Goal: Communication & Community: Connect with others

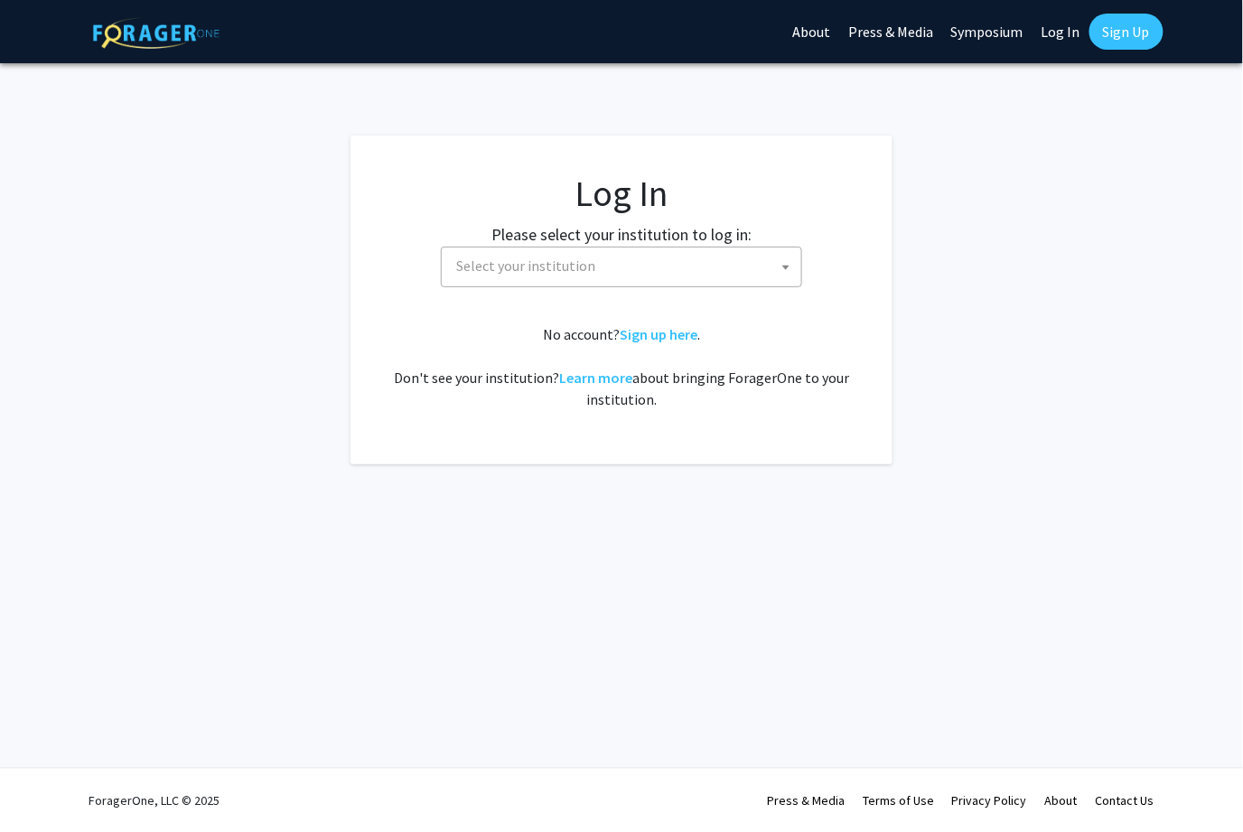
click at [1056, 30] on link "Log In" at bounding box center [1061, 31] width 57 height 63
click at [696, 267] on span "[GEOGRAPHIC_DATA]" at bounding box center [625, 266] width 352 height 37
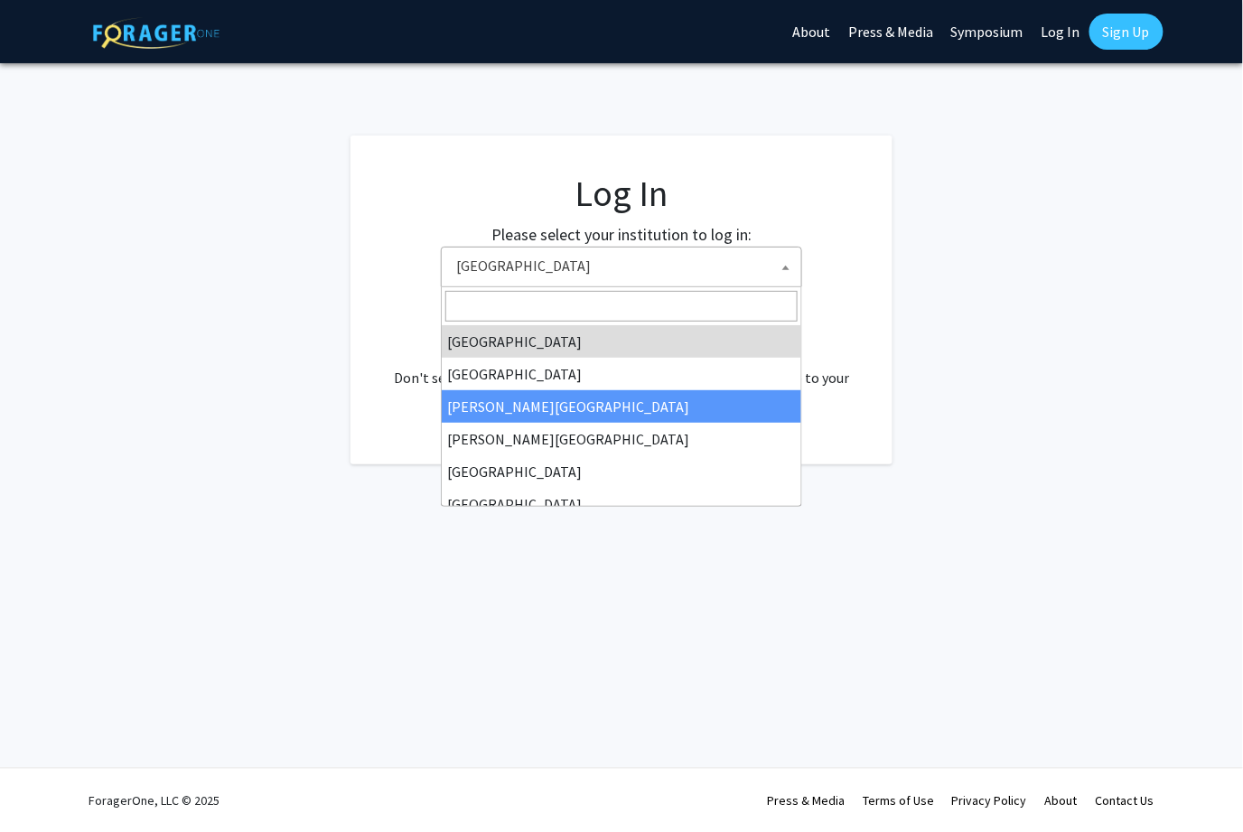
scroll to position [633, 0]
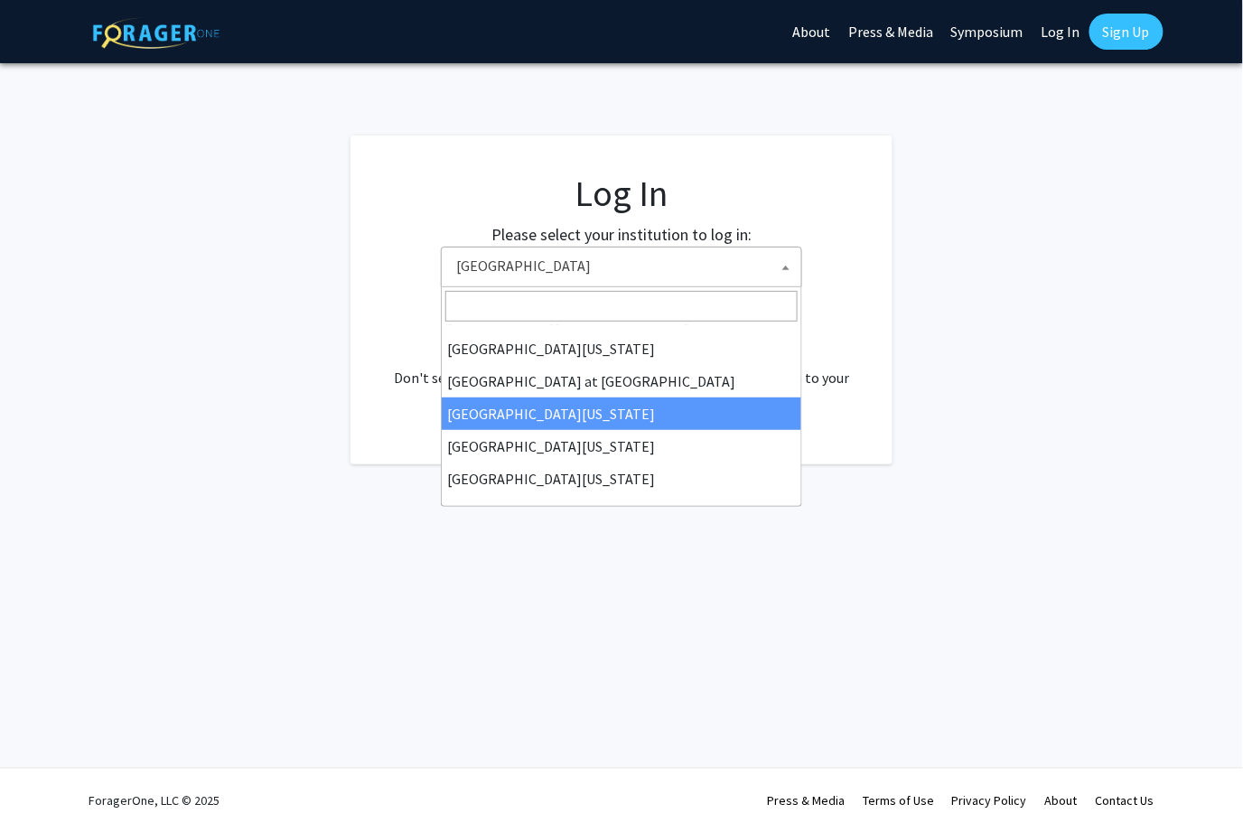
select select "13"
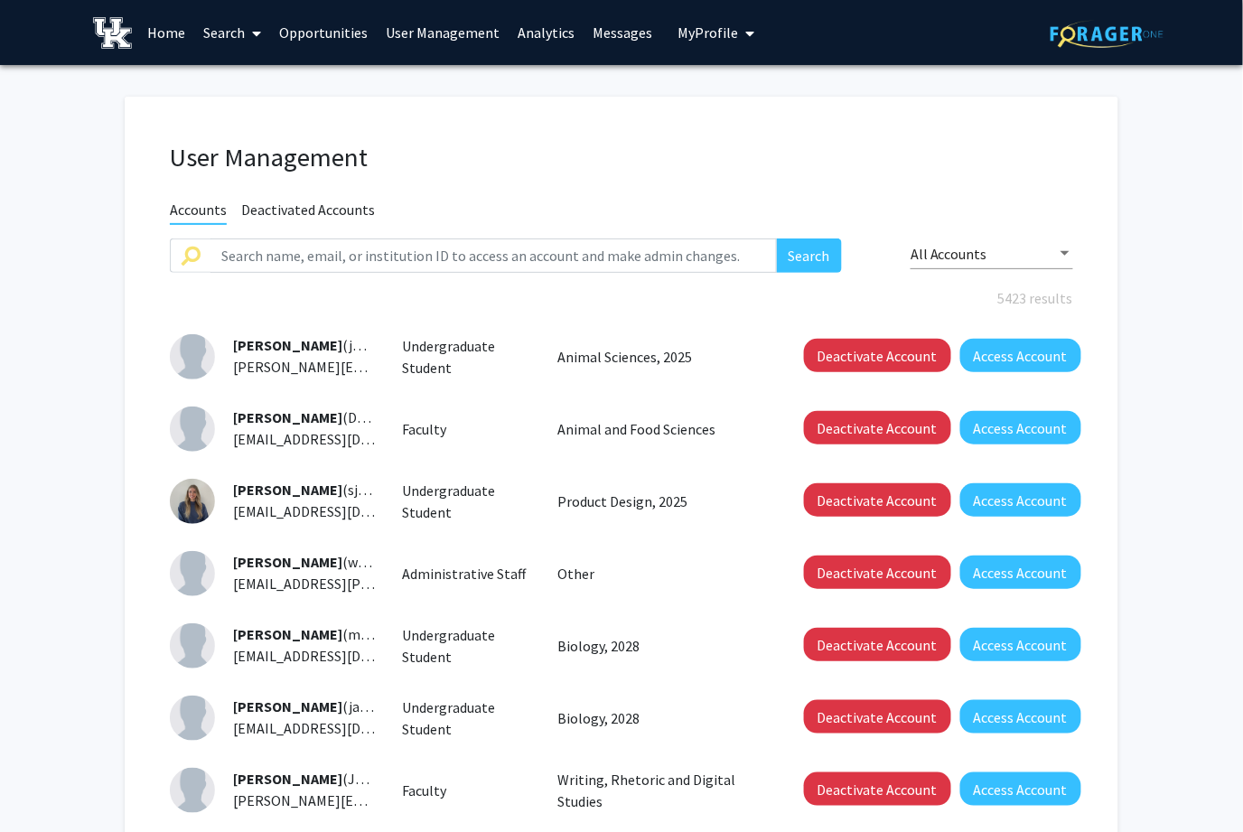
click at [715, 33] on span "My Profile" at bounding box center [708, 32] width 61 height 18
click at [403, 257] on input "text" at bounding box center [494, 256] width 567 height 34
type input "[PERSON_NAME]"
click at [777, 239] on button "Search" at bounding box center [809, 256] width 65 height 34
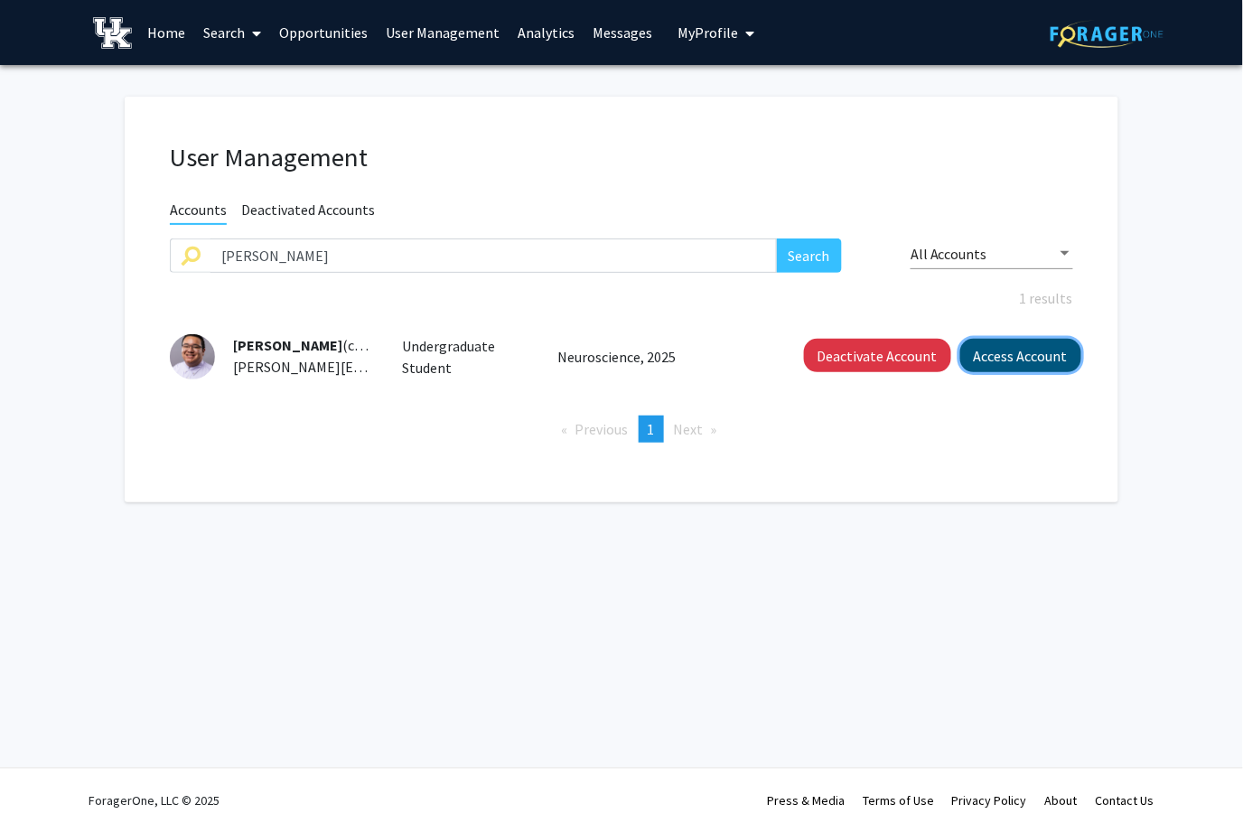
click at [1008, 358] on button "Access Account" at bounding box center [1021, 355] width 121 height 33
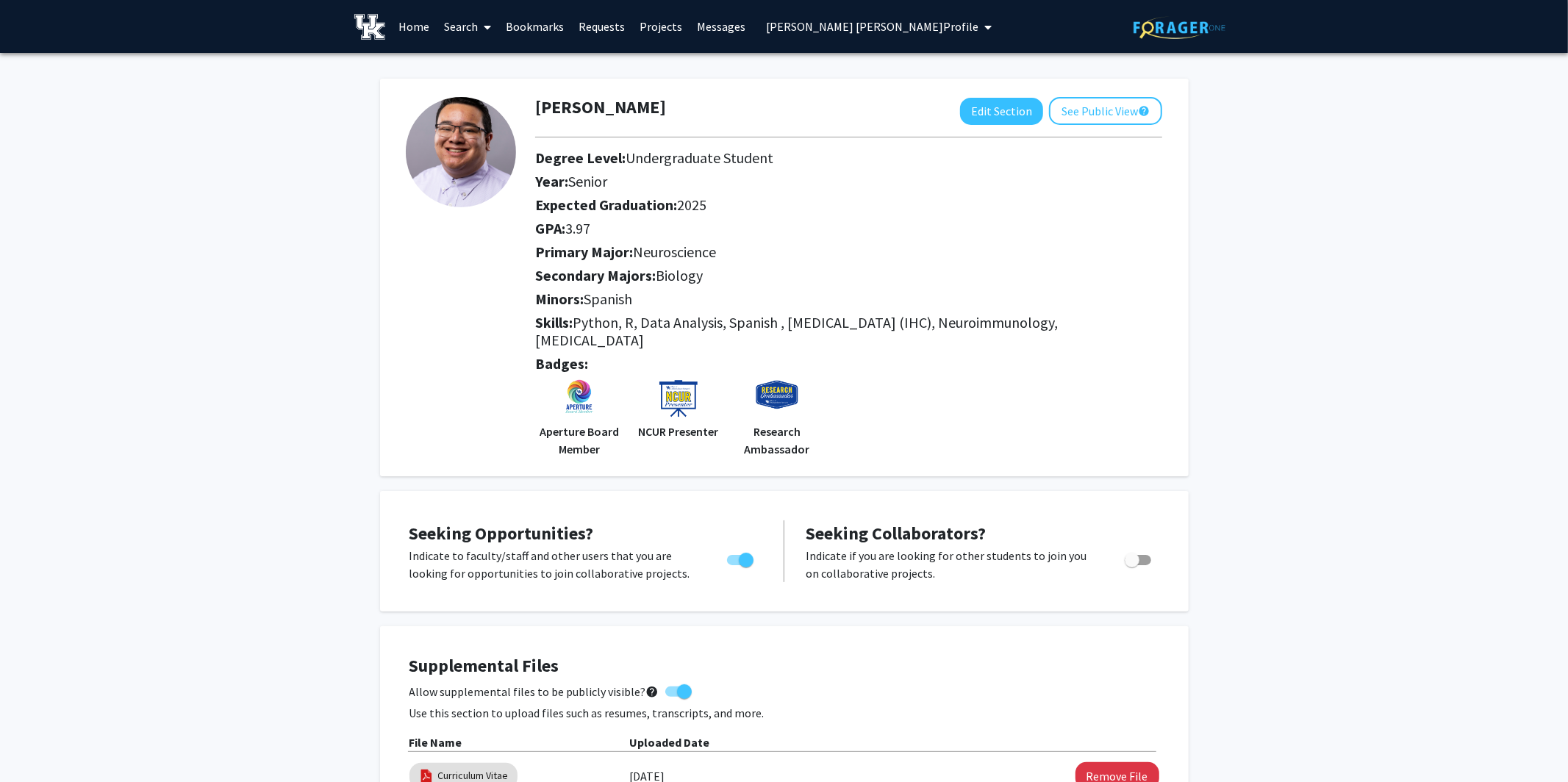
click at [456, 25] on link "Search" at bounding box center [468, 26] width 62 height 51
click at [483, 72] on span "Faculty/Staff" at bounding box center [491, 68] width 108 height 29
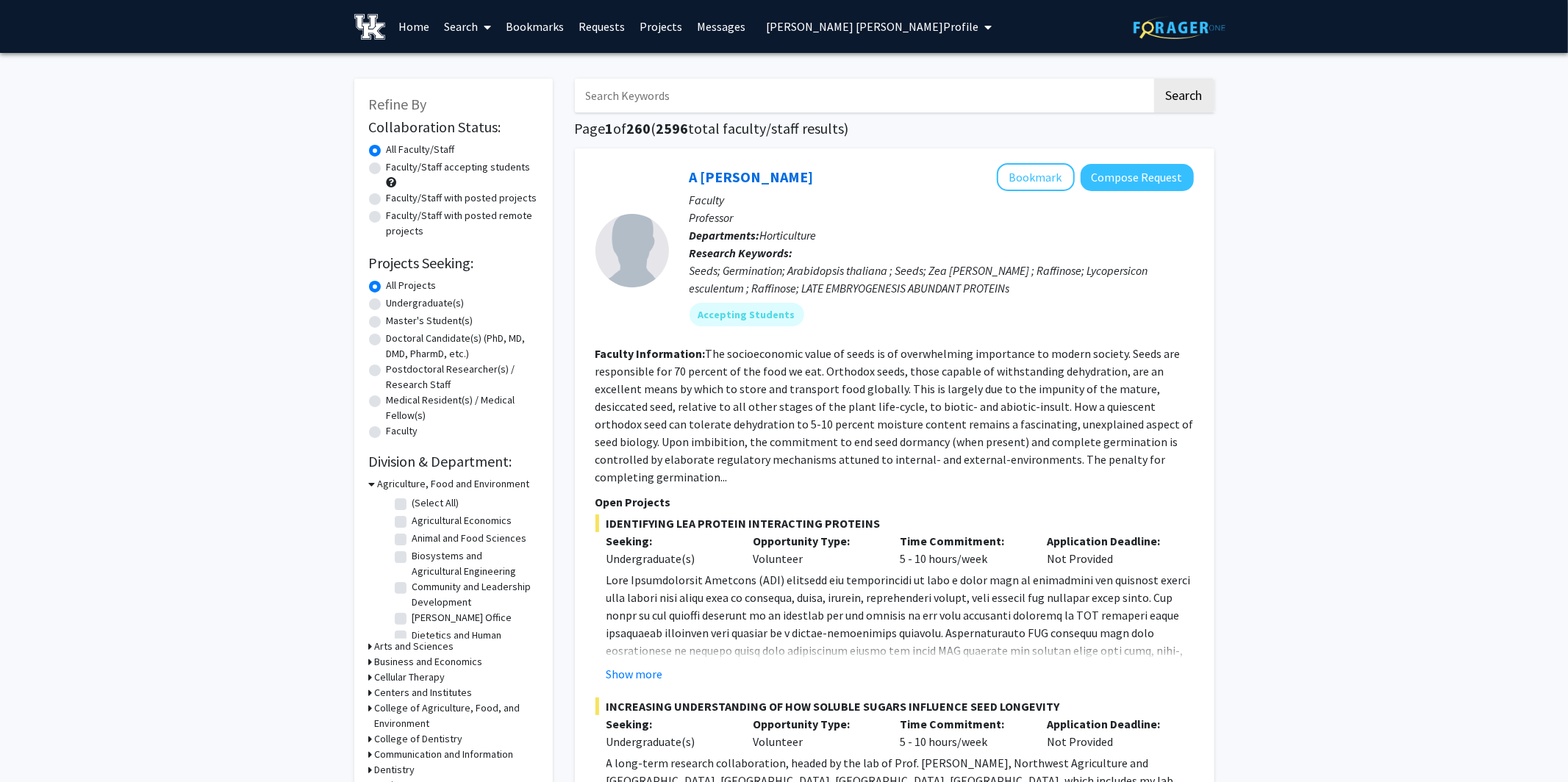
click at [662, 90] on input "Search Keywords" at bounding box center [863, 96] width 577 height 34
type input "prendergast"
click at [1011, 79] on button "Search" at bounding box center [1185, 96] width 60 height 34
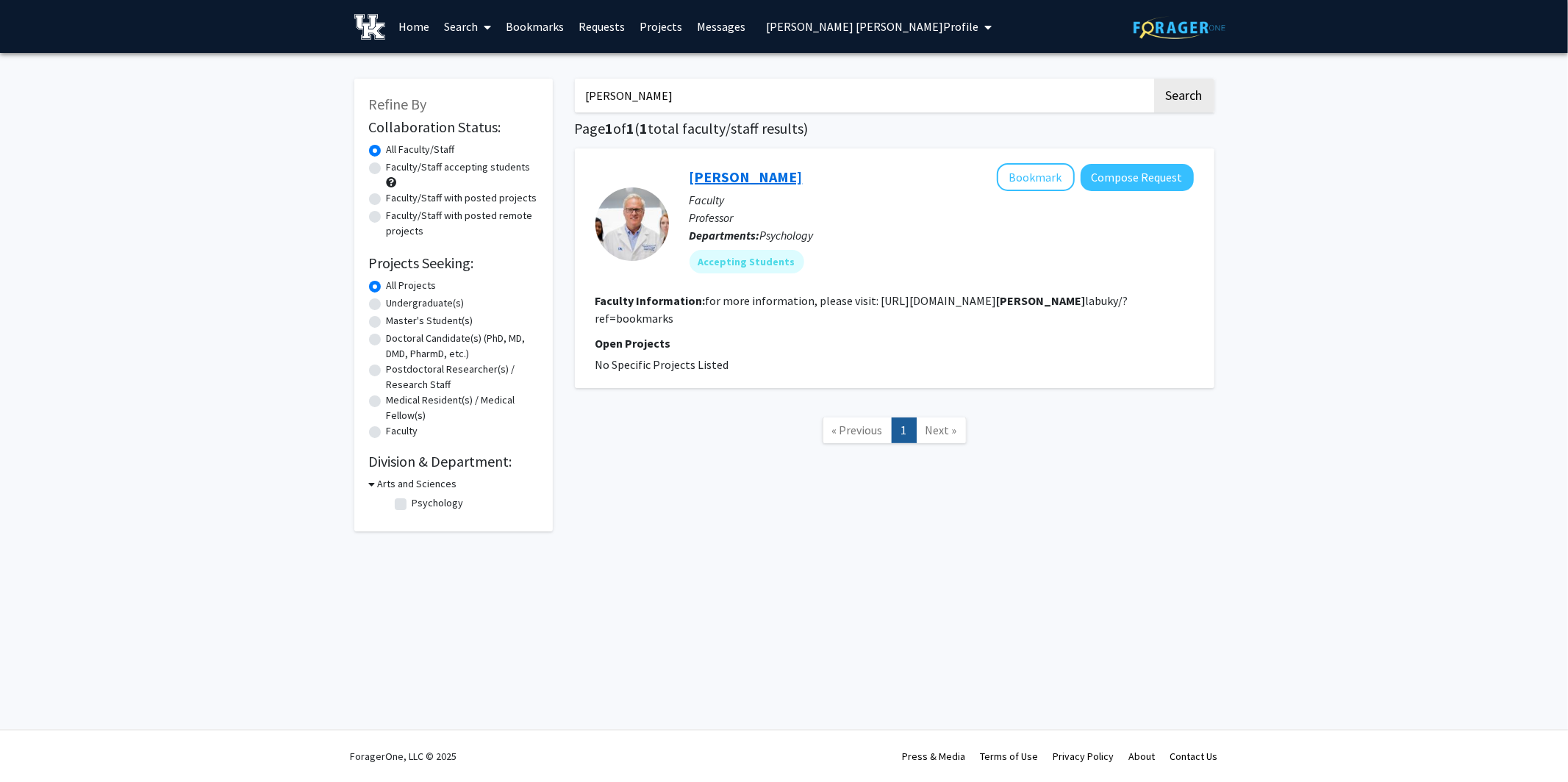
click at [777, 180] on link "Mark Prendergast" at bounding box center [746, 177] width 113 height 19
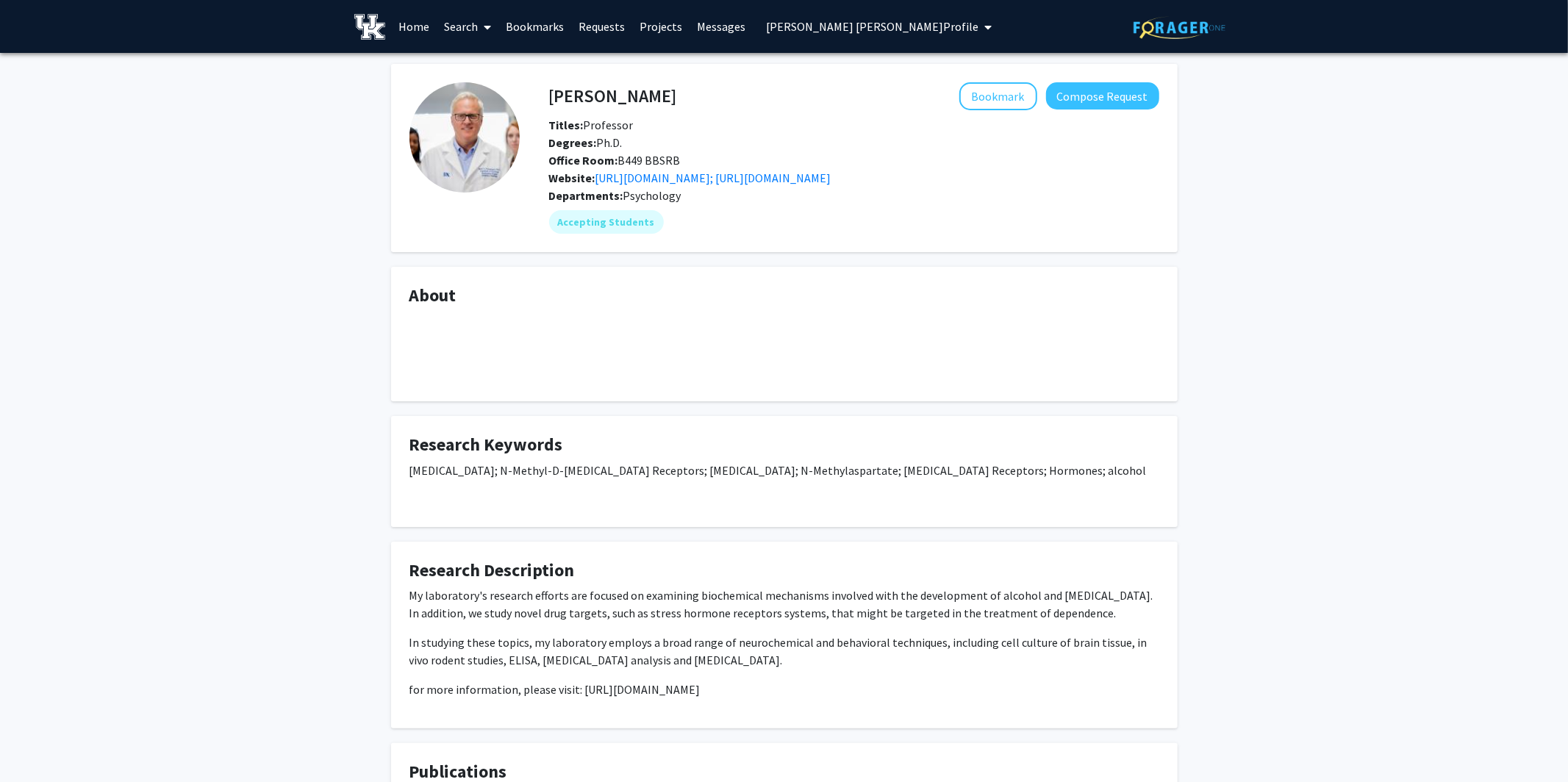
click at [419, 37] on link "Home" at bounding box center [414, 26] width 46 height 51
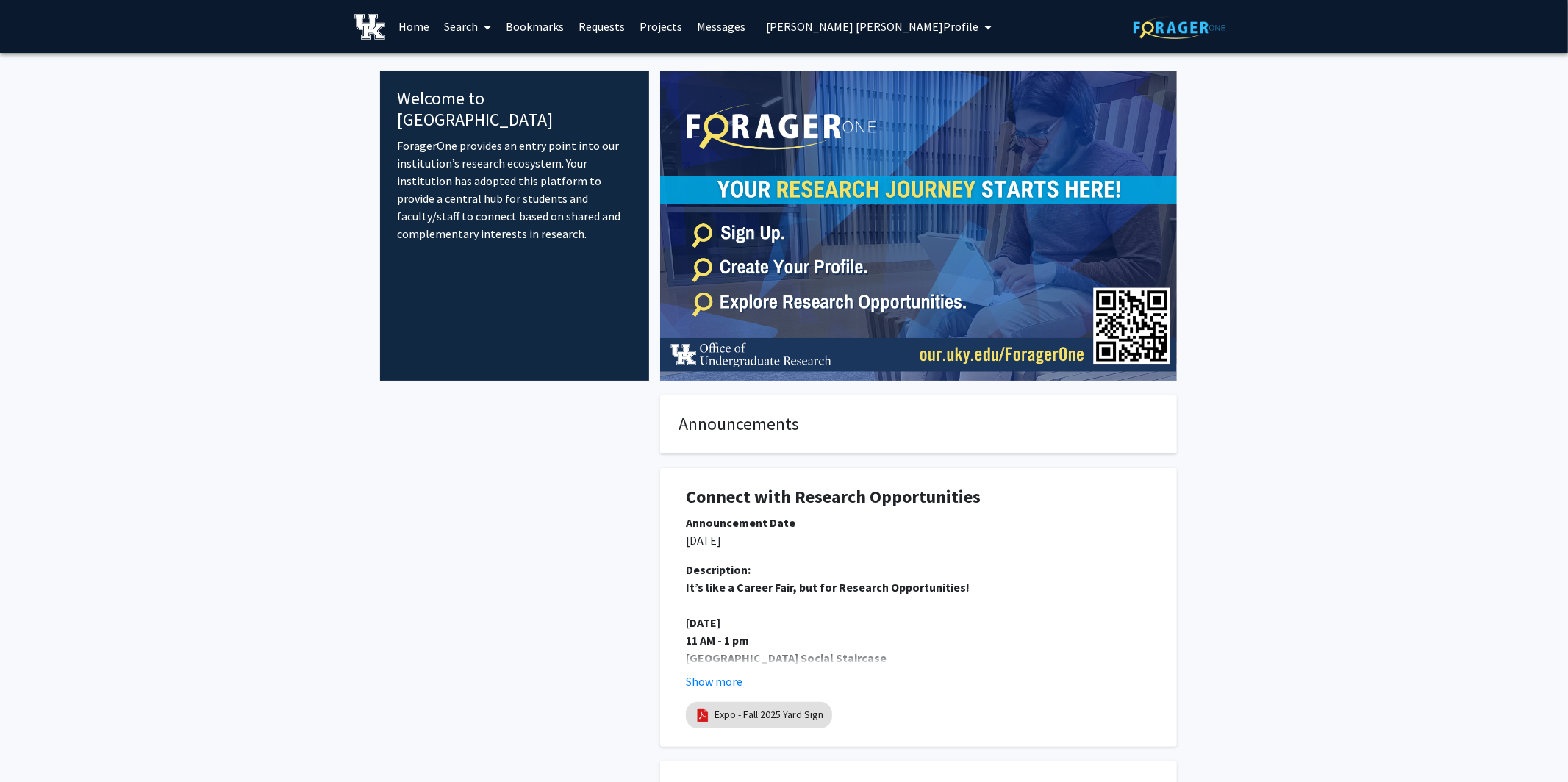
click at [419, 37] on link "Home" at bounding box center [414, 26] width 46 height 51
click at [491, 27] on icon at bounding box center [487, 27] width 7 height 11
click at [487, 69] on span "Faculty/Staff" at bounding box center [491, 68] width 108 height 29
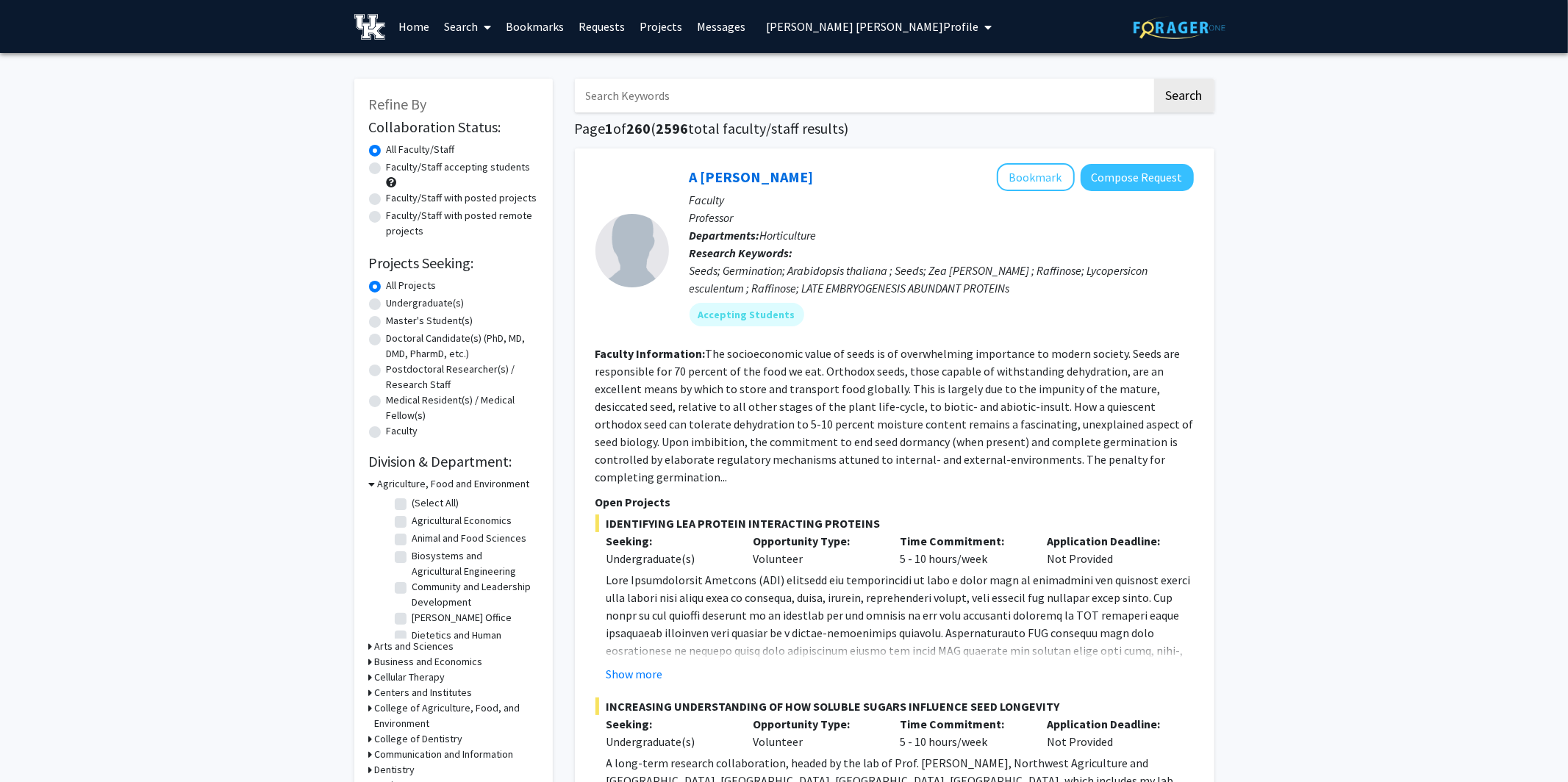
drag, startPoint x: 376, startPoint y: 196, endPoint x: 474, endPoint y: 224, distance: 101.9
click at [474, 224] on fg-radiogroup "Collaboration Status All Faculty/Staff Collaboration Status Faculty/Staff accep…" at bounding box center [454, 190] width 169 height 97
click at [487, 25] on icon at bounding box center [487, 27] width 7 height 11
click at [474, 69] on span "Faculty/Staff" at bounding box center [491, 68] width 108 height 29
click at [387, 200] on label "Faculty/Staff with posted projects" at bounding box center [461, 198] width 151 height 15
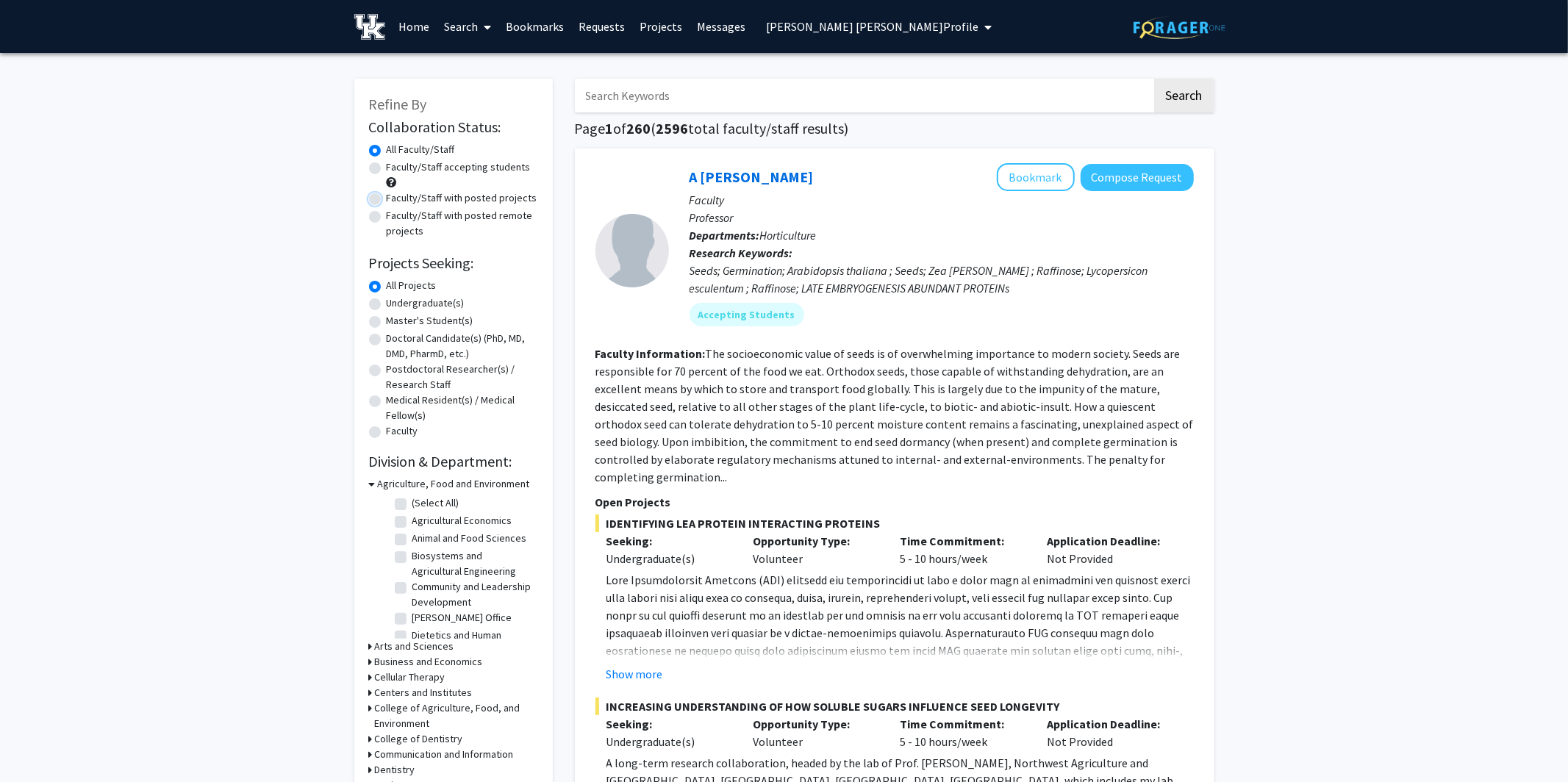
click at [387, 200] on input "Faculty/Staff with posted projects" at bounding box center [391, 195] width 10 height 10
radio input "true"
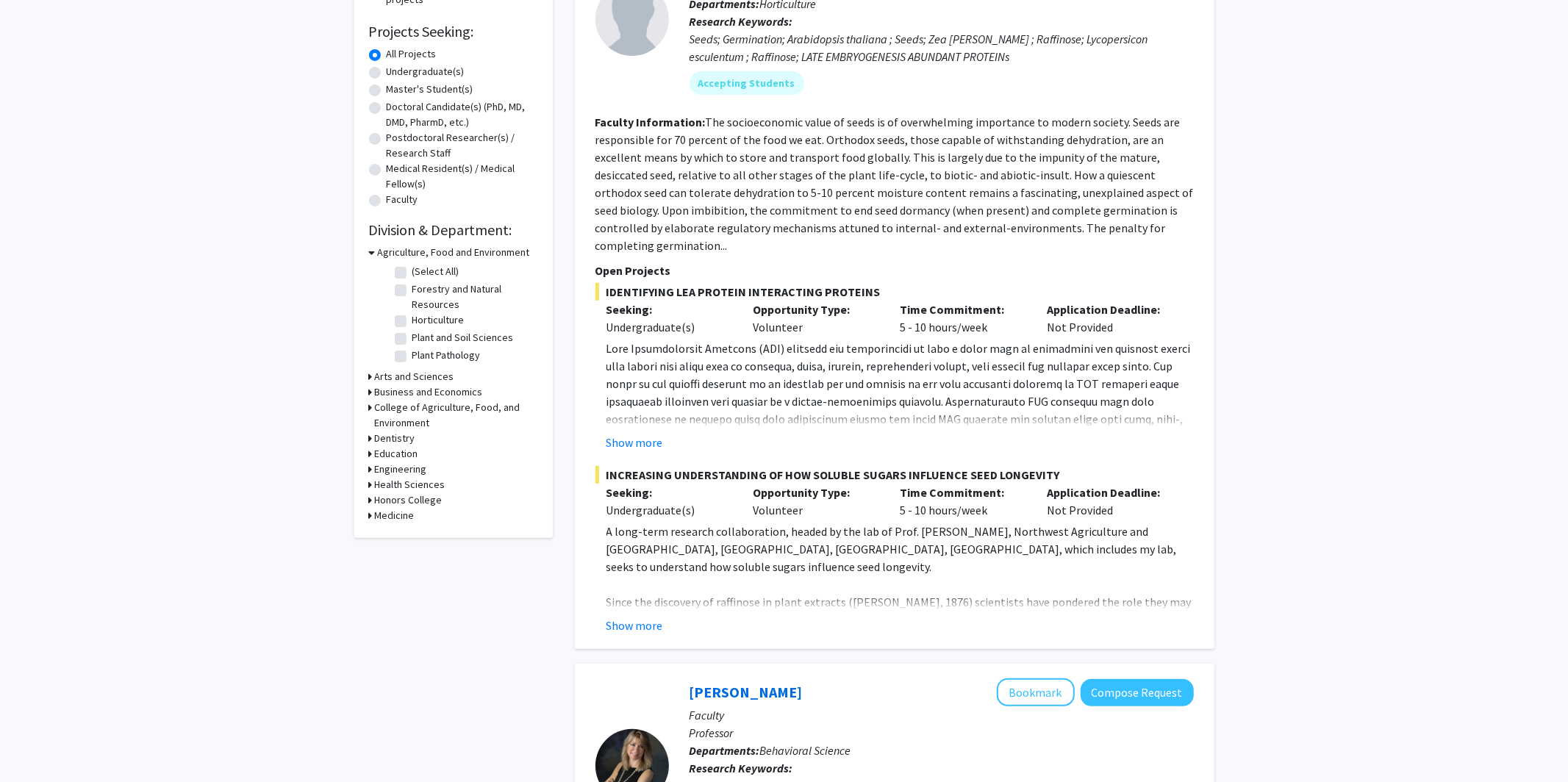
scroll to position [239, 0]
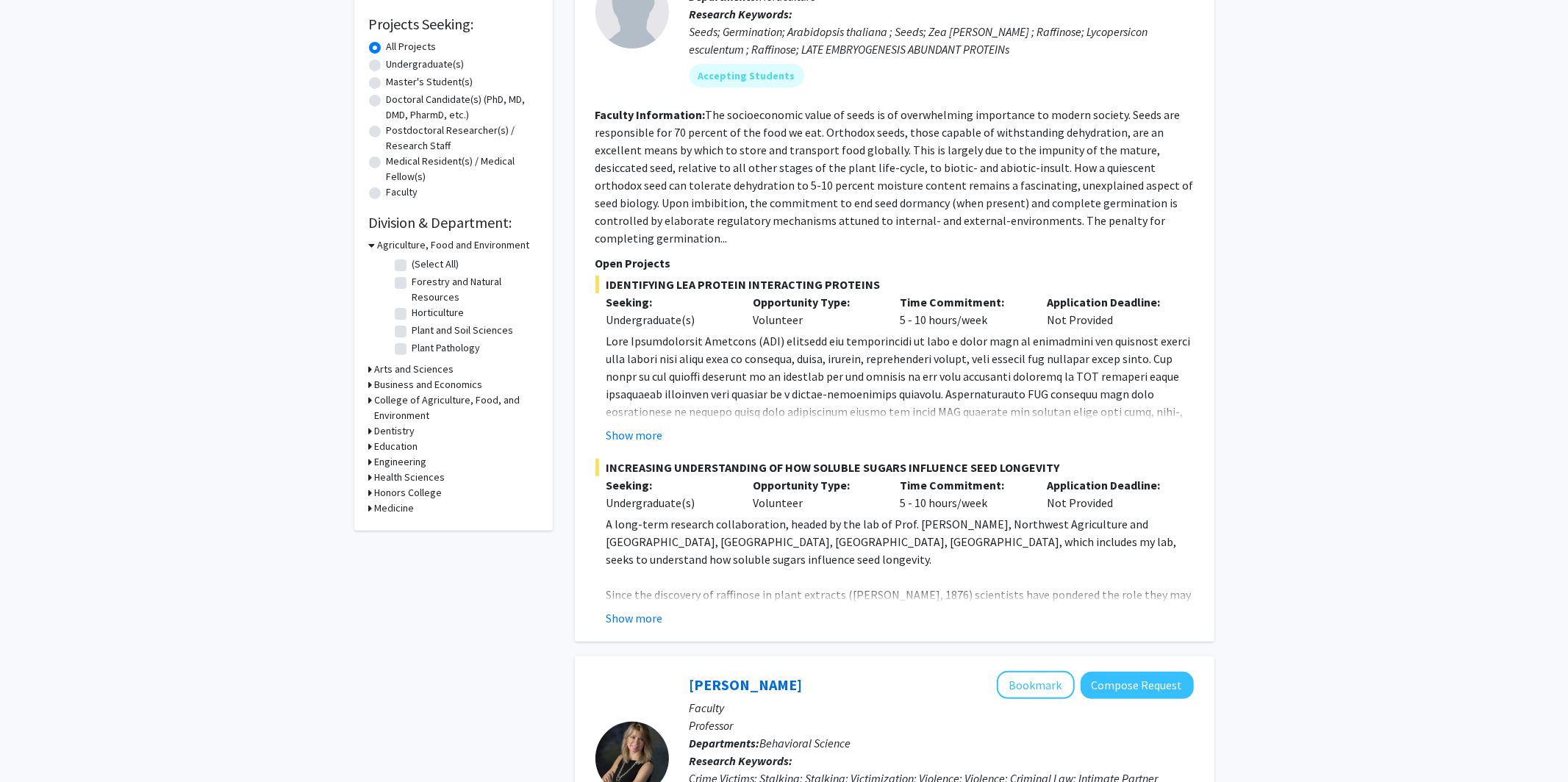
click at [373, 461] on div "Engineering" at bounding box center [454, 461] width 169 height 15
click at [368, 460] on div "Refine By Collaboration Status: Collaboration Status All Faculty/Staff Collabor…" at bounding box center [454, 185] width 199 height 691
click at [370, 462] on icon at bounding box center [371, 461] width 4 height 15
click at [413, 479] on label "(Select All)" at bounding box center [436, 481] width 47 height 15
click at [413, 479] on input "(Select All)" at bounding box center [417, 478] width 10 height 10
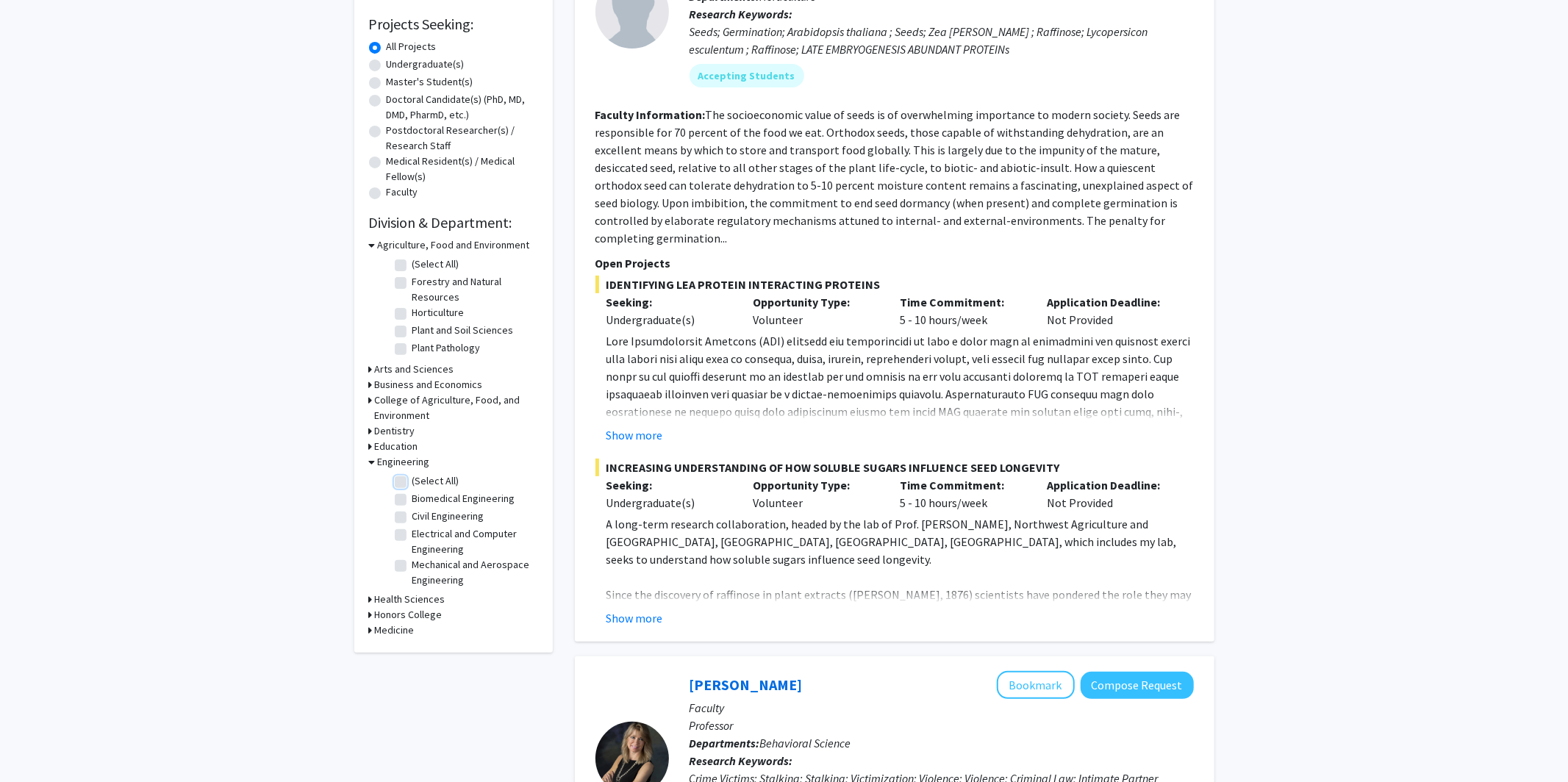
checkbox input "true"
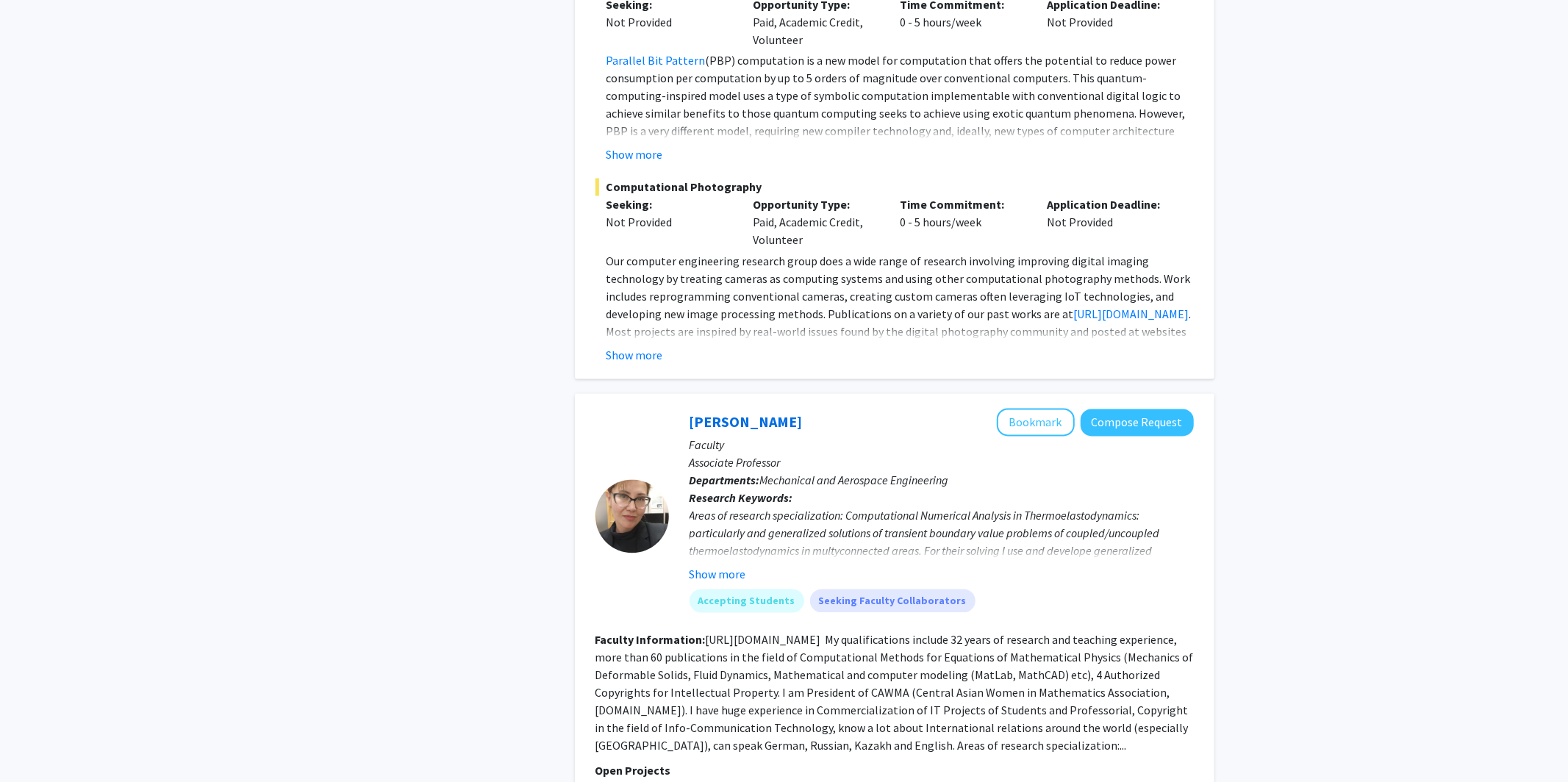
scroll to position [2305, 0]
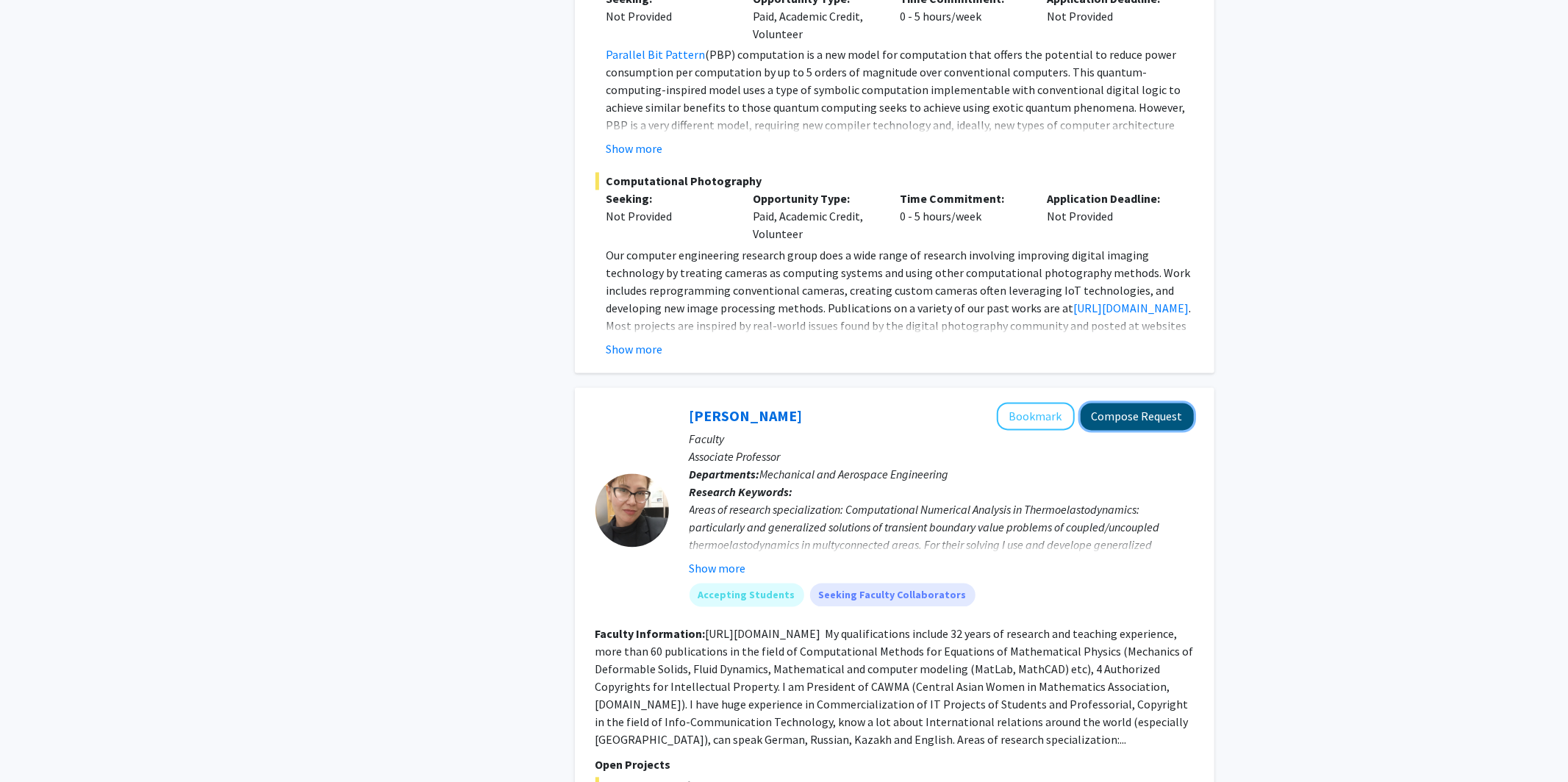
click at [1011, 404] on button "Compose Request" at bounding box center [1137, 417] width 113 height 27
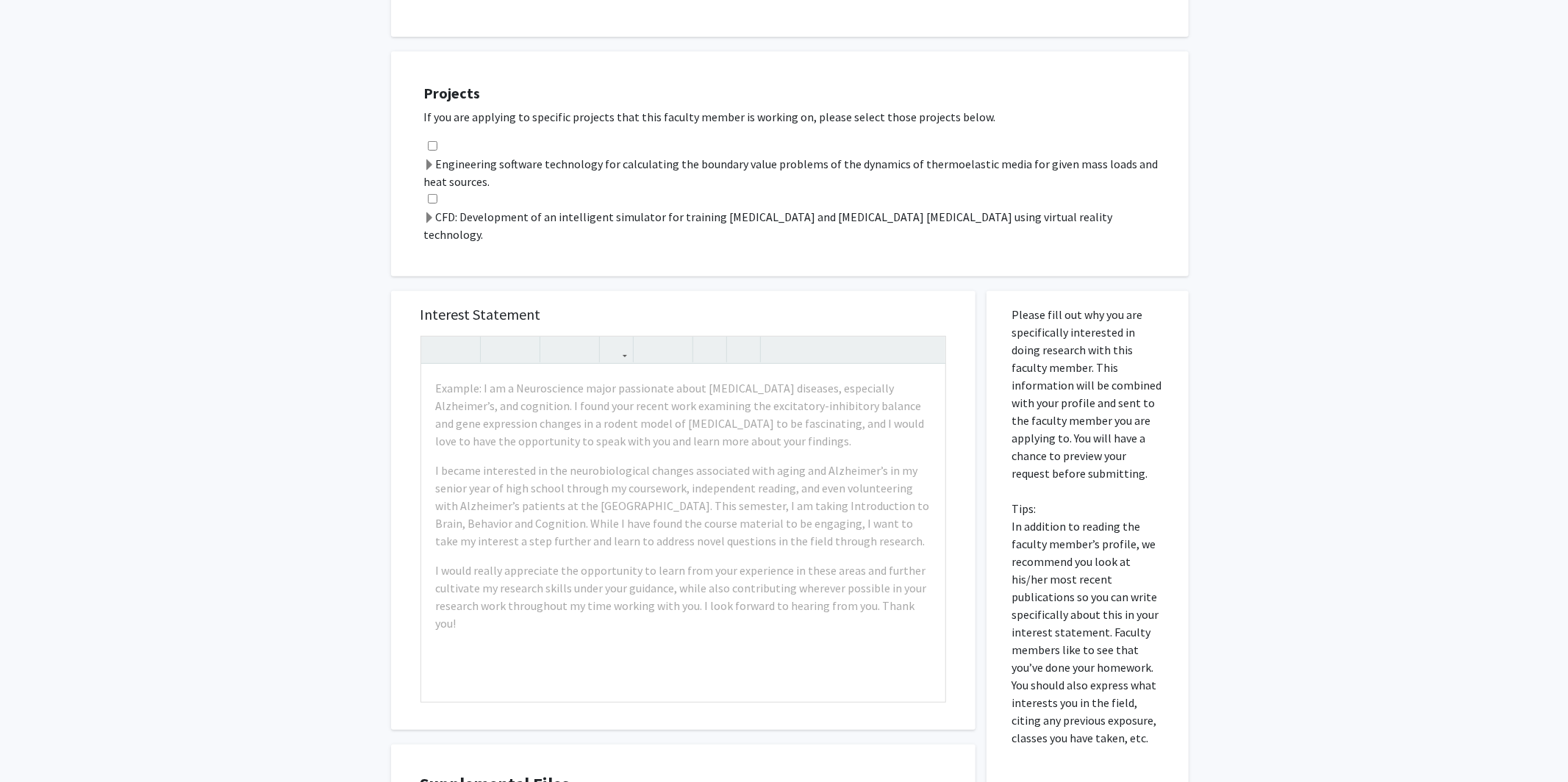
scroll to position [509, 0]
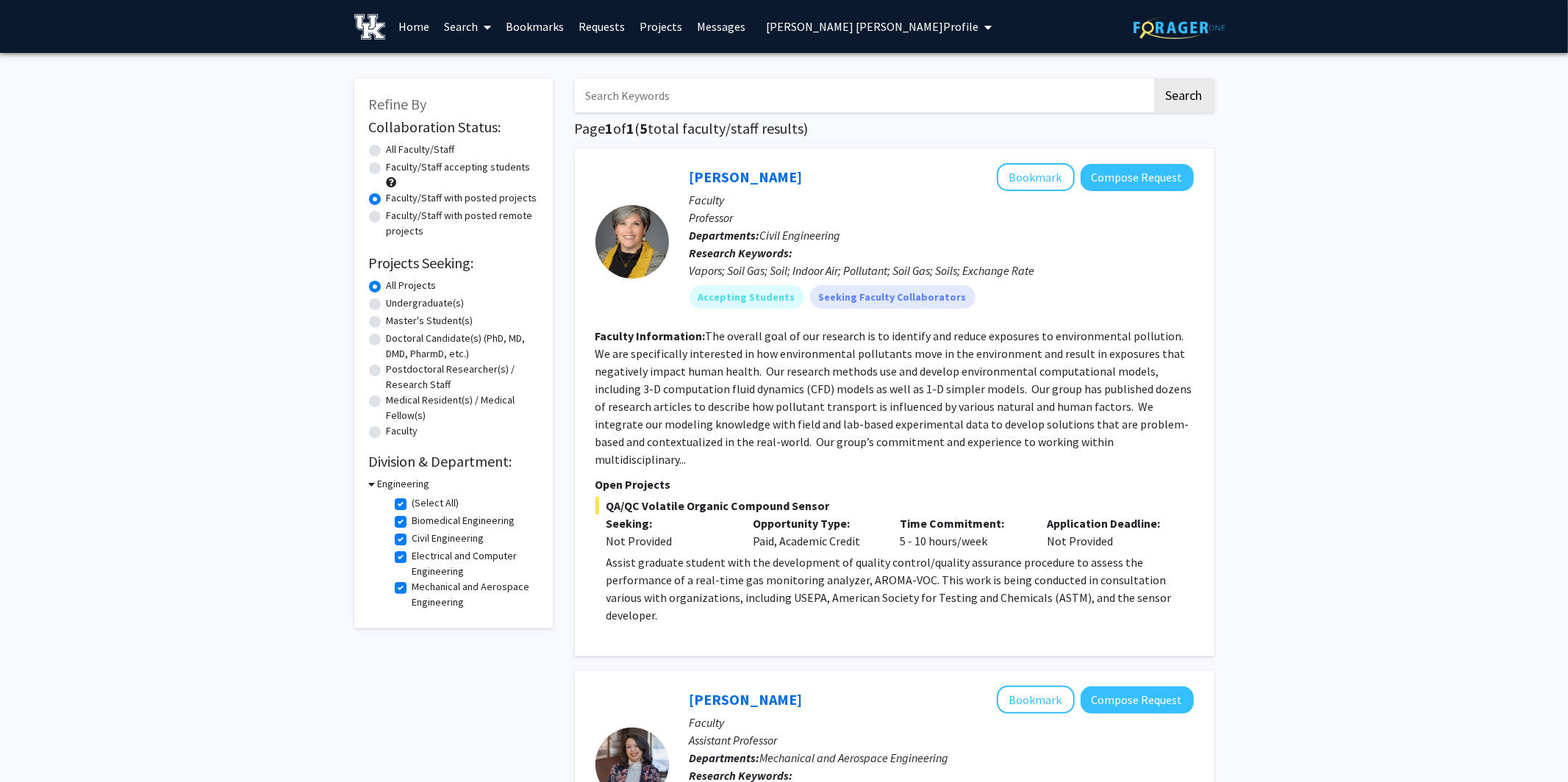
click at [491, 24] on icon at bounding box center [487, 27] width 7 height 11
click at [491, 72] on span "Faculty/Staff" at bounding box center [491, 68] width 108 height 29
radio input "true"
checkbox input "false"
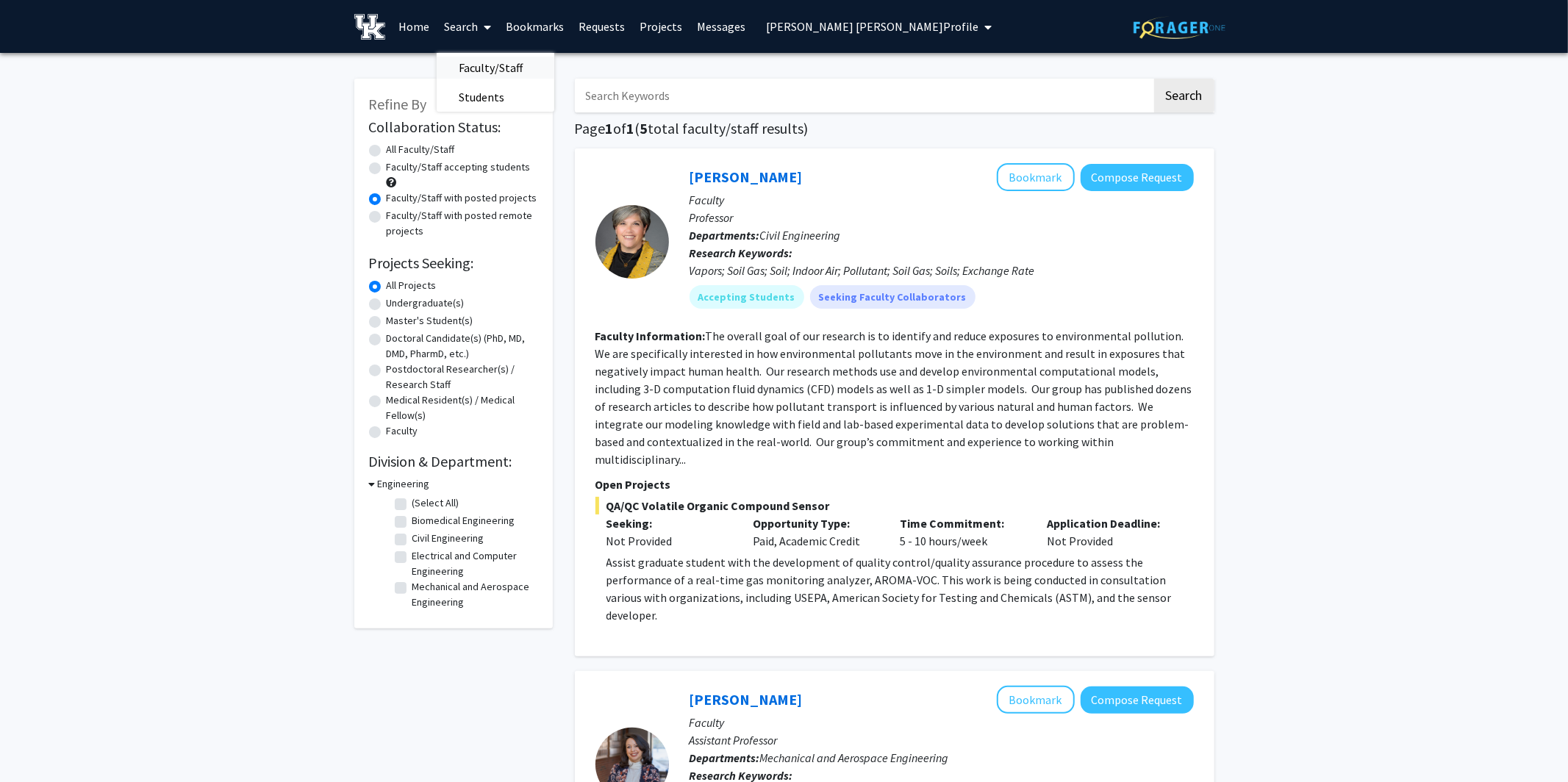
checkbox input "false"
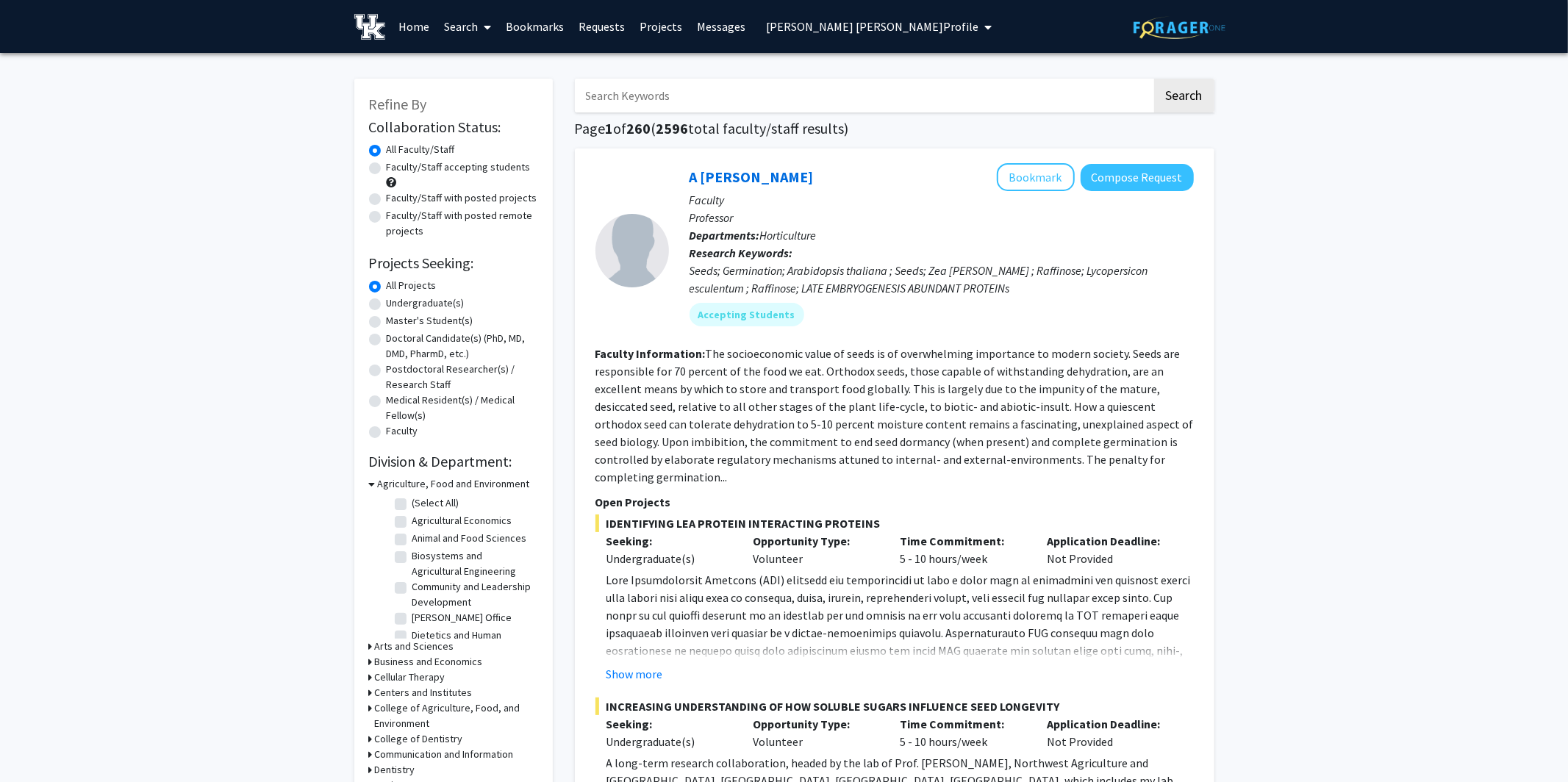
click at [387, 200] on label "Faculty/Staff with posted projects" at bounding box center [461, 198] width 151 height 15
click at [387, 200] on input "Faculty/Staff with posted projects" at bounding box center [391, 195] width 10 height 10
radio input "true"
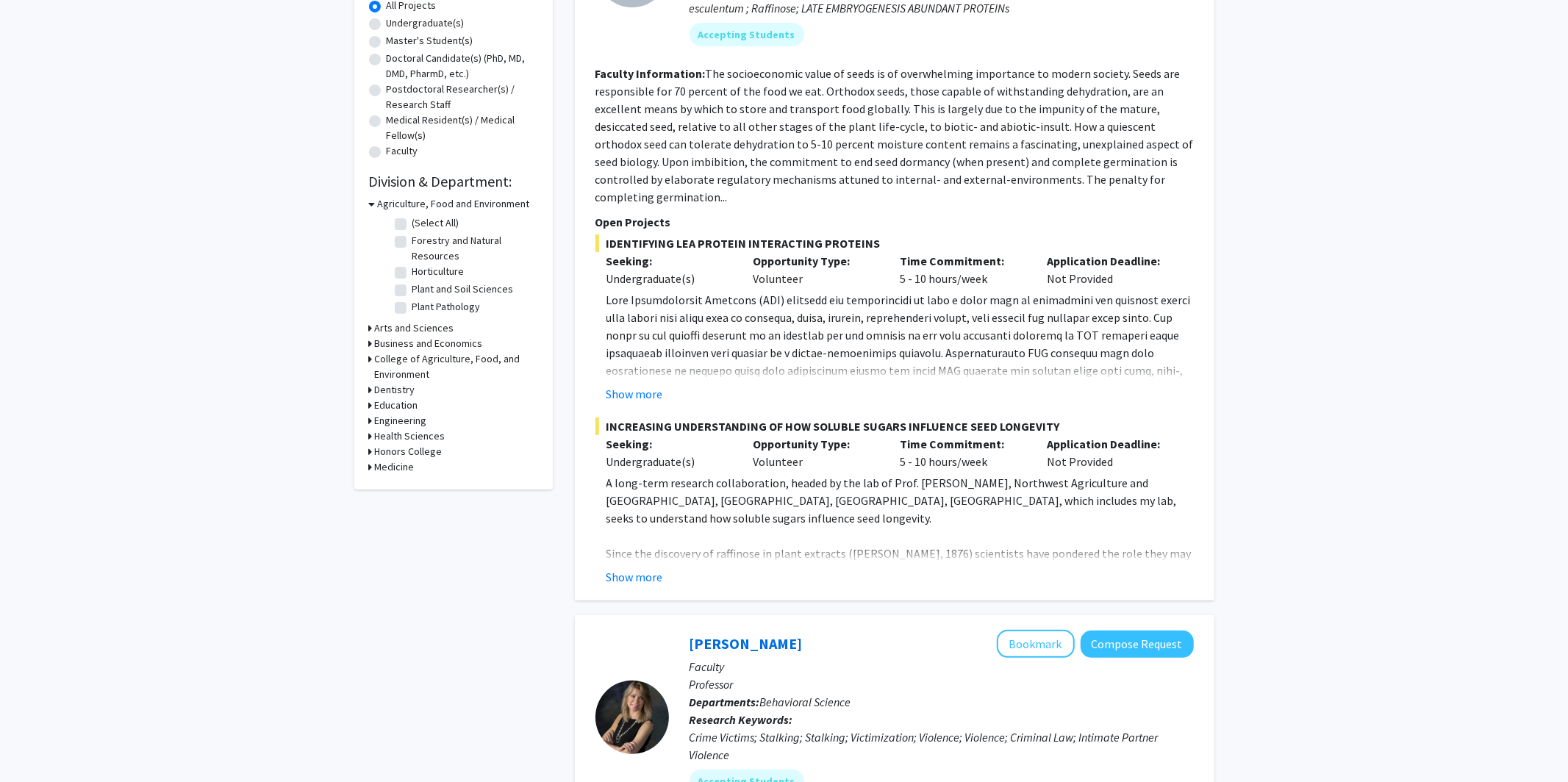
scroll to position [302, 0]
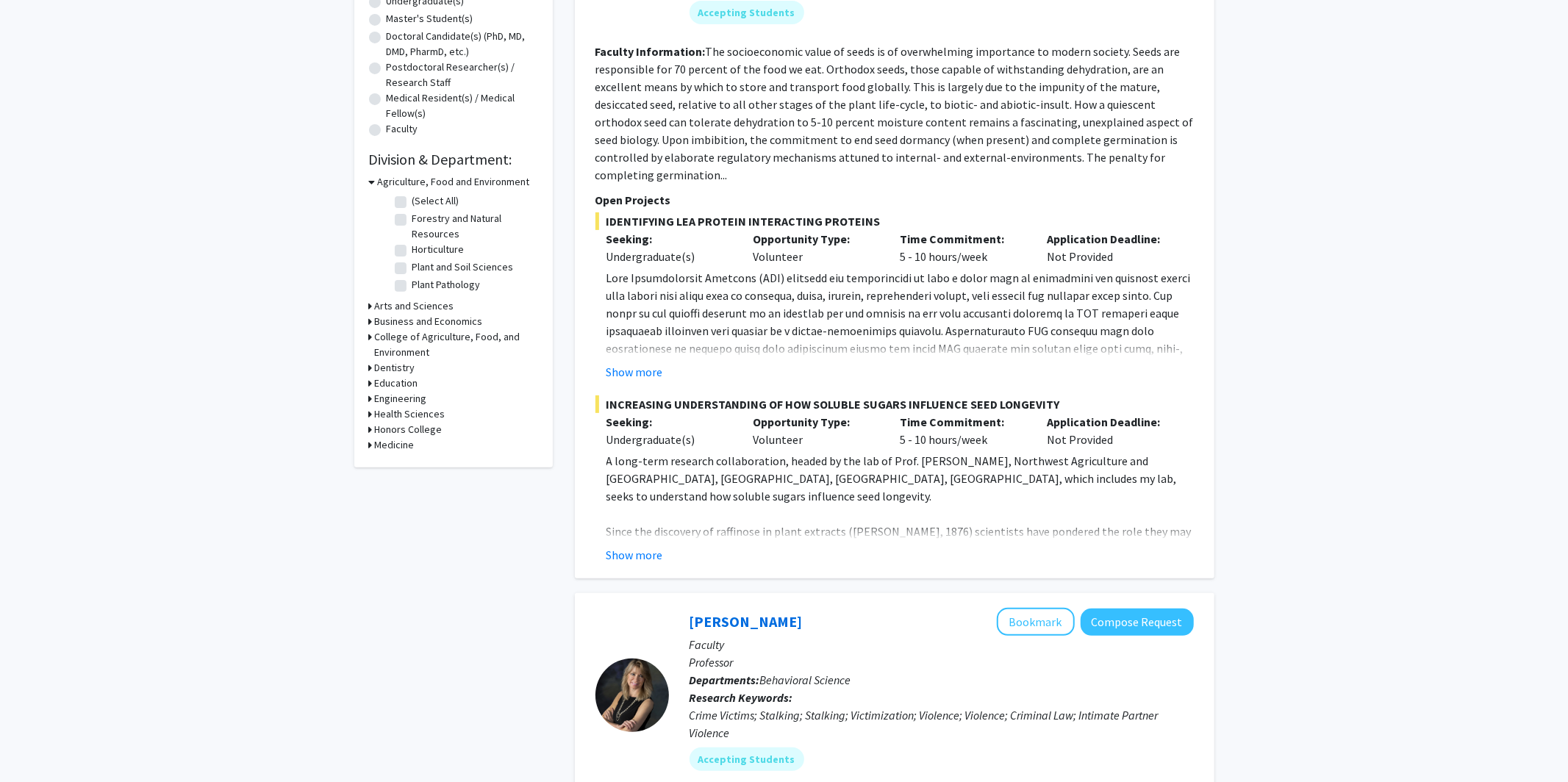
click at [369, 398] on icon at bounding box center [371, 399] width 4 height 15
click at [413, 419] on label "(Select All)" at bounding box center [436, 417] width 47 height 15
click at [413, 419] on input "(Select All)" at bounding box center [417, 415] width 10 height 10
checkbox input "true"
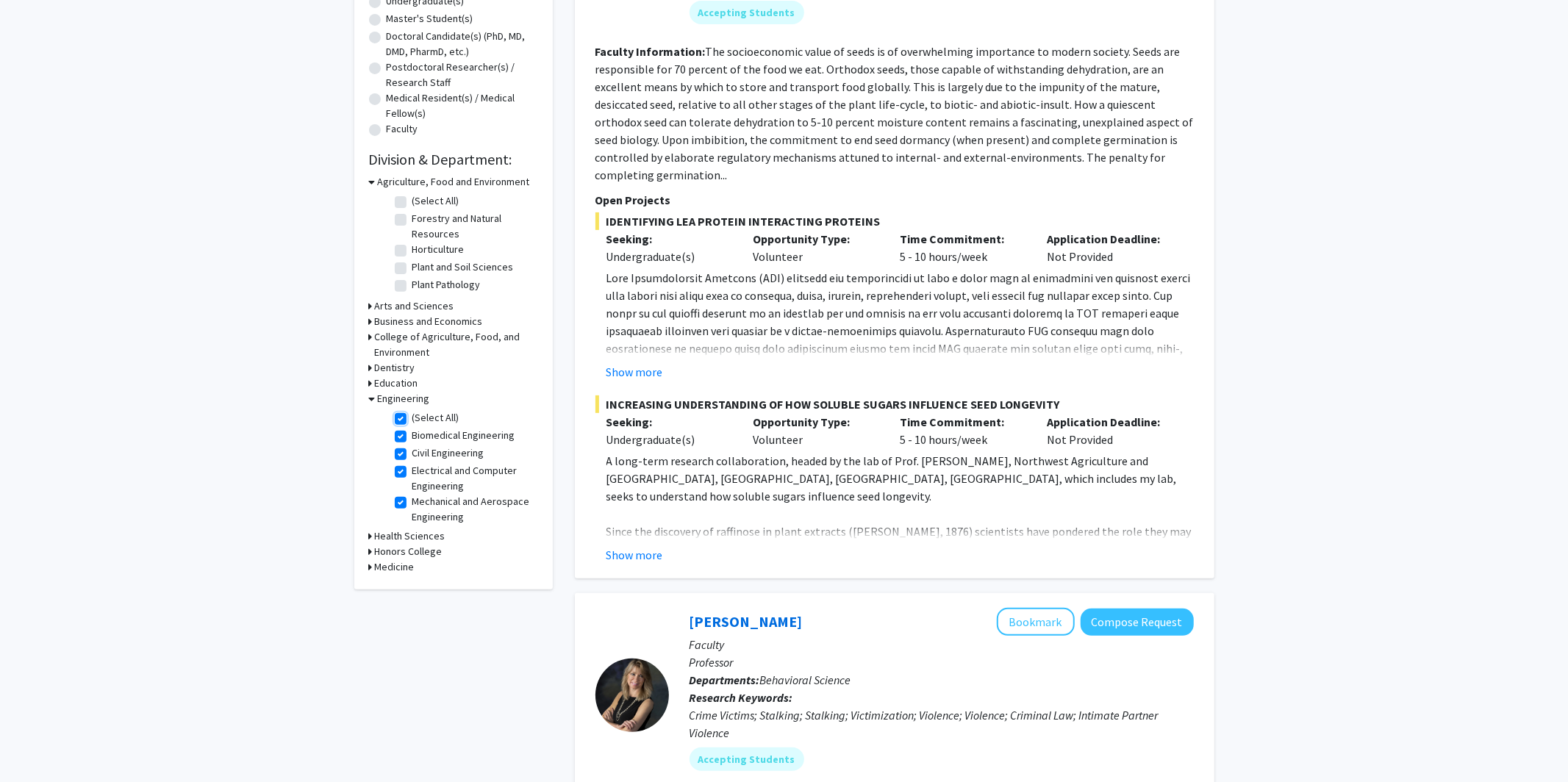
checkbox input "true"
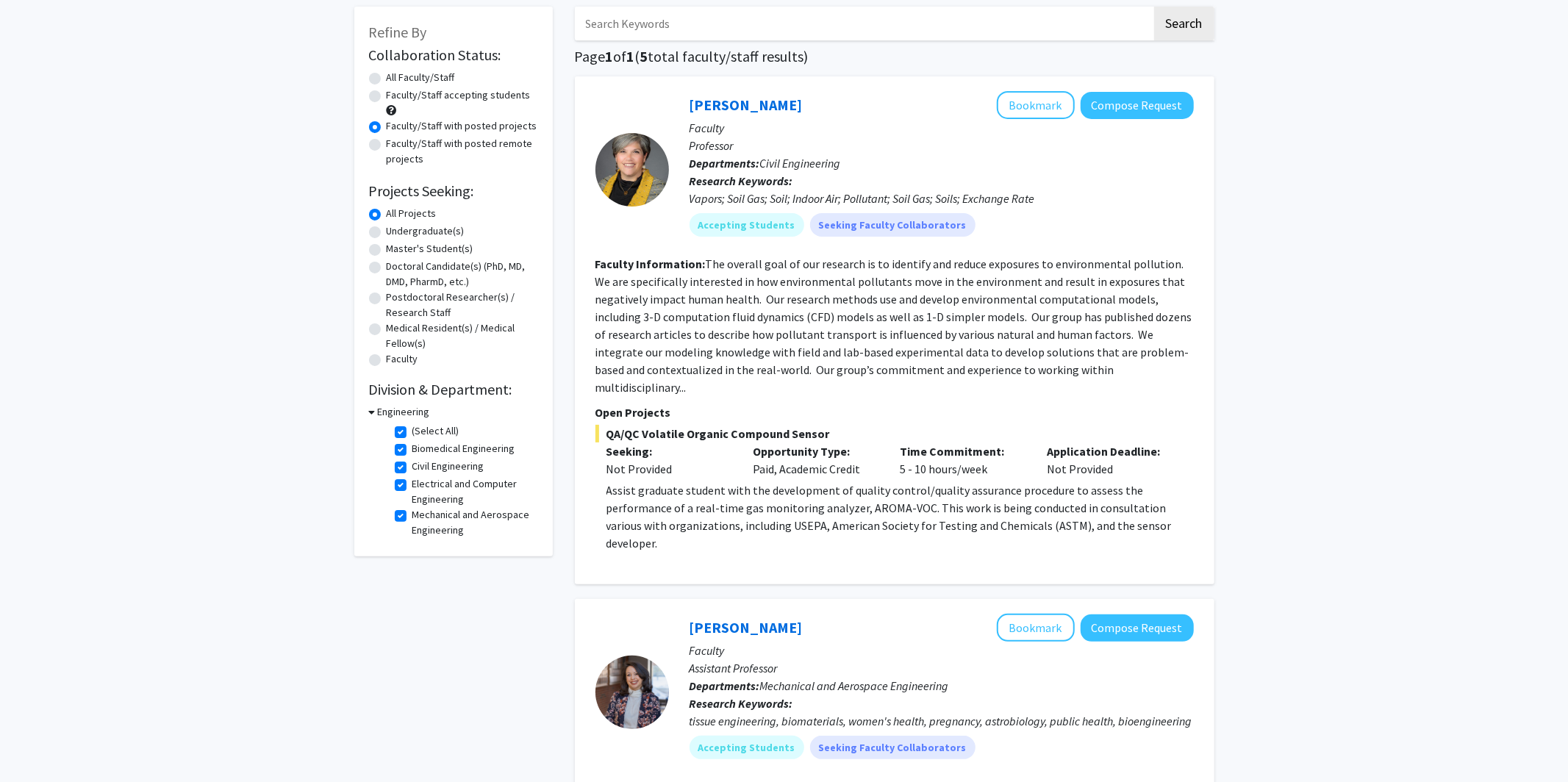
scroll to position [81, 0]
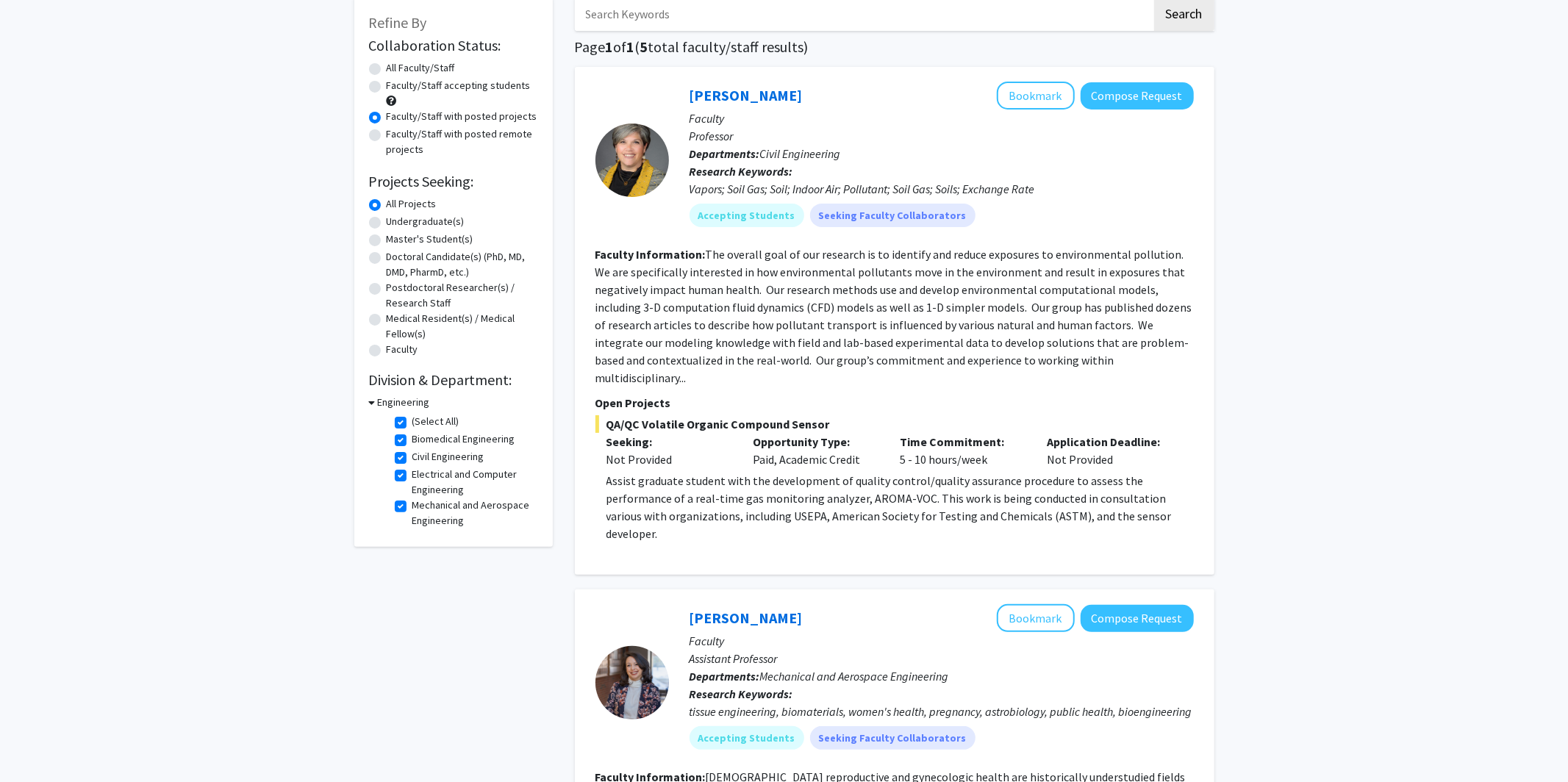
click at [413, 423] on label "(Select All)" at bounding box center [436, 422] width 47 height 15
click at [413, 423] on input "(Select All)" at bounding box center [417, 419] width 10 height 10
checkbox input "false"
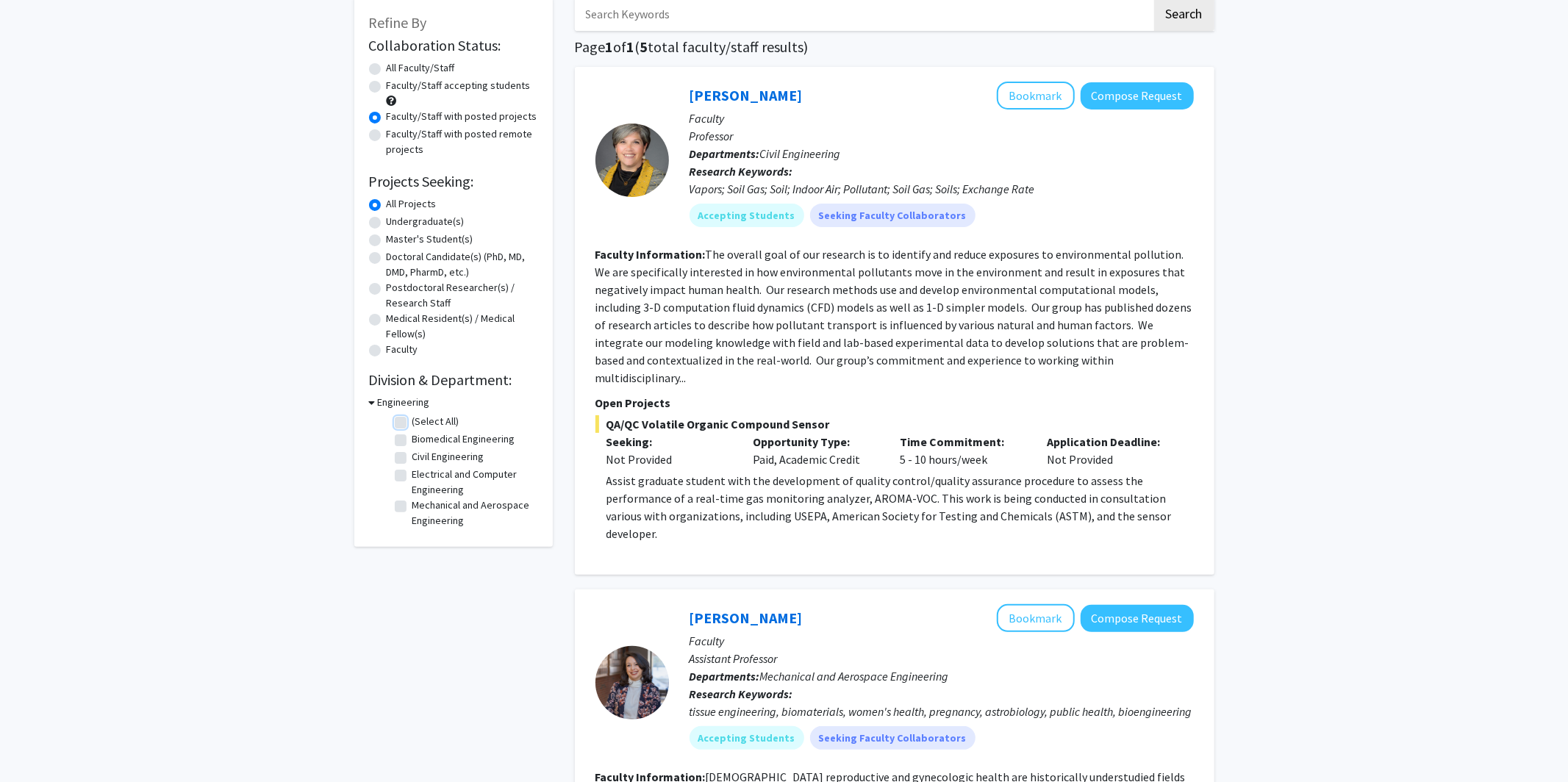
checkbox input "false"
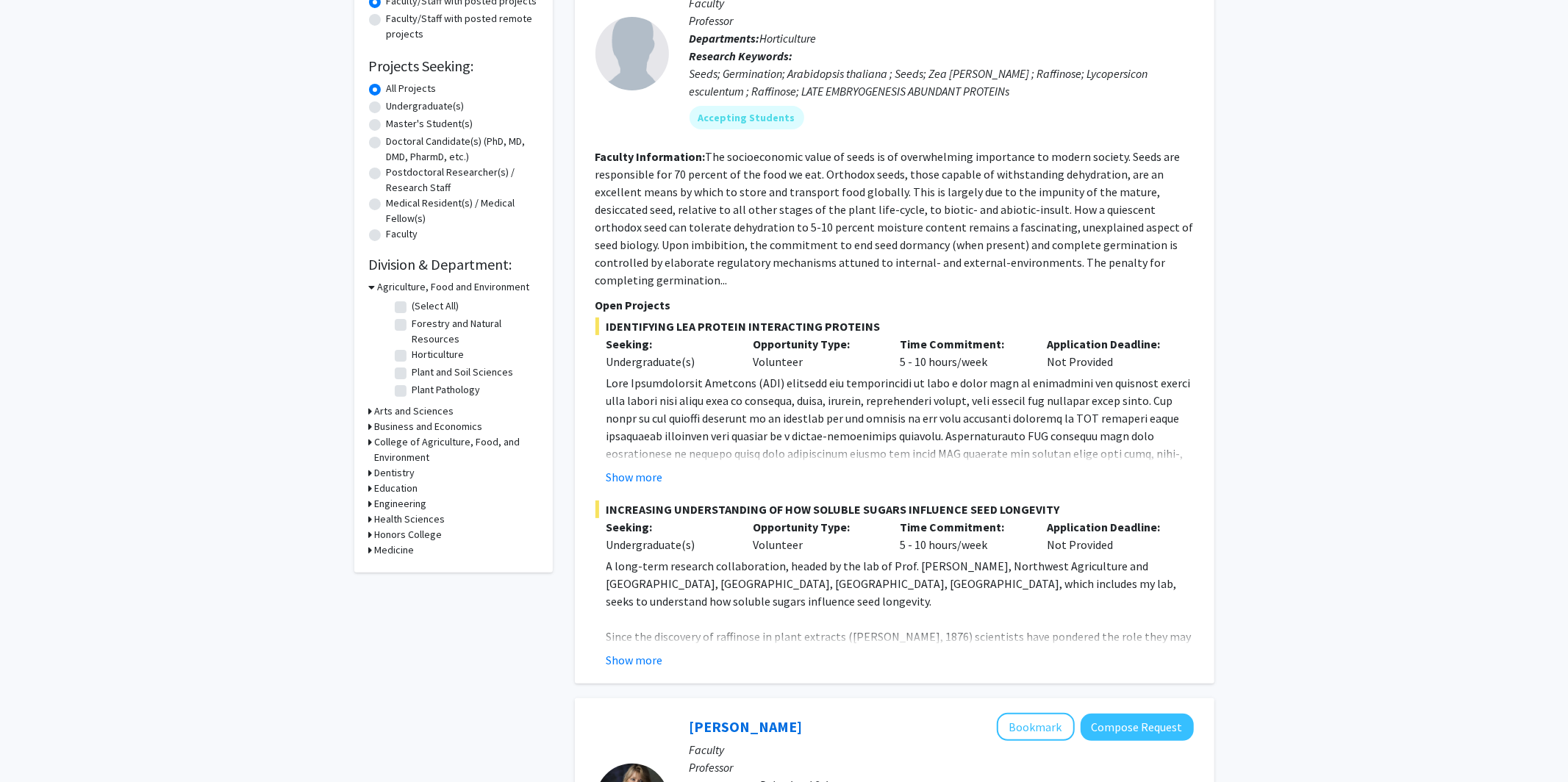
scroll to position [317, 0]
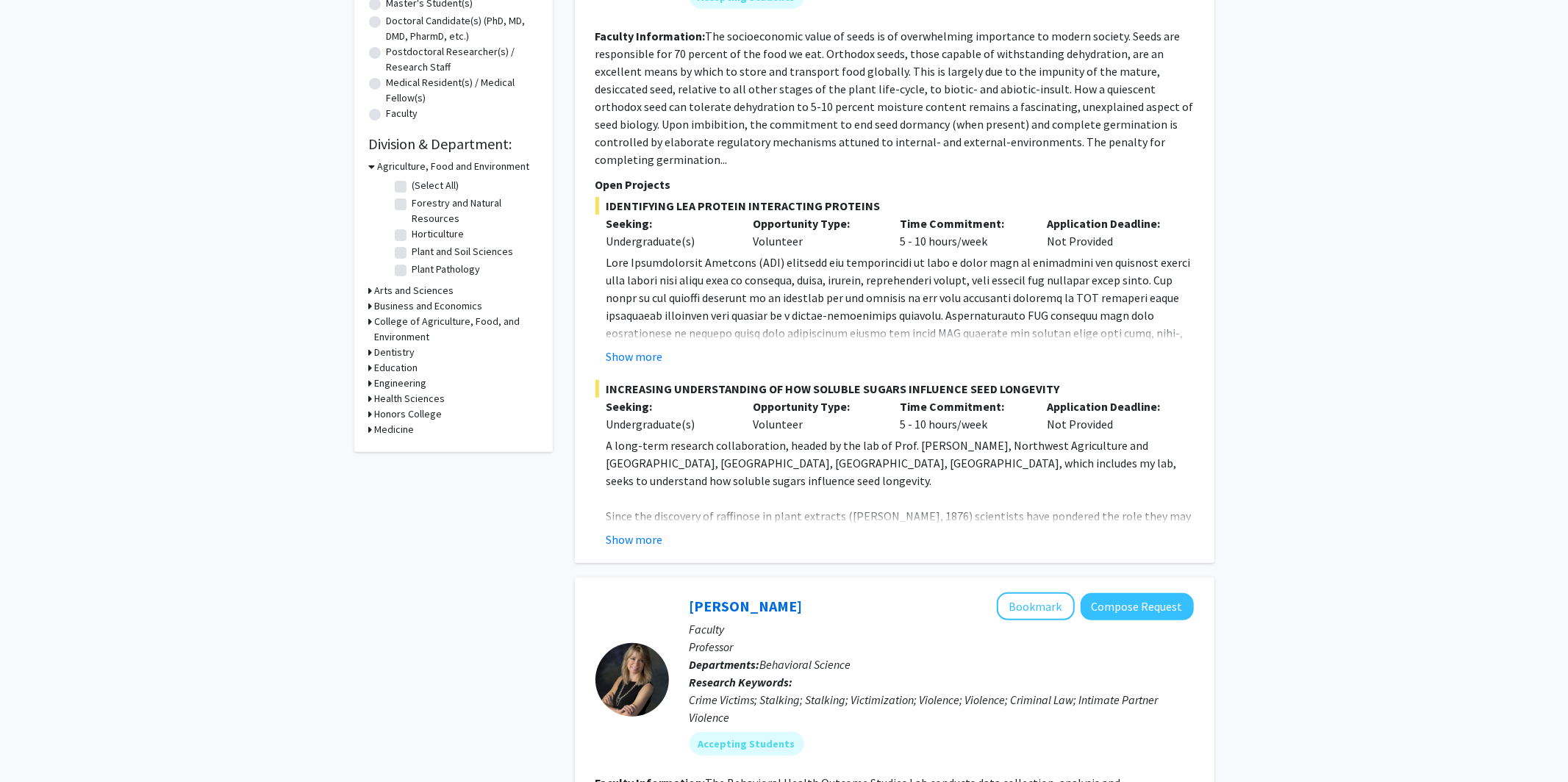
click at [370, 380] on icon at bounding box center [371, 383] width 4 height 15
click at [413, 419] on label "Biomedical Engineering" at bounding box center [464, 420] width 103 height 15
click at [413, 419] on input "Biomedical Engineering" at bounding box center [417, 417] width 10 height 10
checkbox input "true"
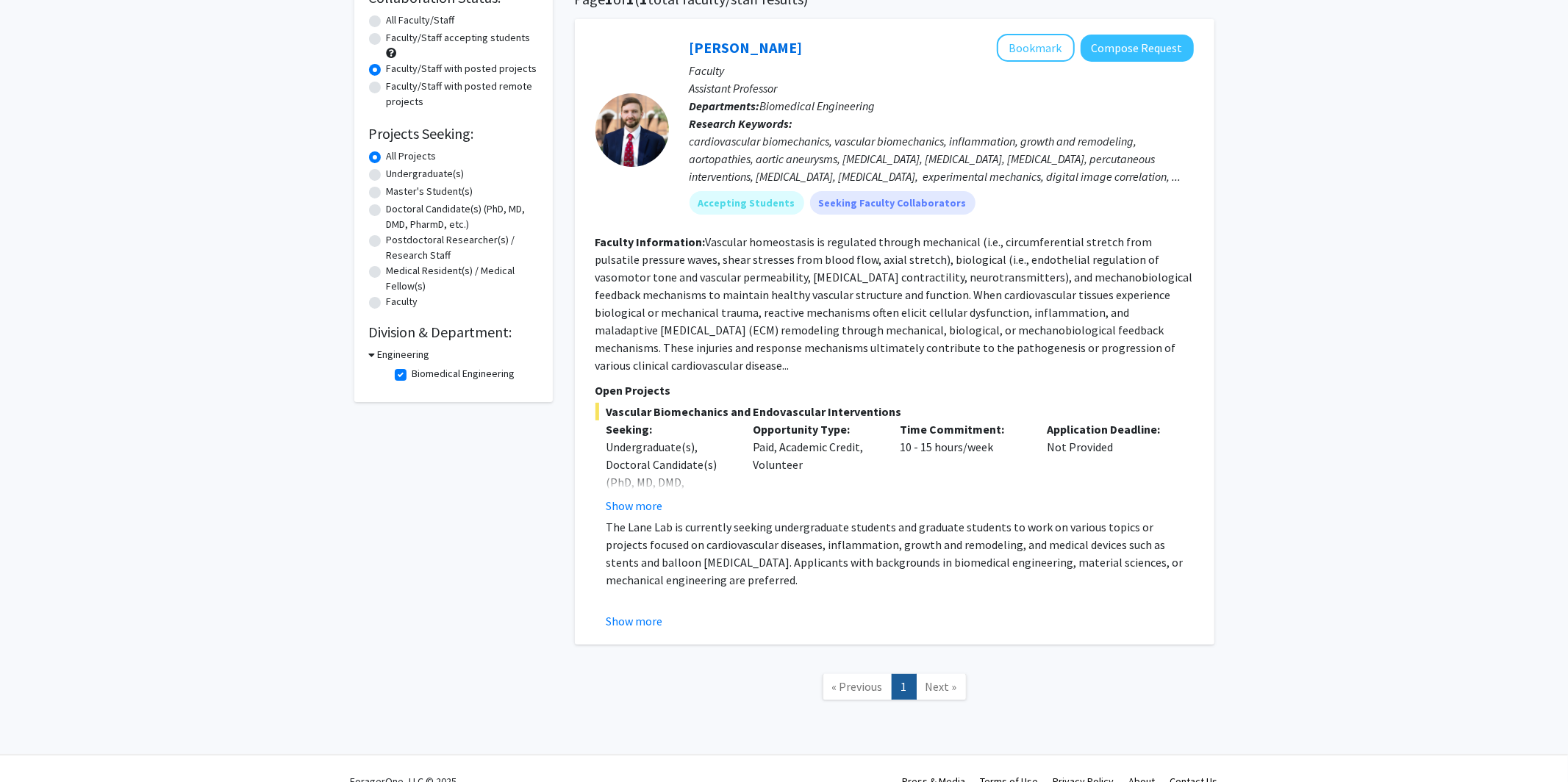
scroll to position [136, 0]
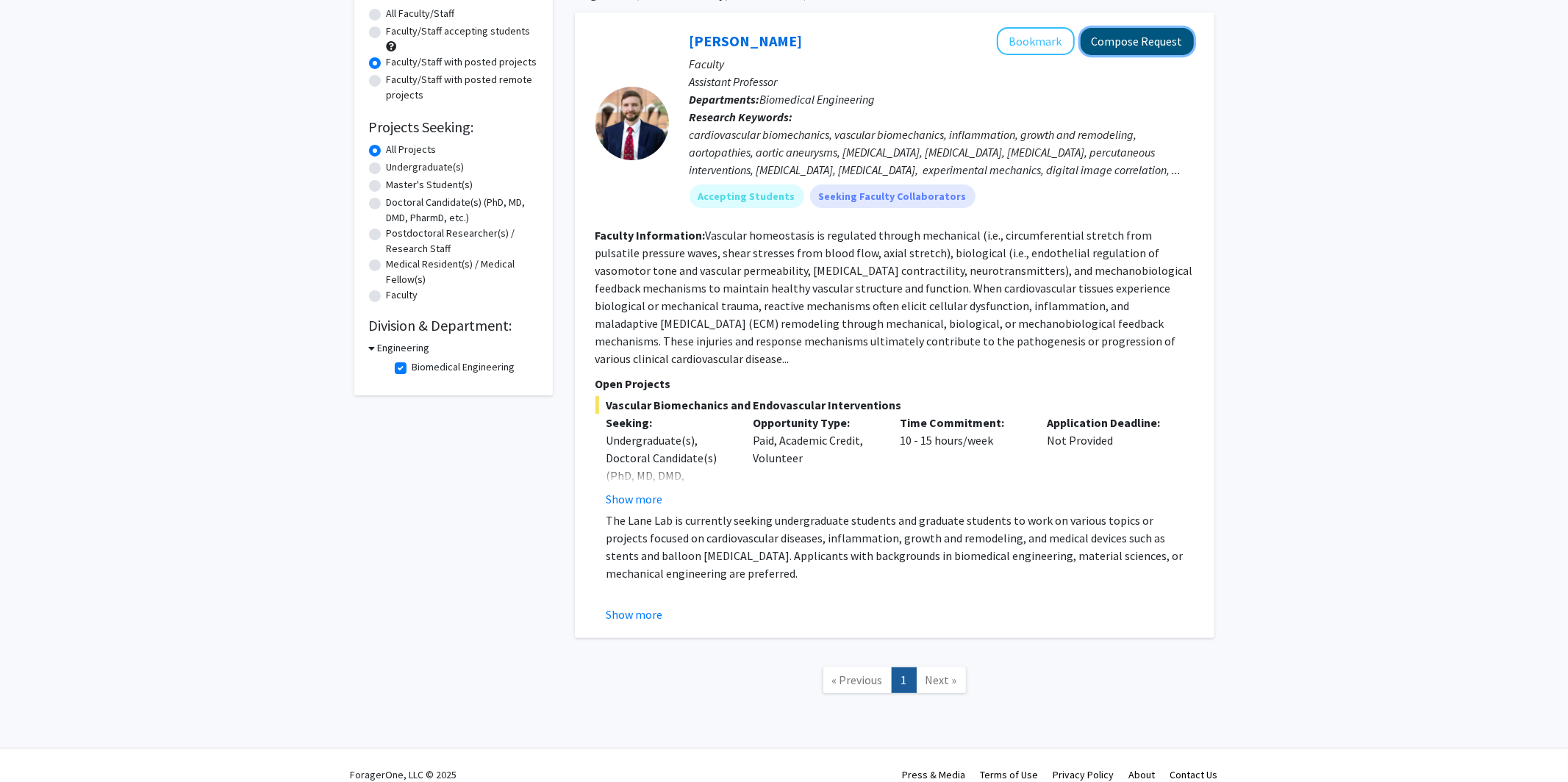
click at [1011, 42] on button "Compose Request" at bounding box center [1137, 41] width 113 height 27
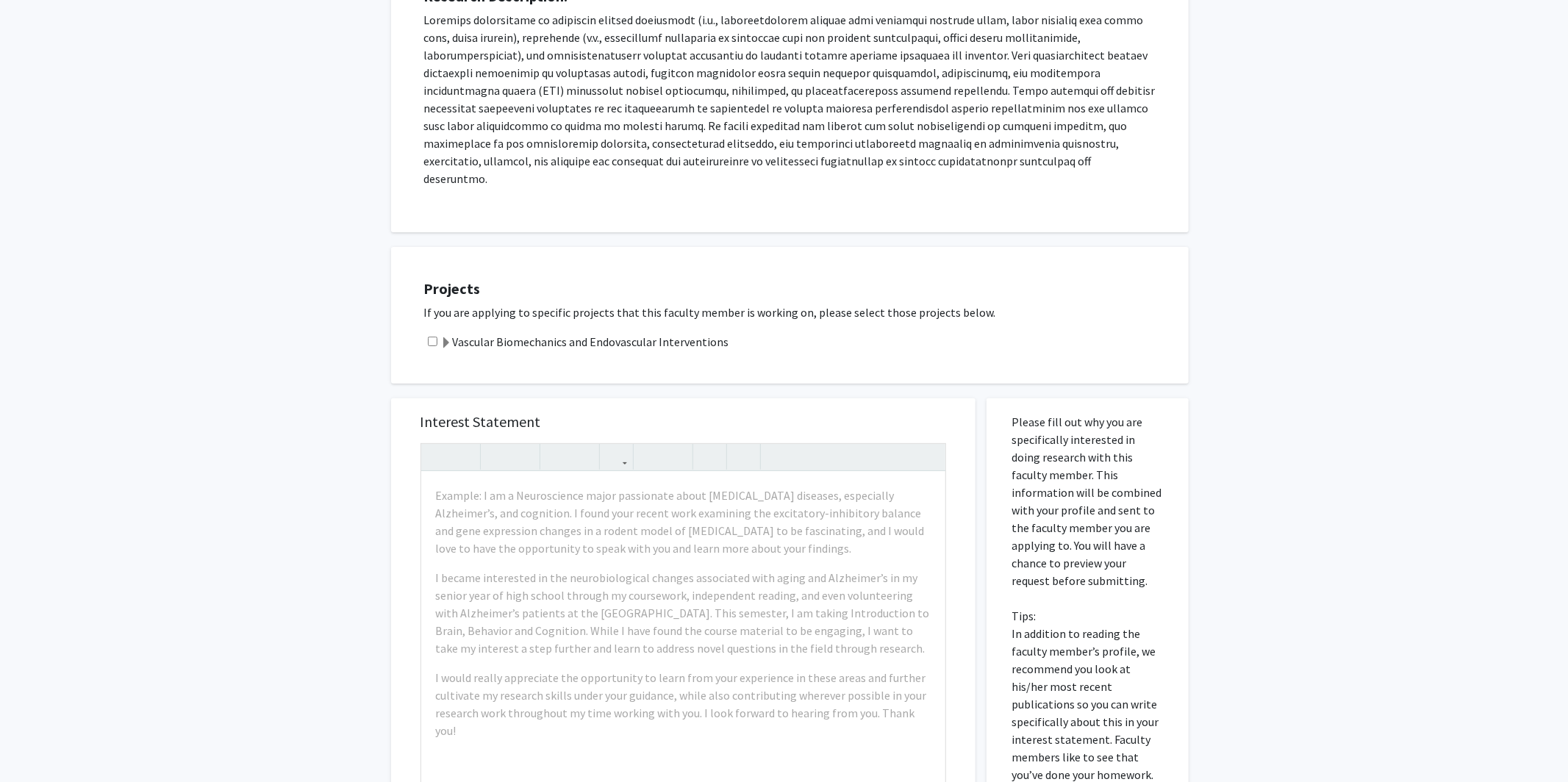
scroll to position [376, 0]
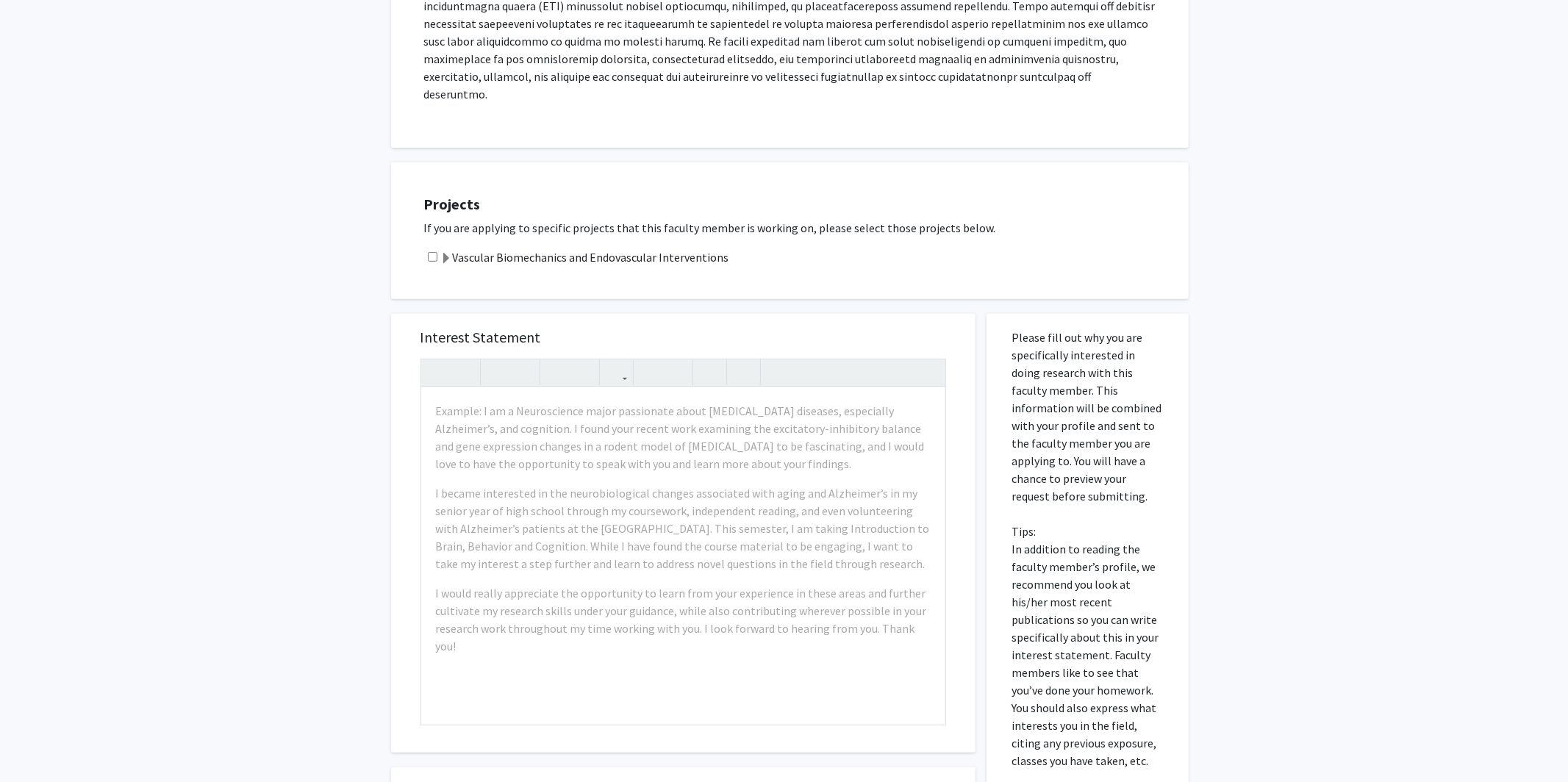
click at [434, 252] on input "checkbox" at bounding box center [433, 257] width 10 height 10
checkbox input "true"
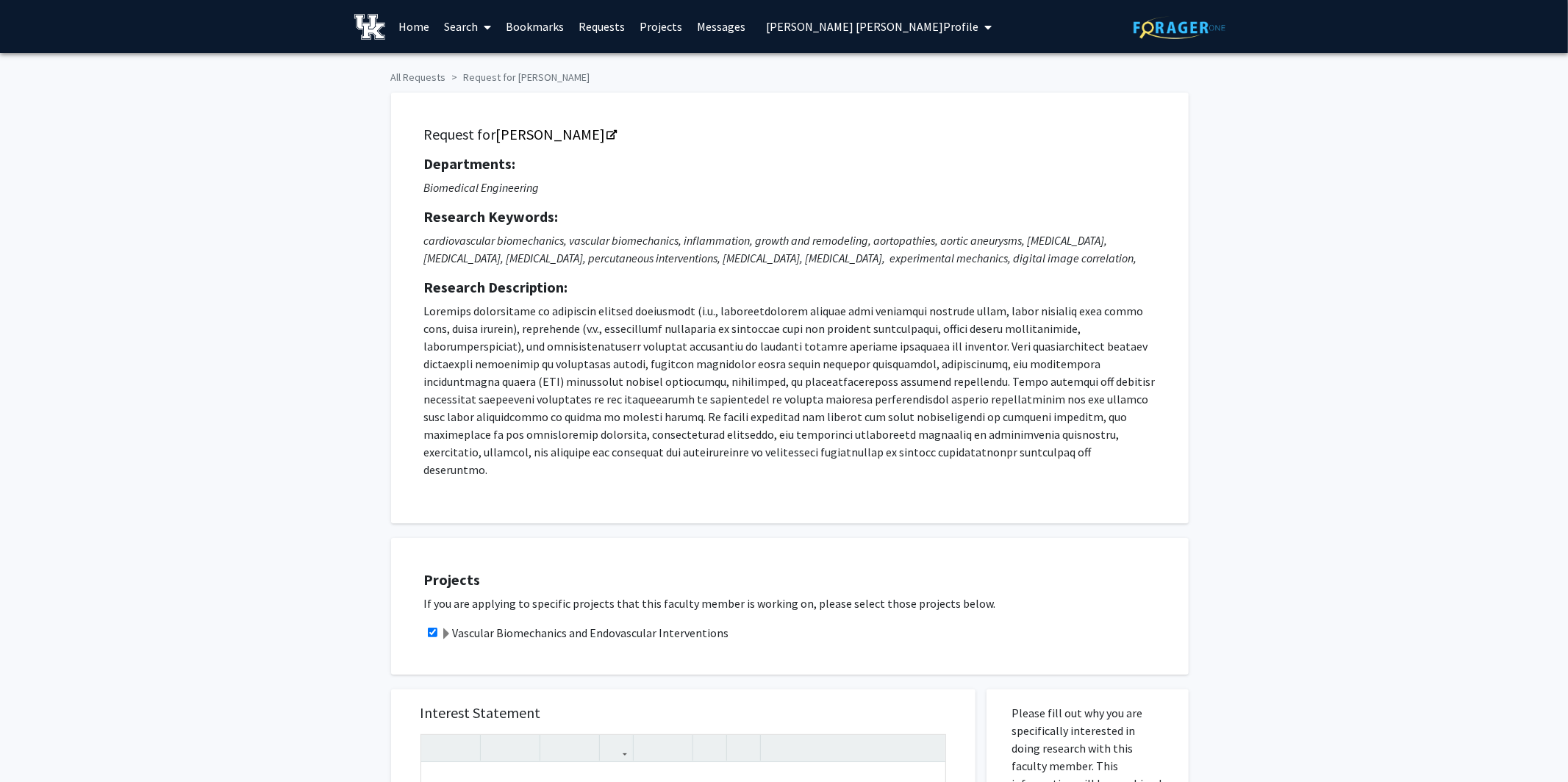
click at [470, 24] on link "Search" at bounding box center [468, 26] width 62 height 51
click at [484, 60] on span "Faculty/Staff" at bounding box center [491, 68] width 108 height 29
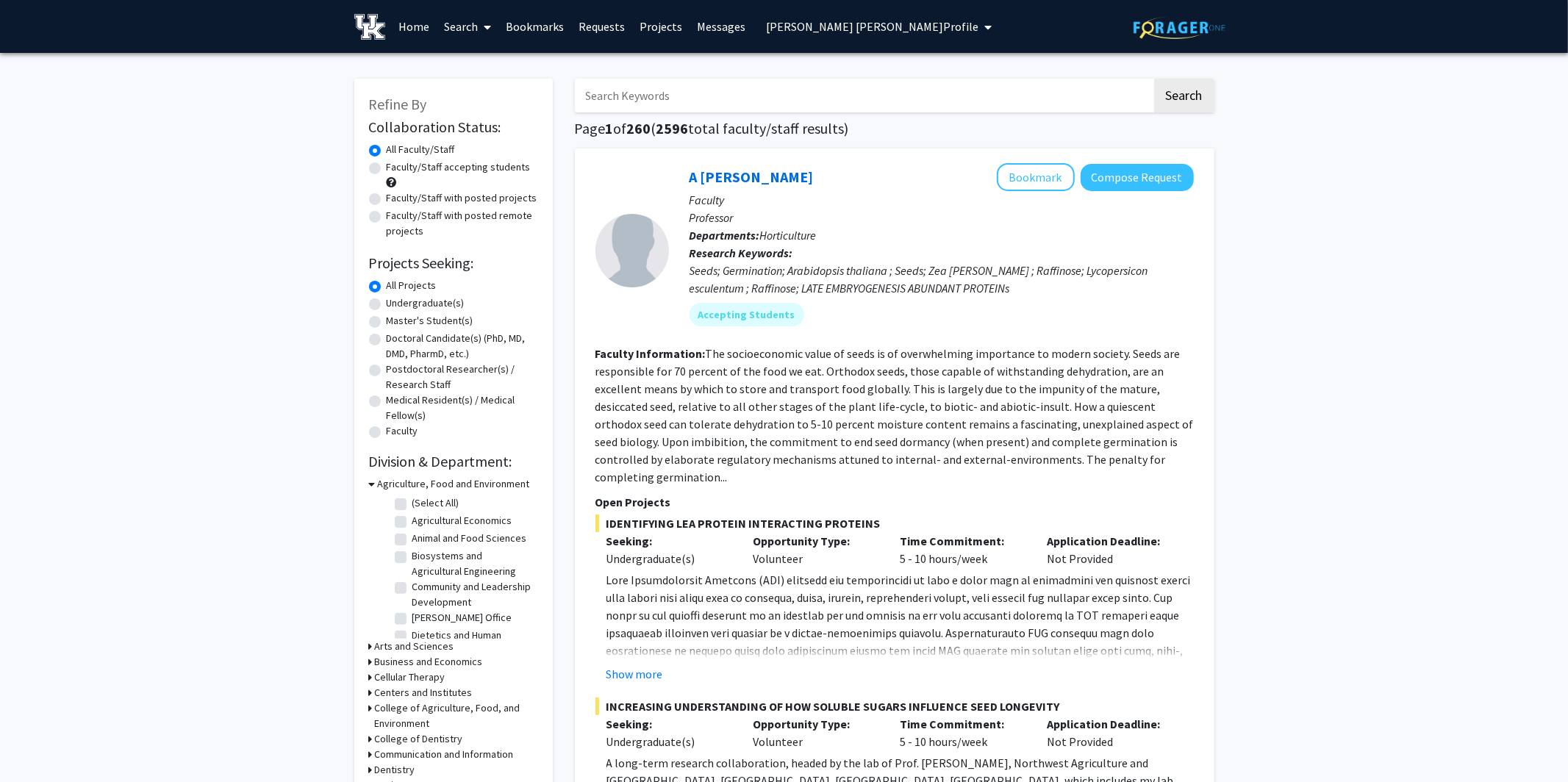
click at [417, 32] on link "Home" at bounding box center [414, 26] width 46 height 51
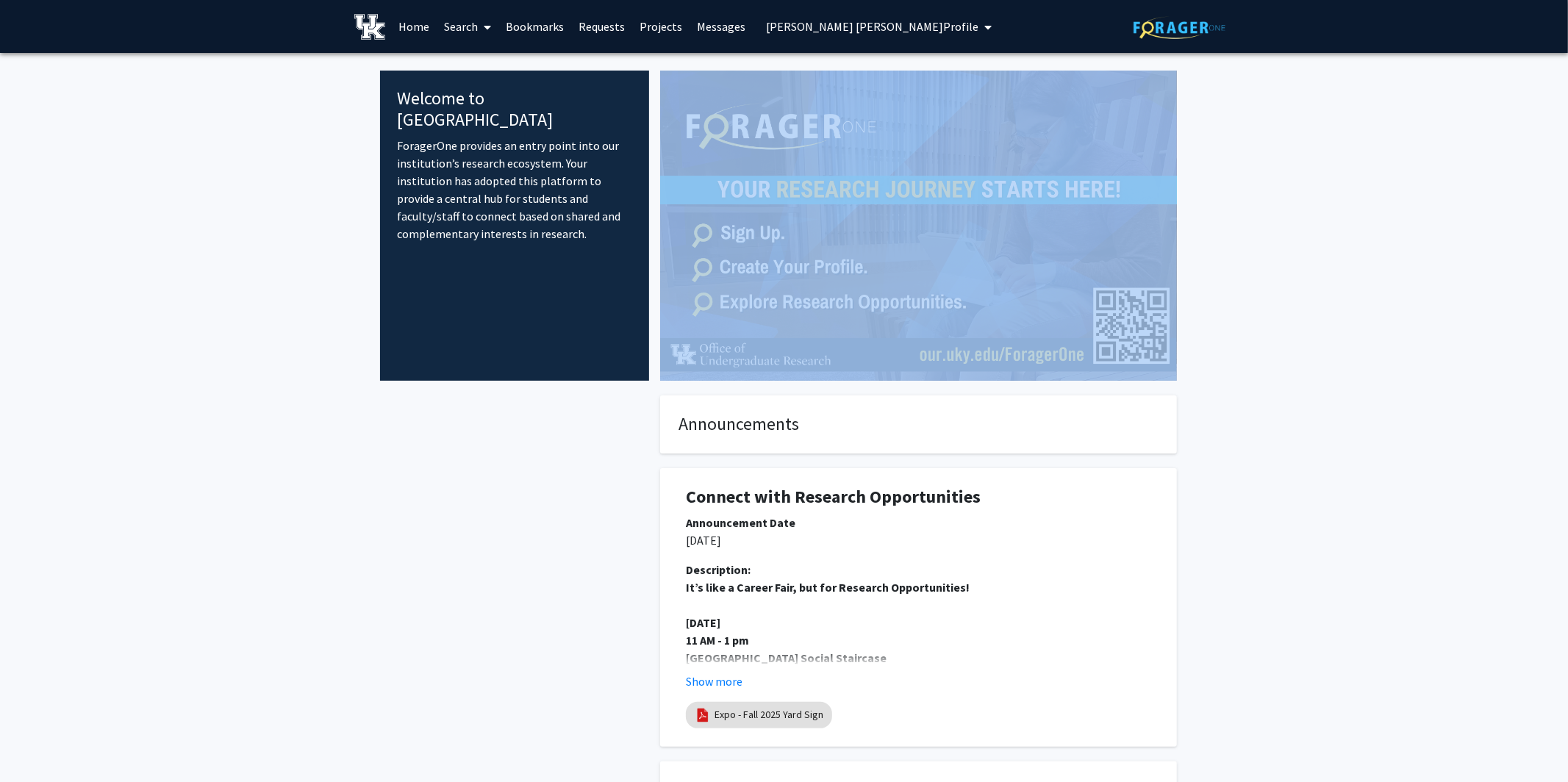
drag, startPoint x: 172, startPoint y: 512, endPoint x: 1215, endPoint y: 249, distance: 1075.6
click at [830, 24] on span "Connor Stuart's Profile" at bounding box center [872, 26] width 212 height 15
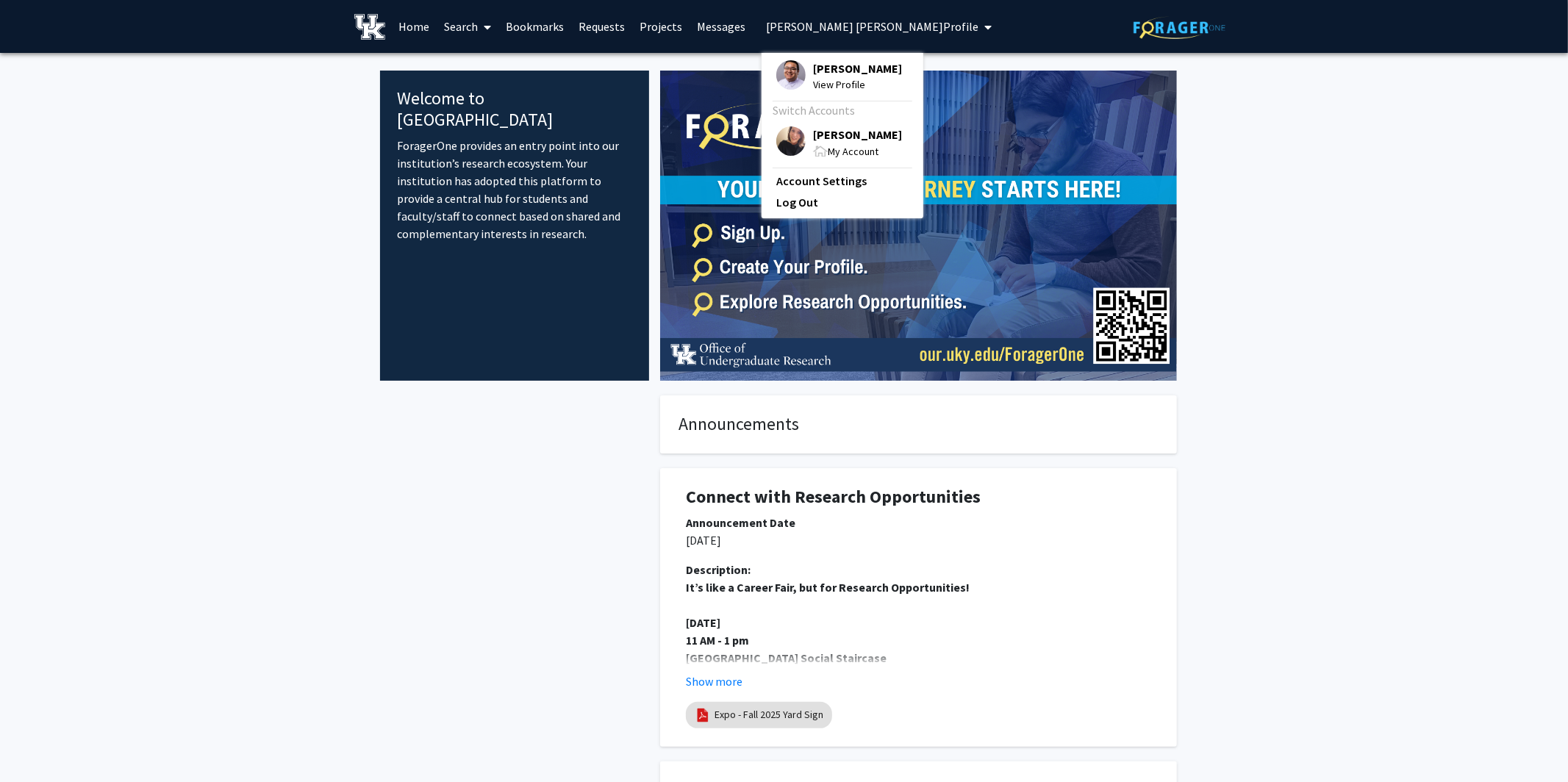
click at [855, 67] on span "Connor Stuart" at bounding box center [857, 68] width 89 height 16
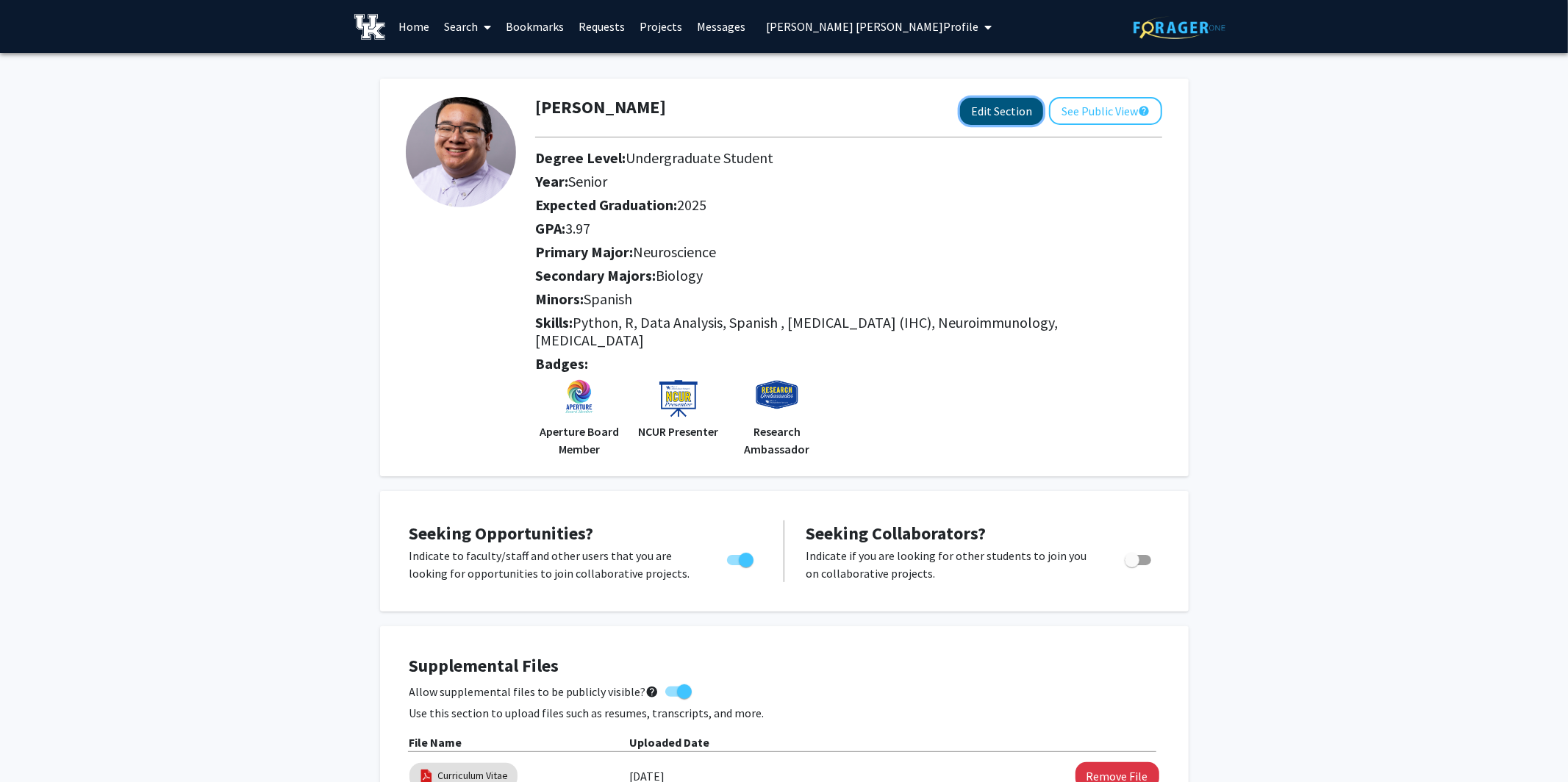
click at [1011, 111] on button "Edit Section" at bounding box center [1002, 111] width 83 height 27
select select "senior"
select select "2025"
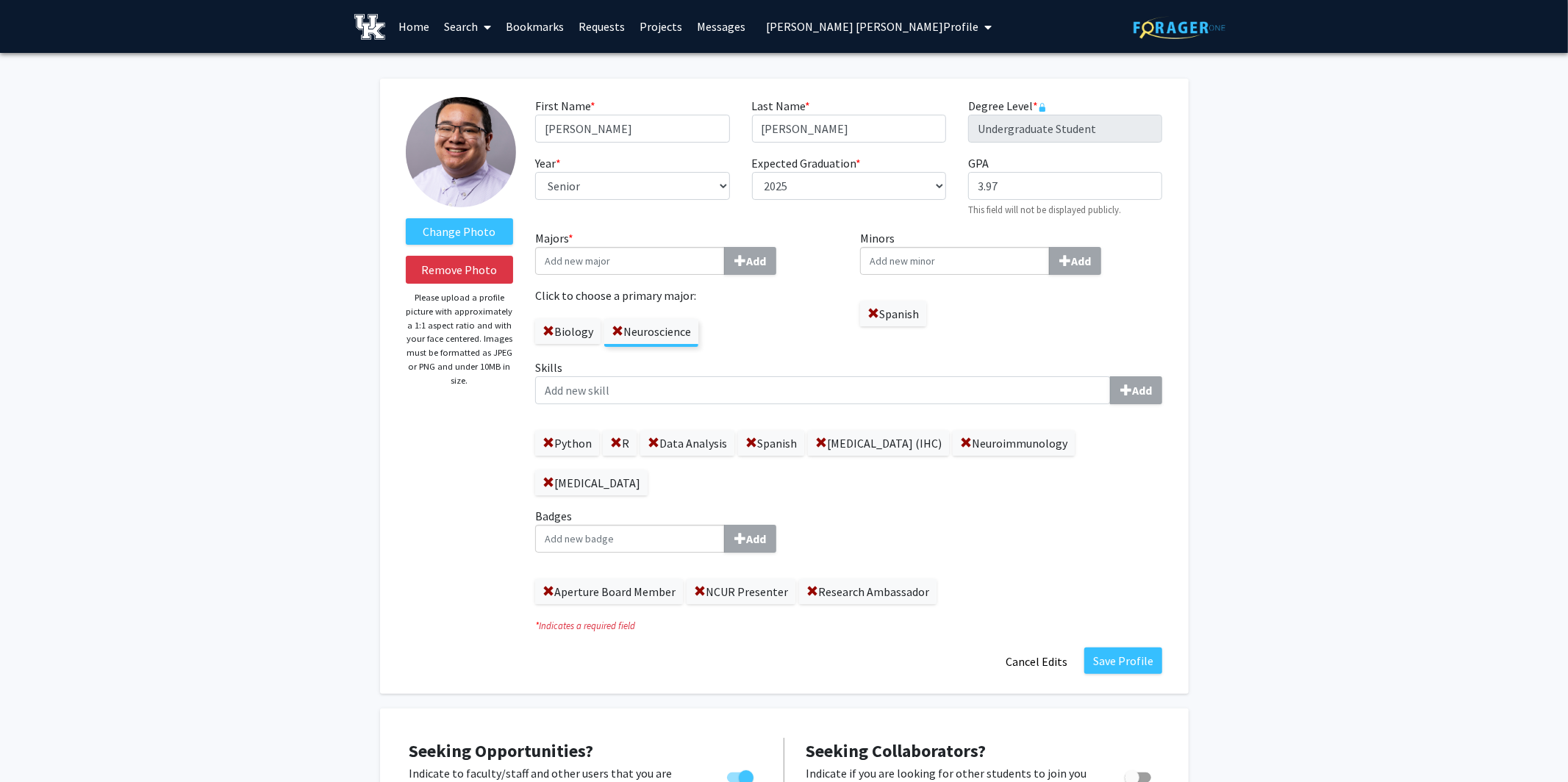
click at [612, 261] on input "Majors * Add" at bounding box center [630, 261] width 190 height 28
type input "pharm"
click at [762, 310] on div "Biology Neuroscience" at bounding box center [687, 325] width 303 height 42
click at [1011, 662] on button "Cancel Edits" at bounding box center [1036, 662] width 81 height 28
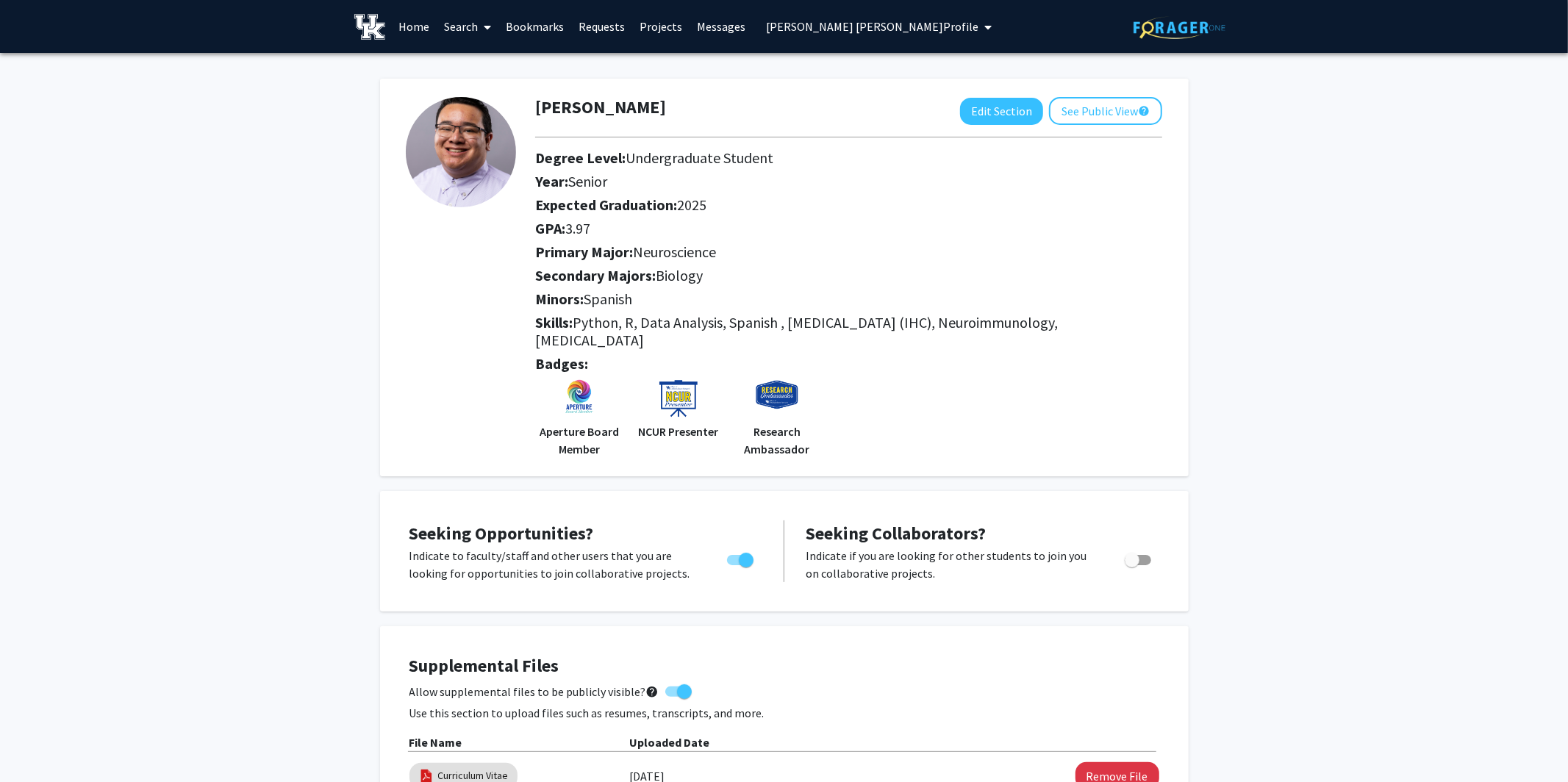
click at [480, 24] on span at bounding box center [484, 27] width 13 height 51
click at [492, 69] on span "Faculty/Staff" at bounding box center [491, 68] width 108 height 29
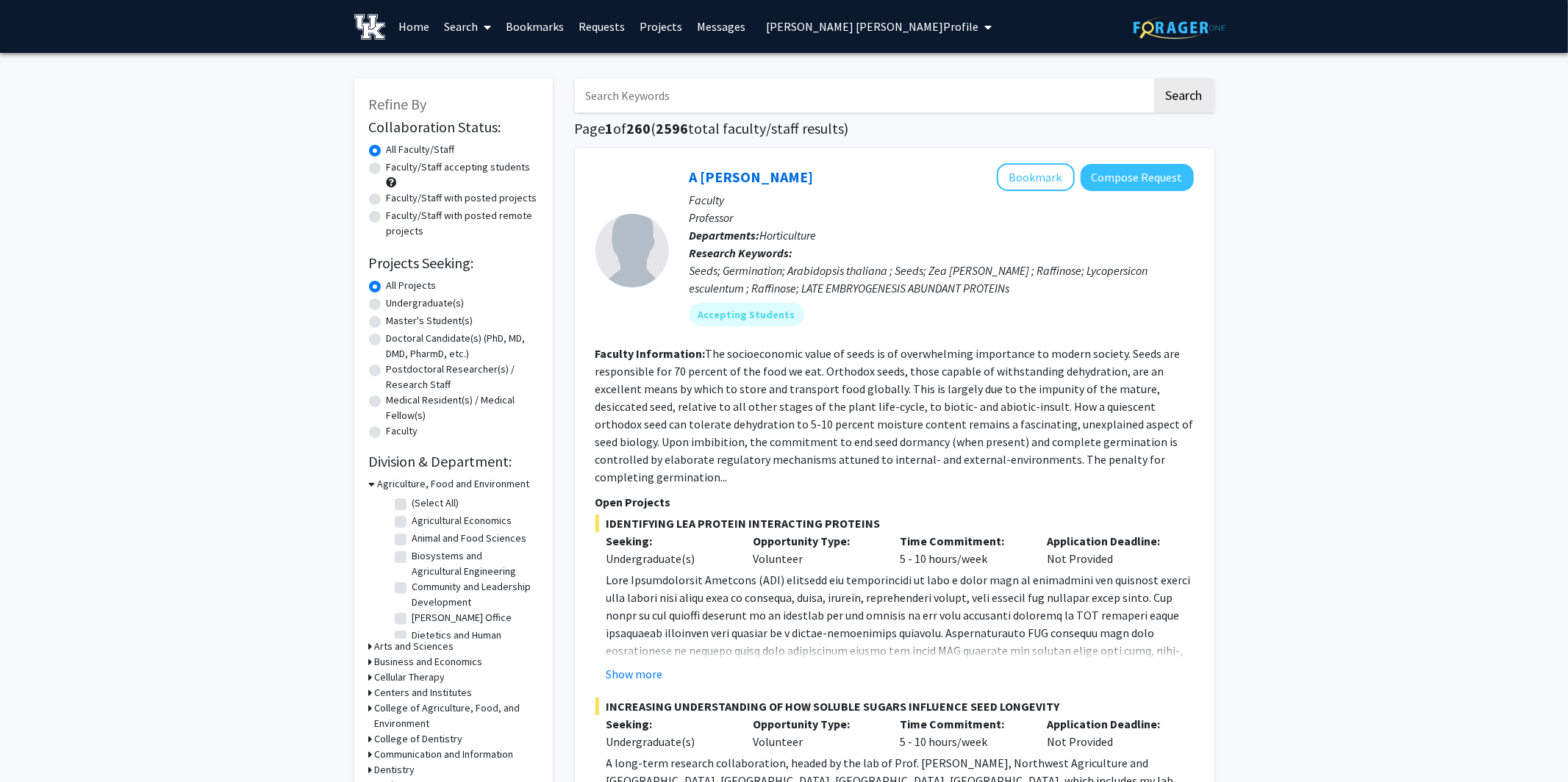
click at [387, 199] on label "Faculty/Staff with posted projects" at bounding box center [461, 198] width 151 height 15
click at [387, 199] on input "Faculty/Staff with posted projects" at bounding box center [391, 195] width 10 height 10
radio input "true"
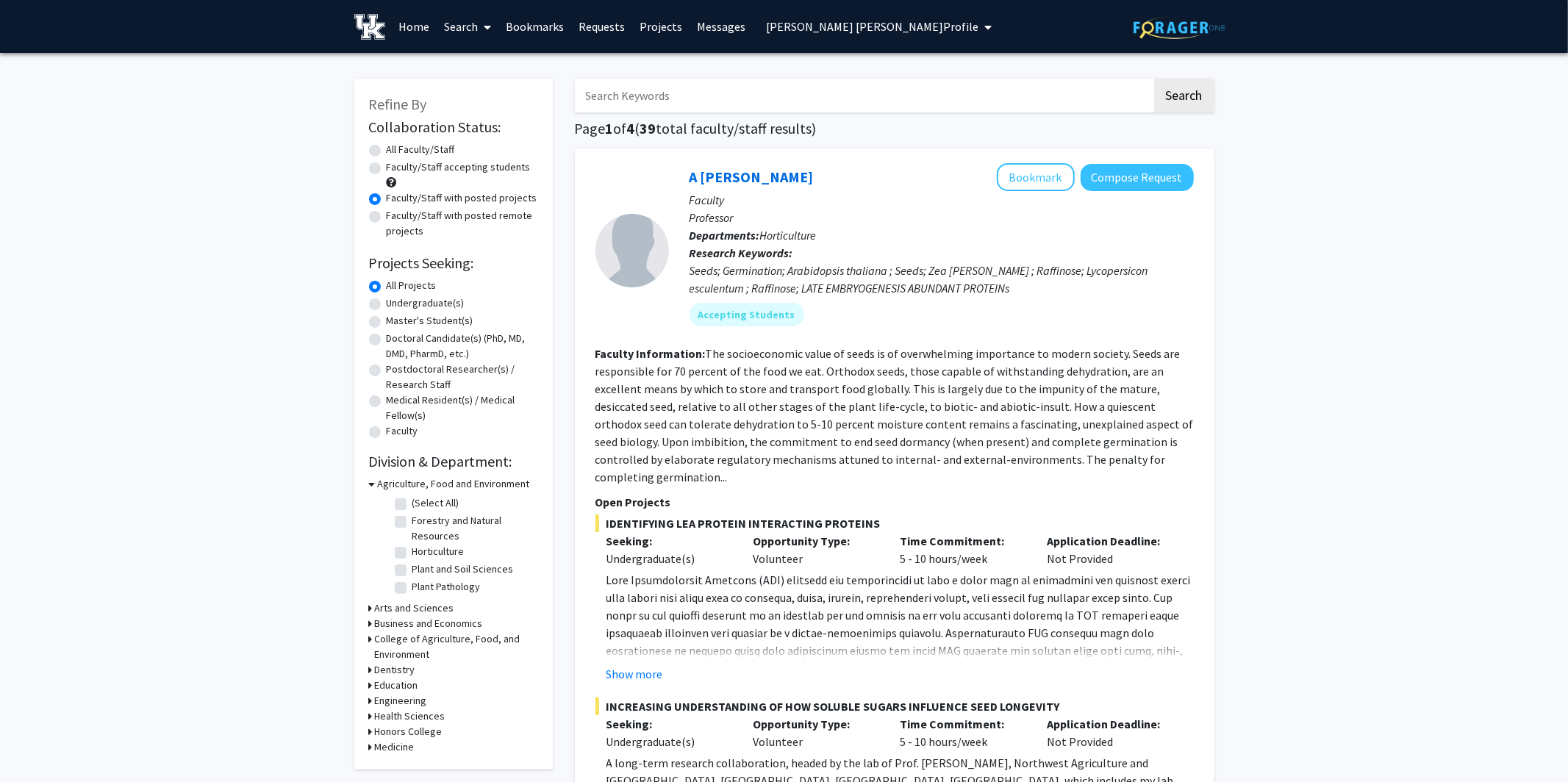
click at [387, 152] on label "All Faculty/Staff" at bounding box center [421, 149] width 68 height 15
click at [387, 151] on input "All Faculty/Staff" at bounding box center [391, 146] width 10 height 10
radio input "true"
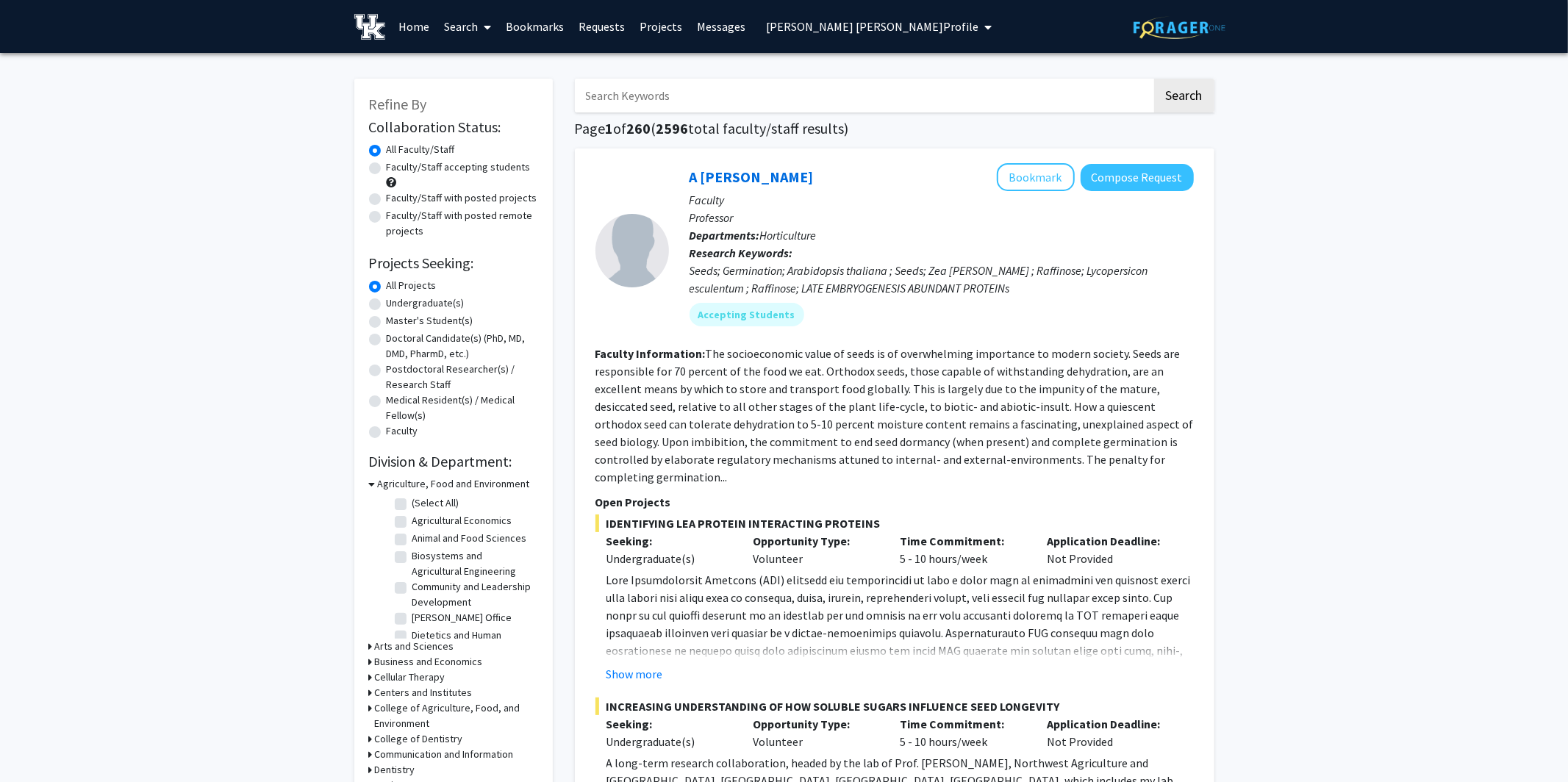
click at [387, 200] on label "Faculty/Staff with posted projects" at bounding box center [461, 198] width 151 height 15
click at [387, 200] on input "Faculty/Staff with posted projects" at bounding box center [391, 195] width 10 height 10
radio input "true"
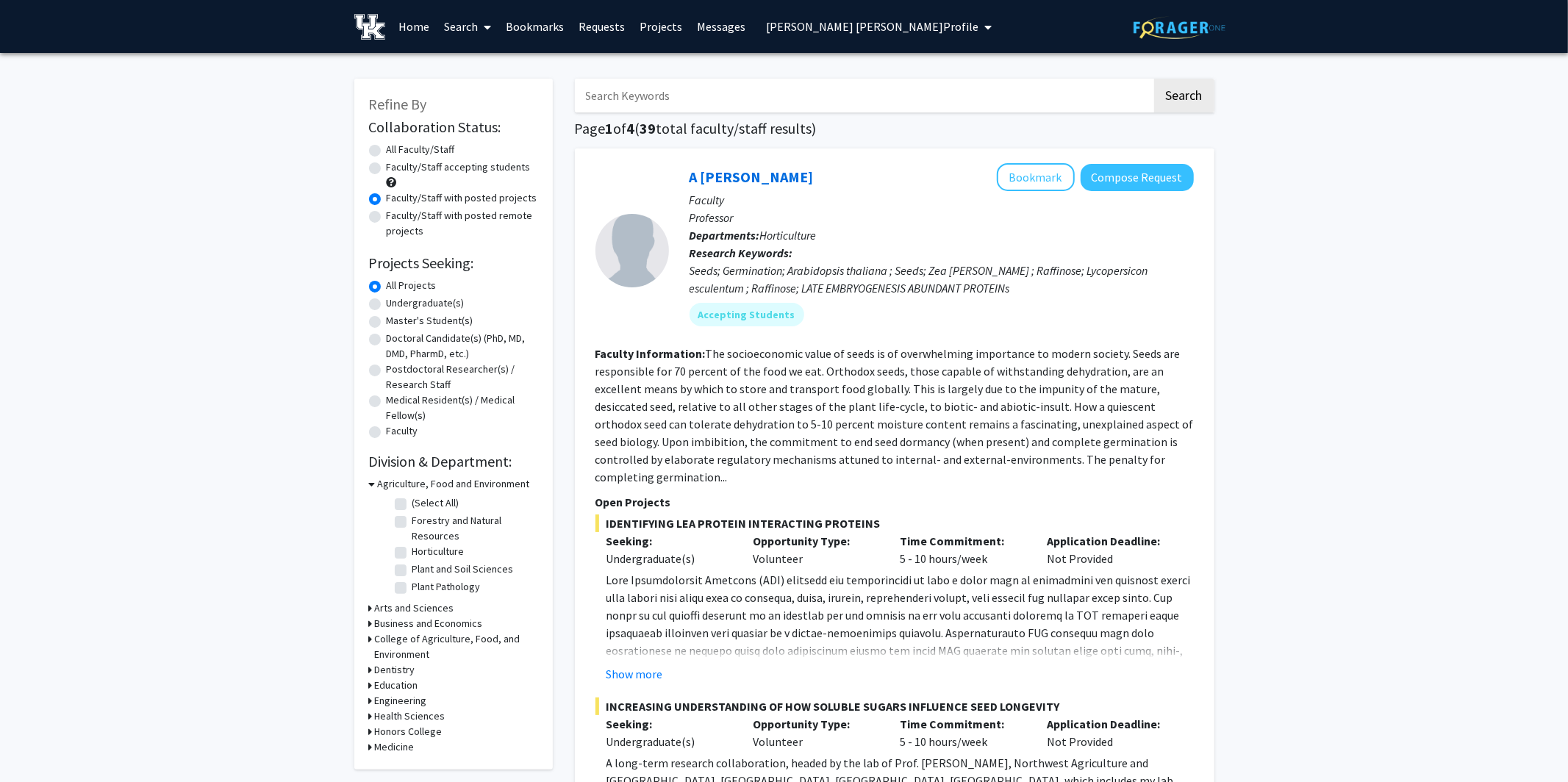
click at [421, 22] on link "Home" at bounding box center [414, 26] width 46 height 51
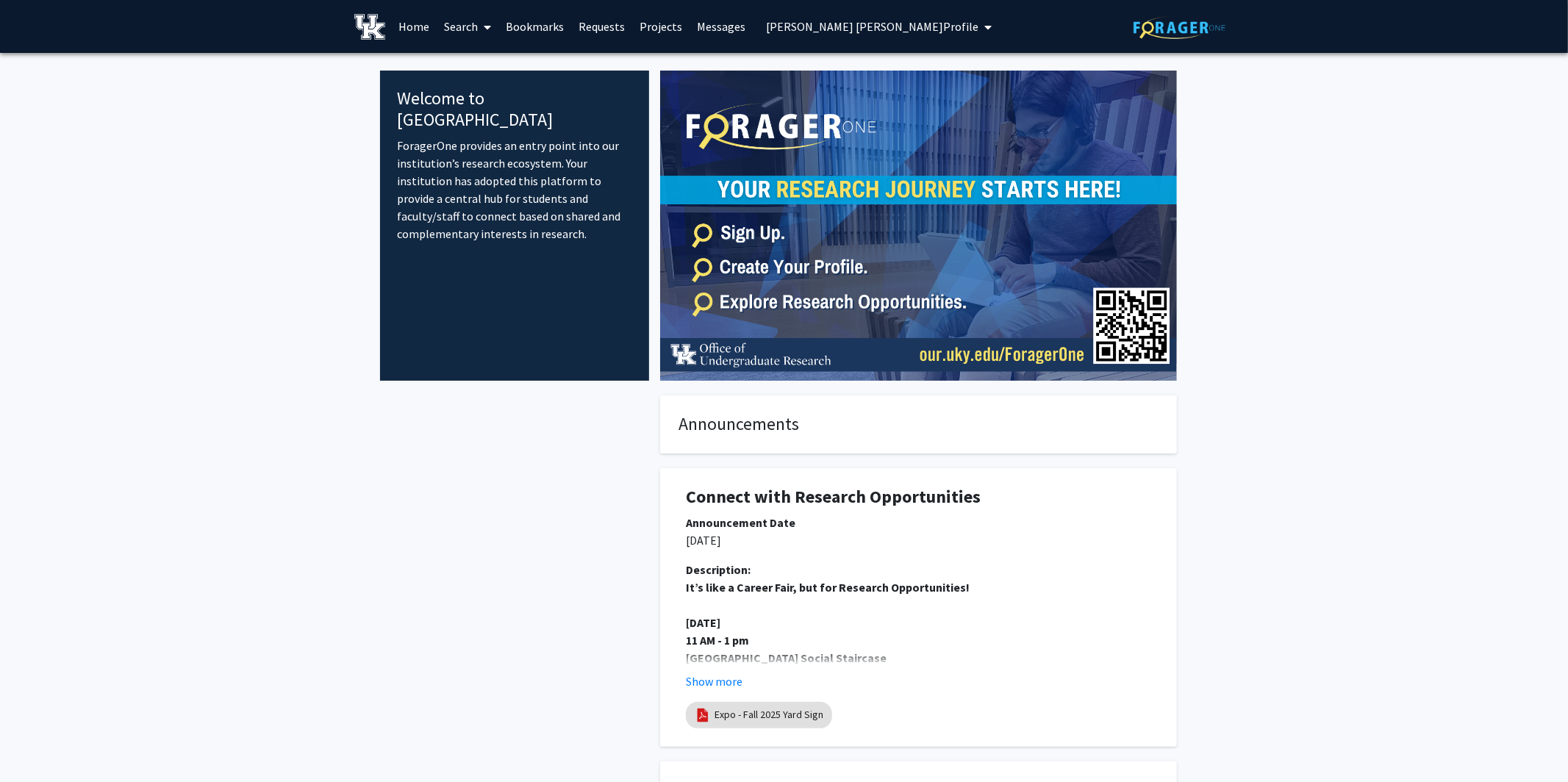
click at [474, 25] on link "Search" at bounding box center [468, 26] width 62 height 51
click at [480, 63] on span "Faculty/Staff" at bounding box center [491, 68] width 108 height 29
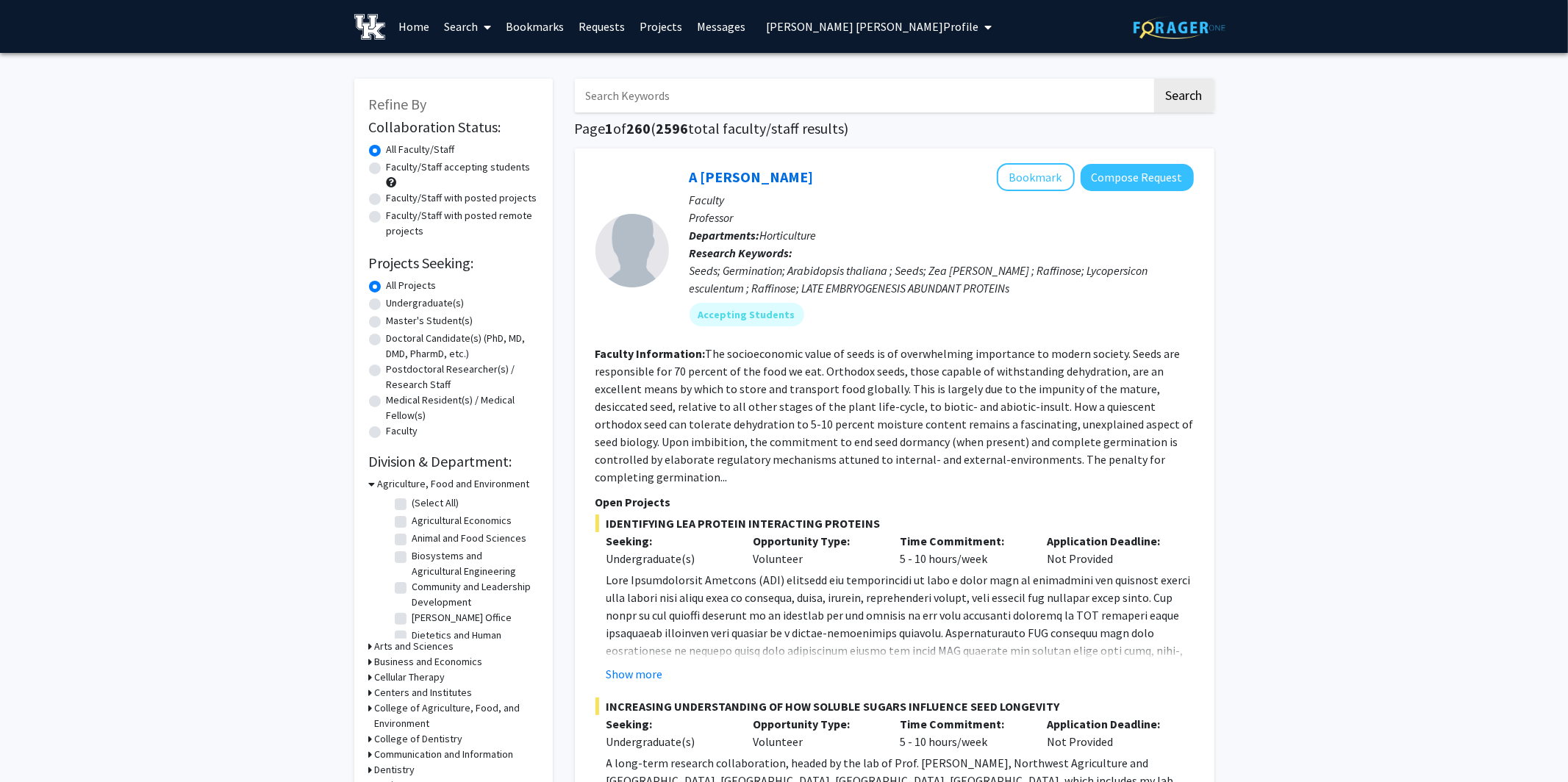
click at [474, 34] on link "Search" at bounding box center [468, 26] width 62 height 51
click at [387, 197] on label "Faculty/Staff with posted projects" at bounding box center [461, 198] width 151 height 15
click at [387, 197] on input "Faculty/Staff with posted projects" at bounding box center [391, 195] width 10 height 10
radio input "true"
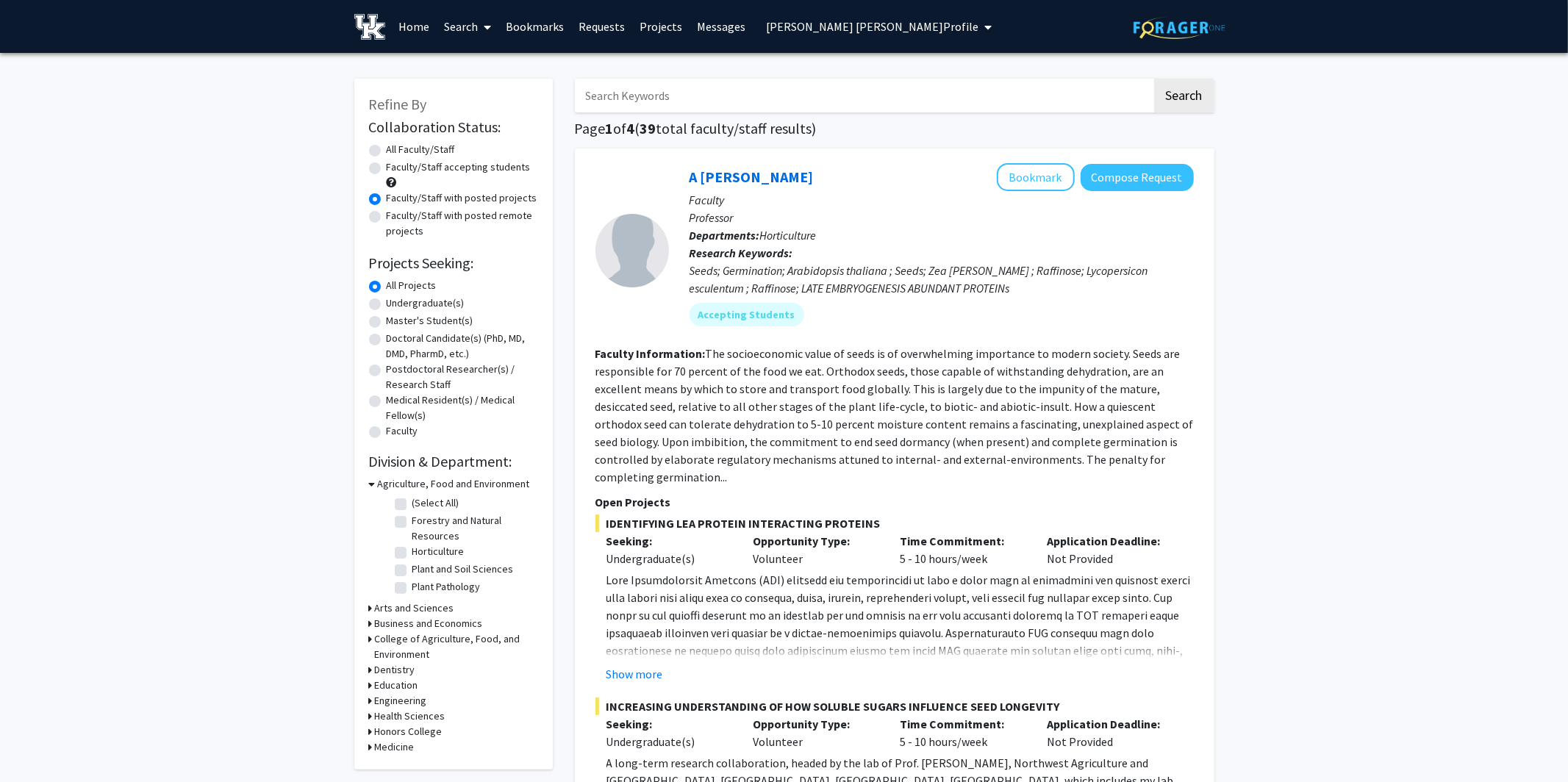
click at [659, 23] on link "Projects" at bounding box center [661, 26] width 57 height 51
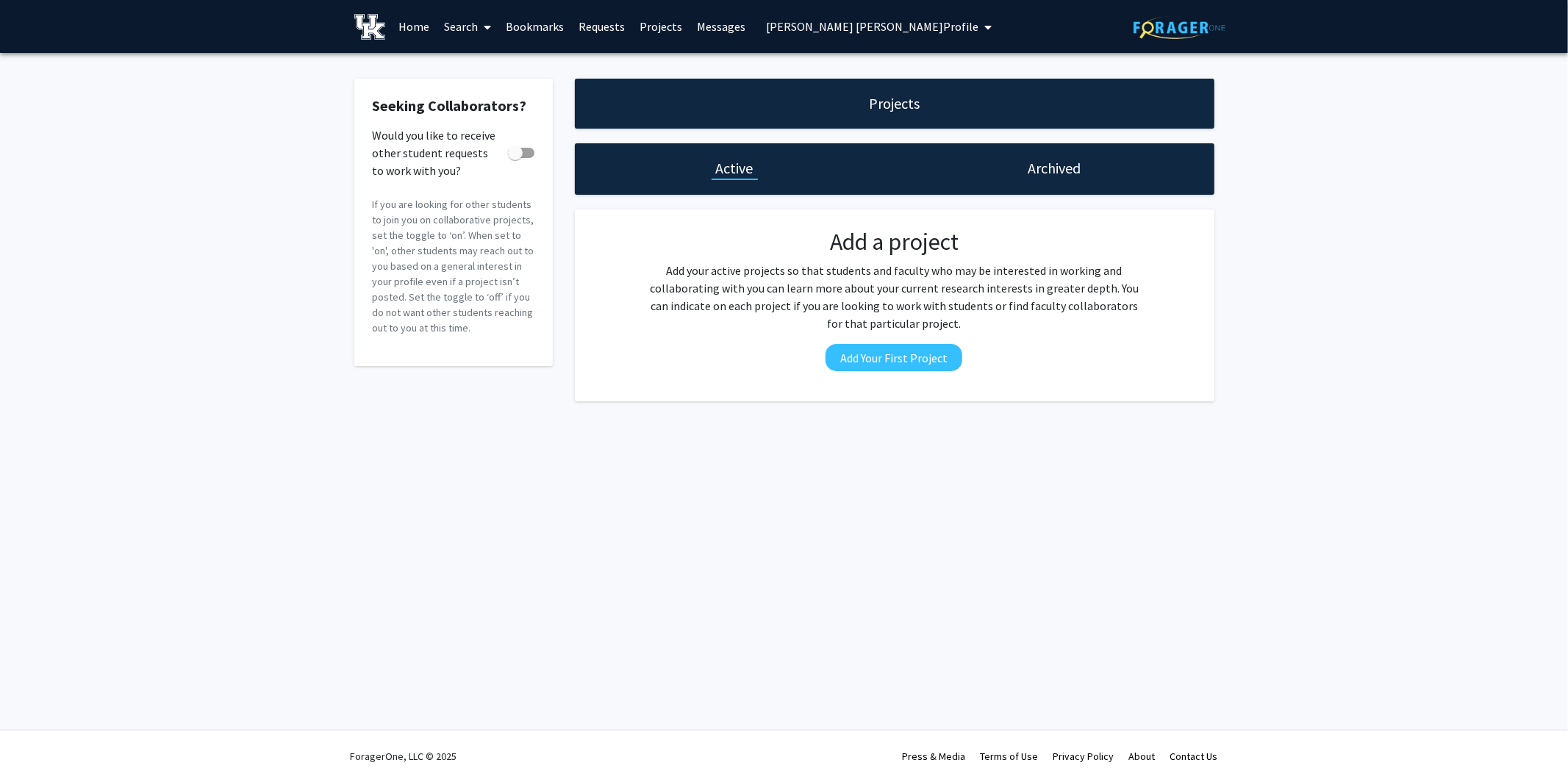
click at [489, 28] on icon at bounding box center [487, 27] width 7 height 11
click at [477, 95] on span "Students" at bounding box center [482, 97] width 90 height 29
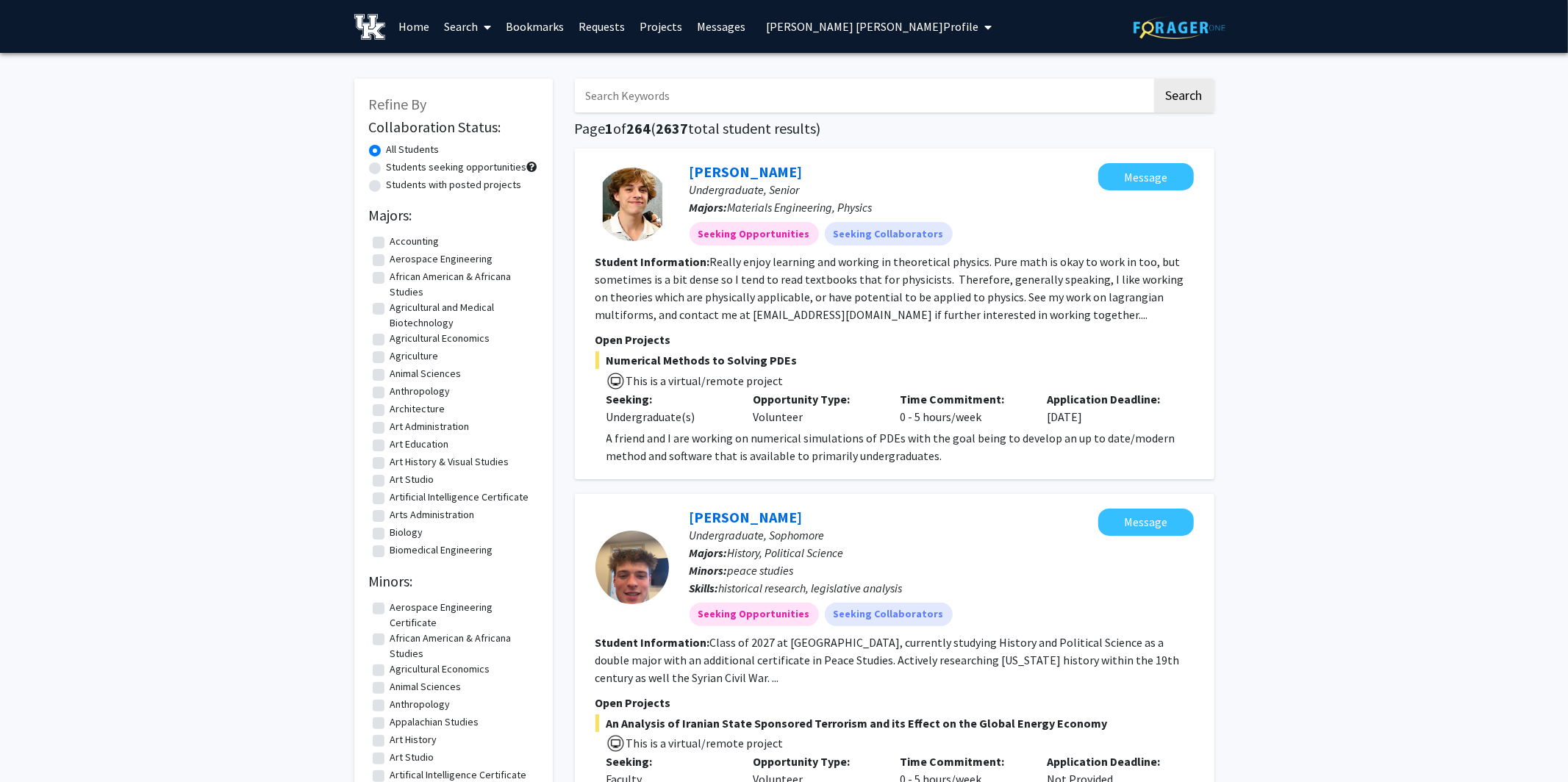
click at [814, 25] on span "Connor Stuart's Profile" at bounding box center [872, 26] width 212 height 15
click at [829, 68] on span "Connor Stuart" at bounding box center [857, 68] width 89 height 16
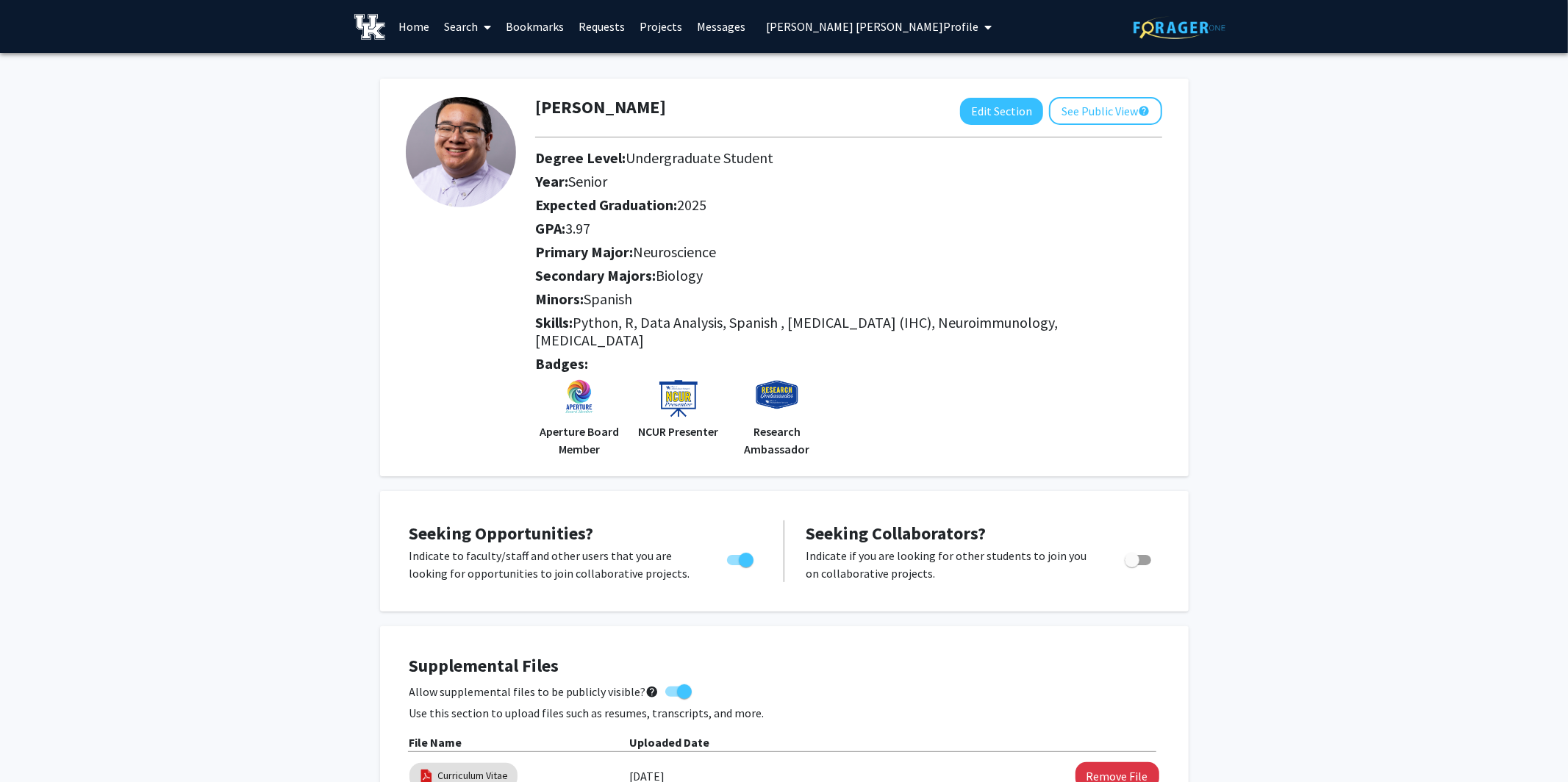
click at [481, 24] on span at bounding box center [484, 27] width 13 height 51
click at [491, 65] on span "Faculty/Staff" at bounding box center [491, 68] width 108 height 29
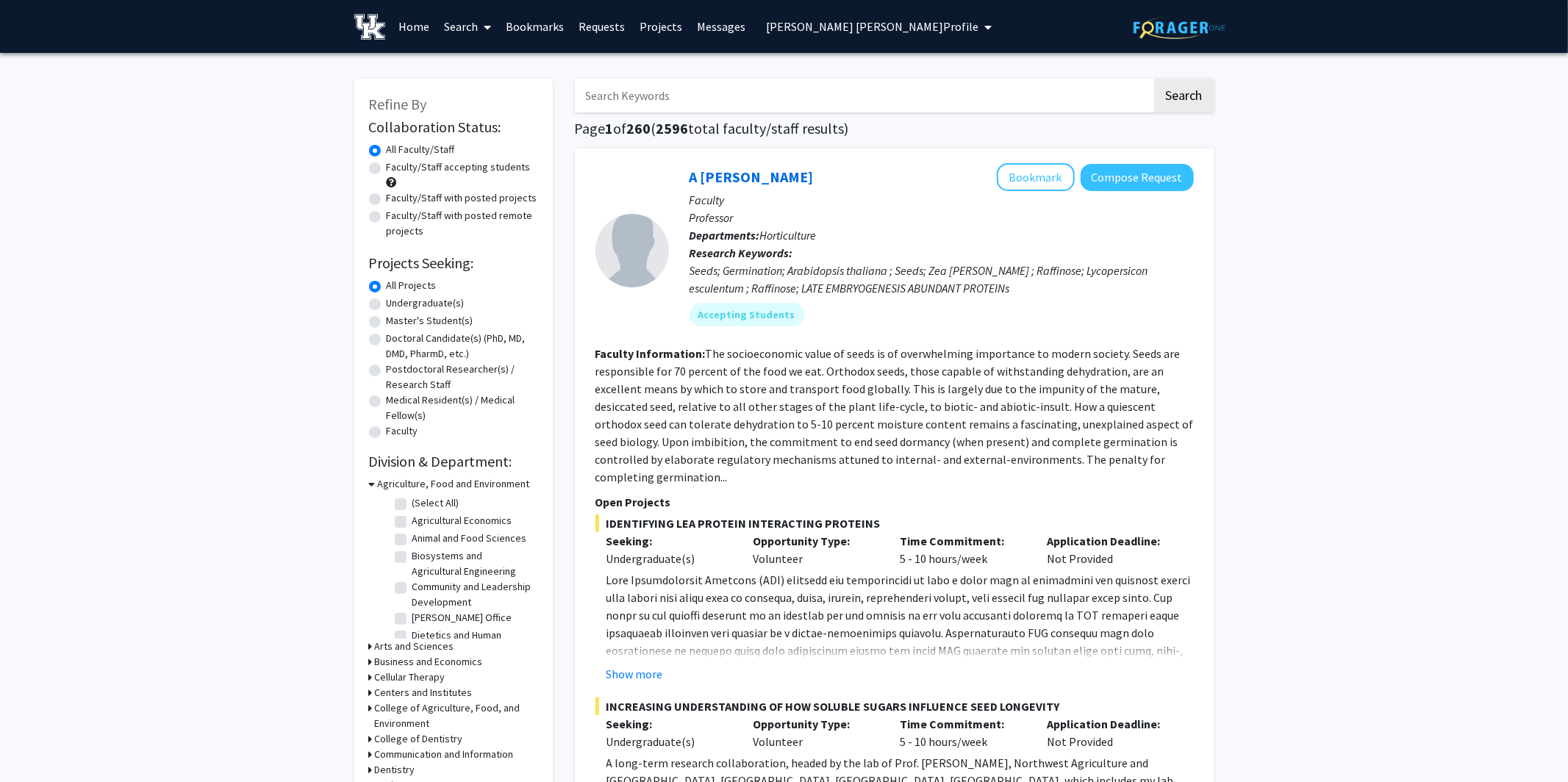
click at [387, 199] on label "Faculty/Staff with posted projects" at bounding box center [461, 198] width 151 height 15
click at [387, 199] on input "Faculty/Staff with posted projects" at bounding box center [391, 195] width 10 height 10
radio input "true"
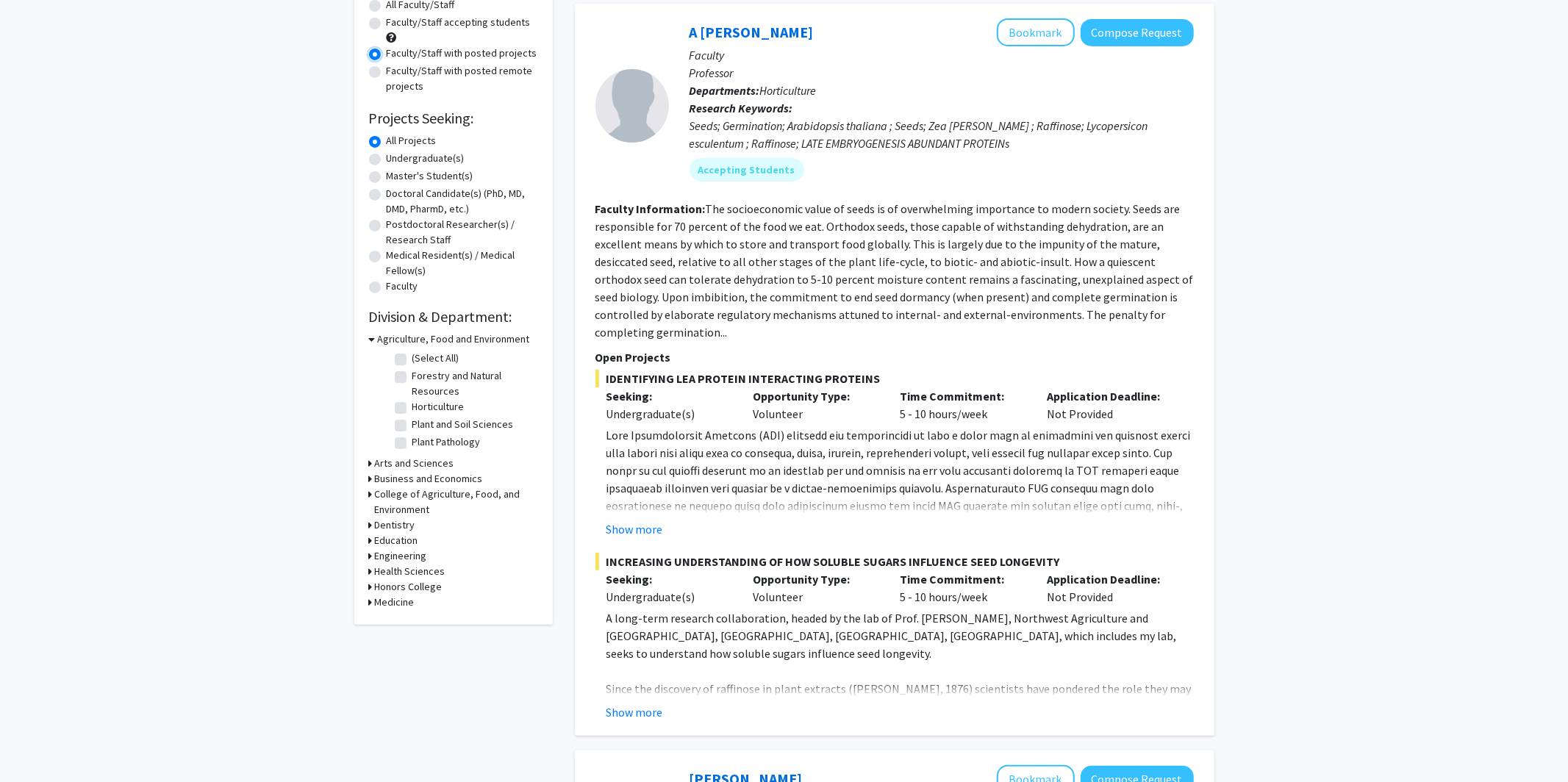
scroll to position [151, 0]
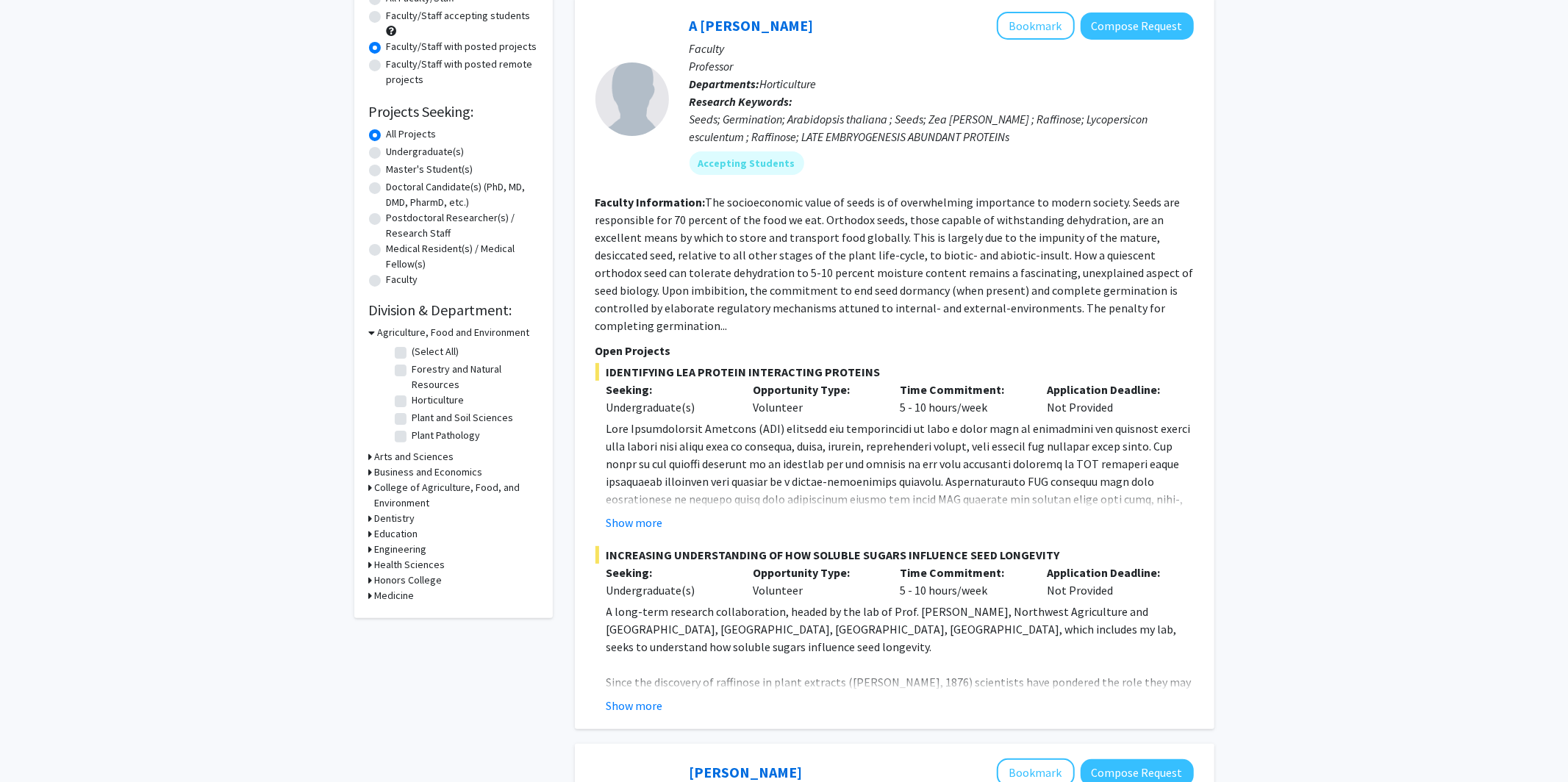
click at [403, 485] on h3 "College of Agriculture, Food, and Environment" at bounding box center [456, 496] width 164 height 31
click at [413, 520] on label "Veterinary Science" at bounding box center [454, 522] width 83 height 15
click at [413, 520] on input "Veterinary Science" at bounding box center [417, 520] width 10 height 10
checkbox input "true"
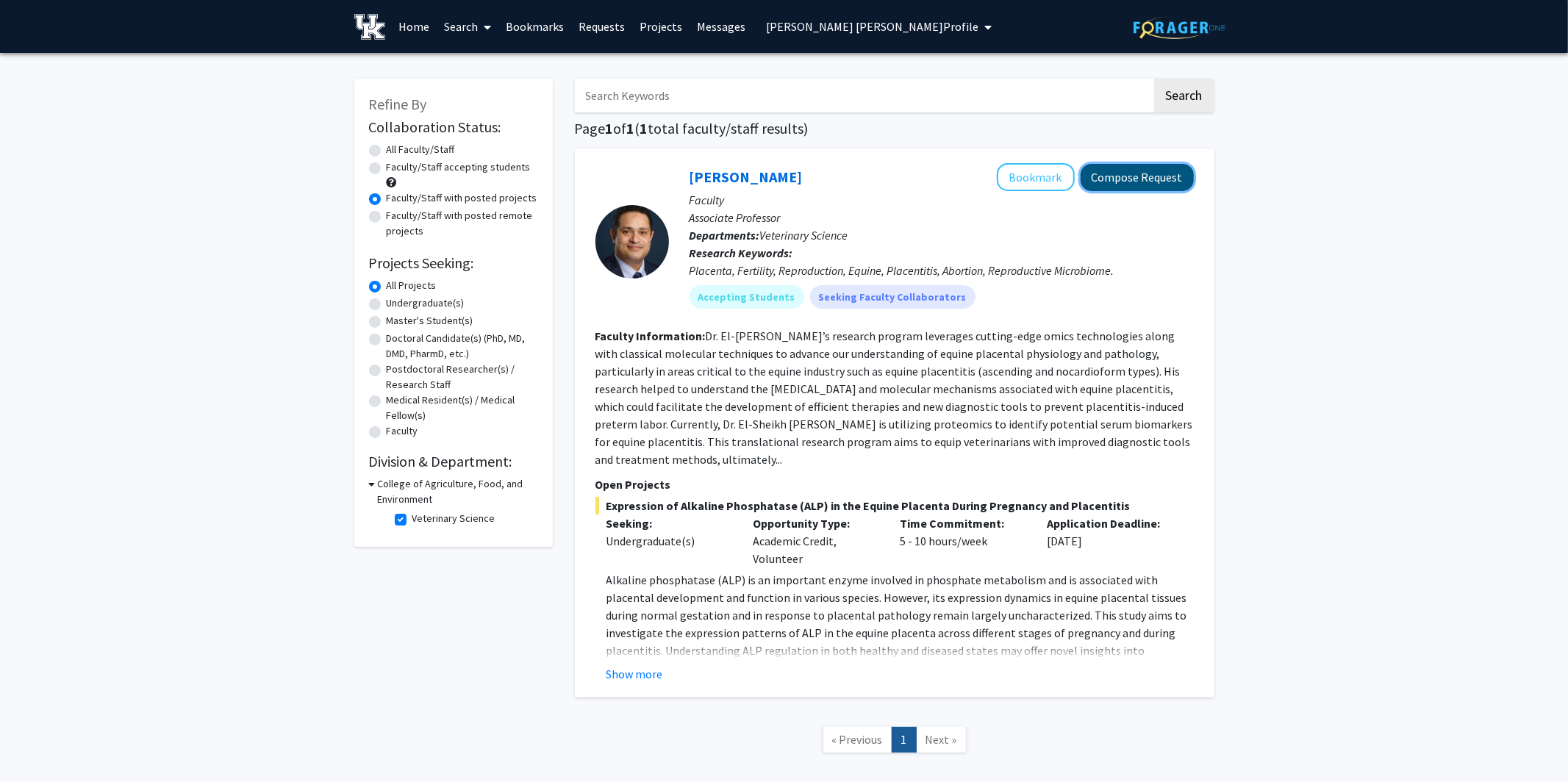
click at [1011, 177] on button "Compose Request" at bounding box center [1137, 177] width 113 height 27
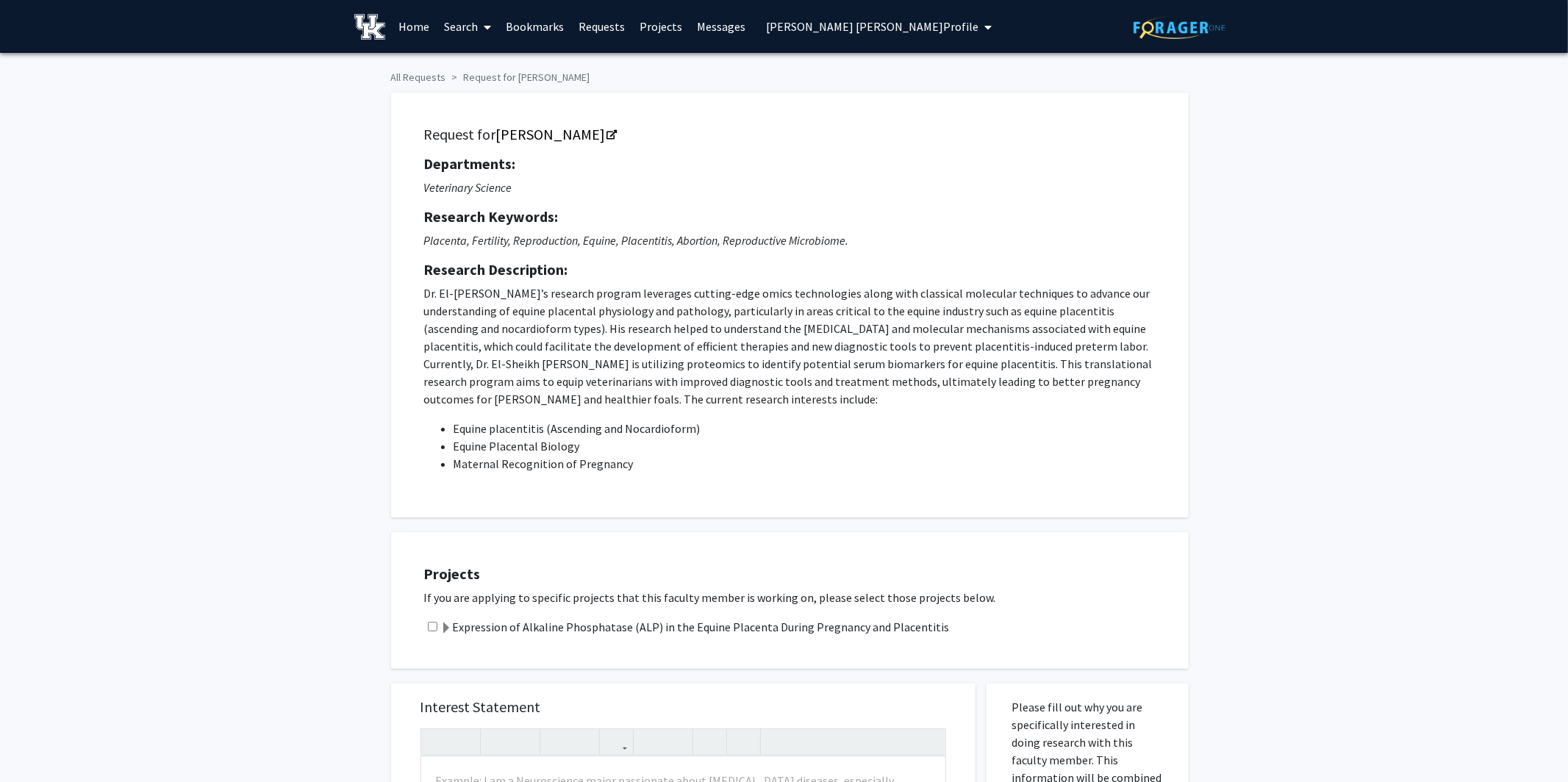
click at [430, 623] on input "checkbox" at bounding box center [433, 627] width 10 height 10
checkbox input "true"
click at [821, 21] on span "Connor Stuart's Profile" at bounding box center [872, 26] width 212 height 15
click at [838, 71] on span "Connor Stuart" at bounding box center [857, 68] width 89 height 16
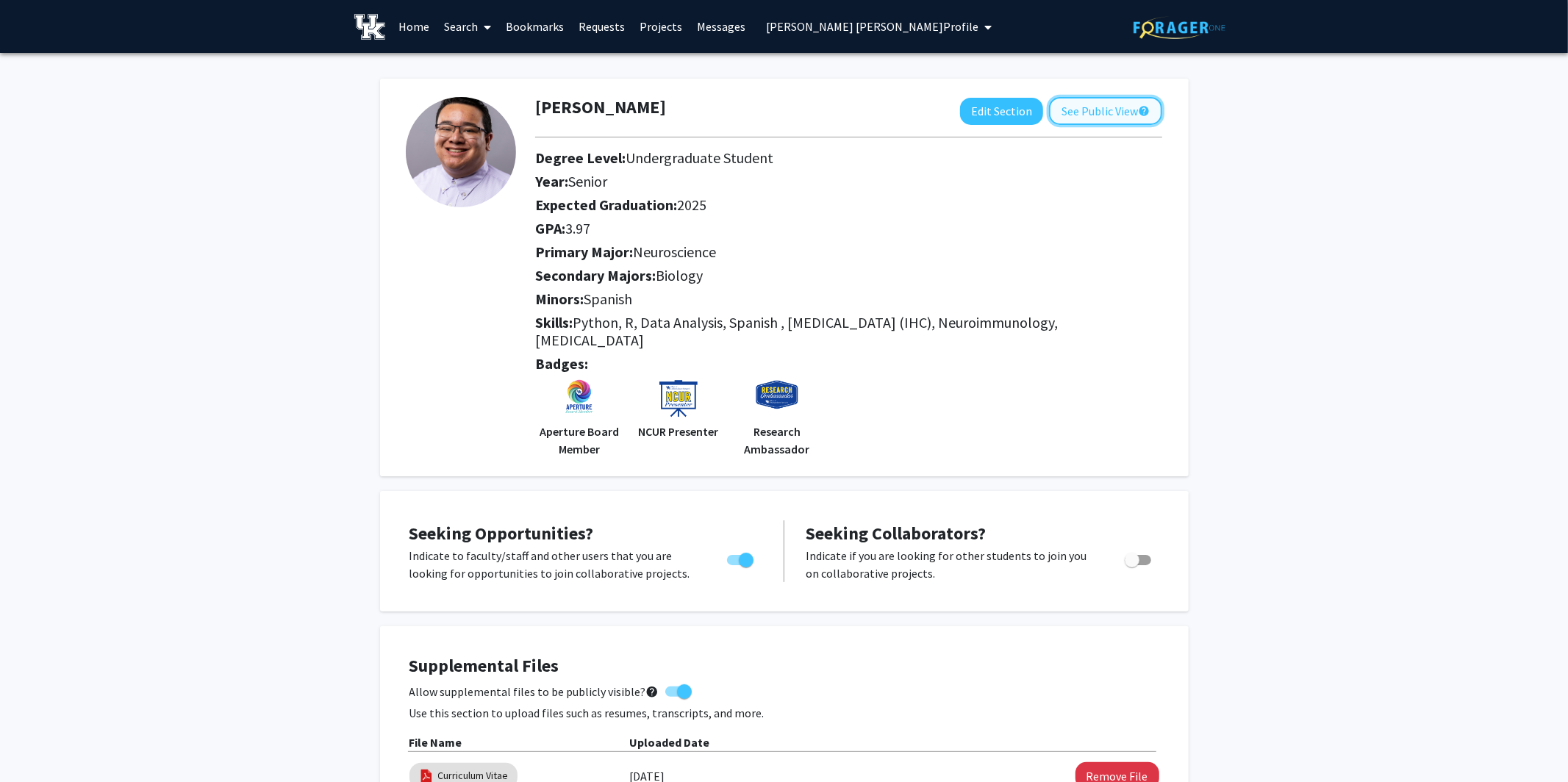
click at [1011, 108] on button "See Public View help" at bounding box center [1105, 111] width 113 height 28
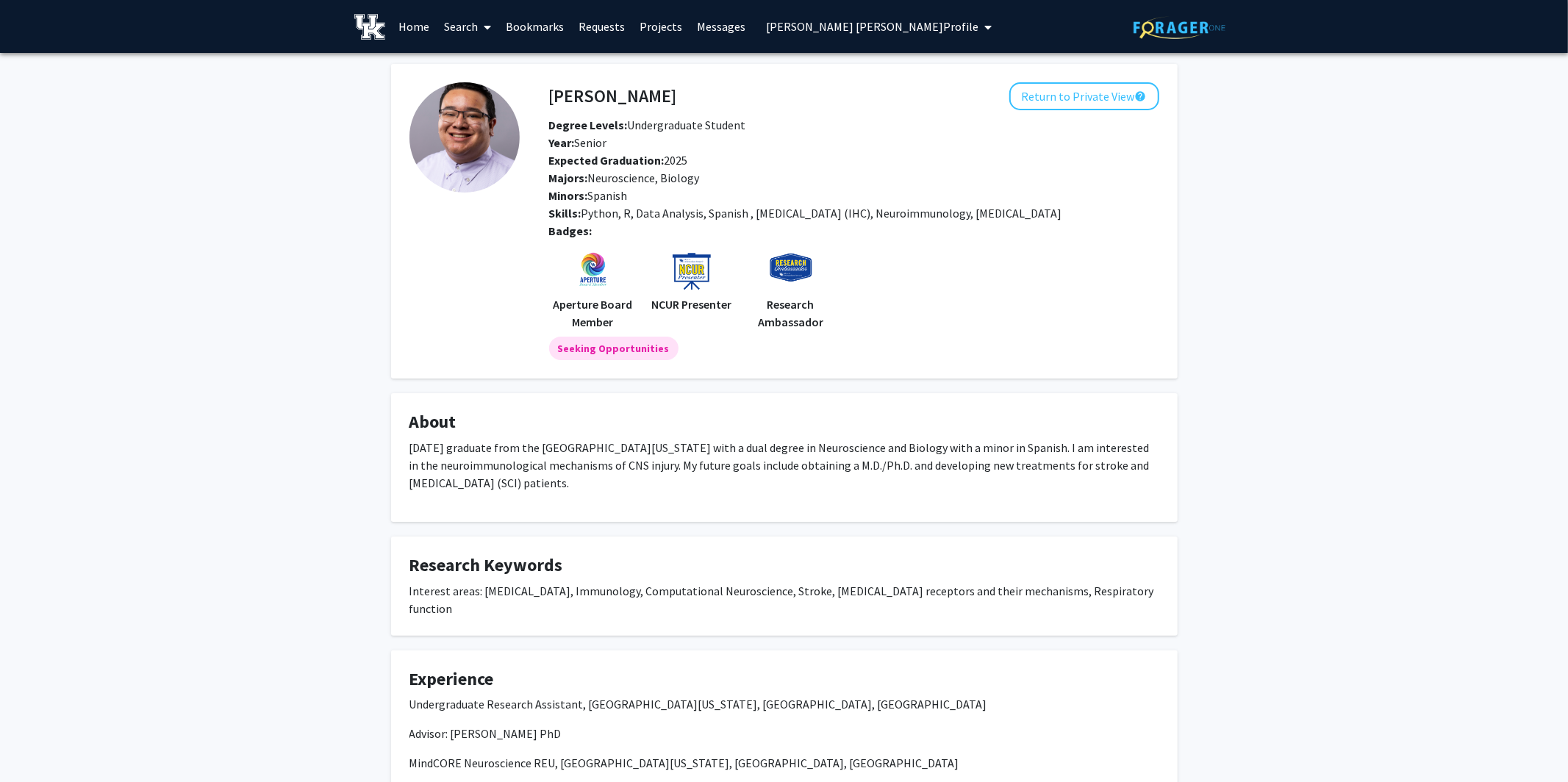
click at [480, 25] on span at bounding box center [484, 27] width 13 height 51
click at [490, 63] on span "Faculty/Staff" at bounding box center [491, 68] width 108 height 29
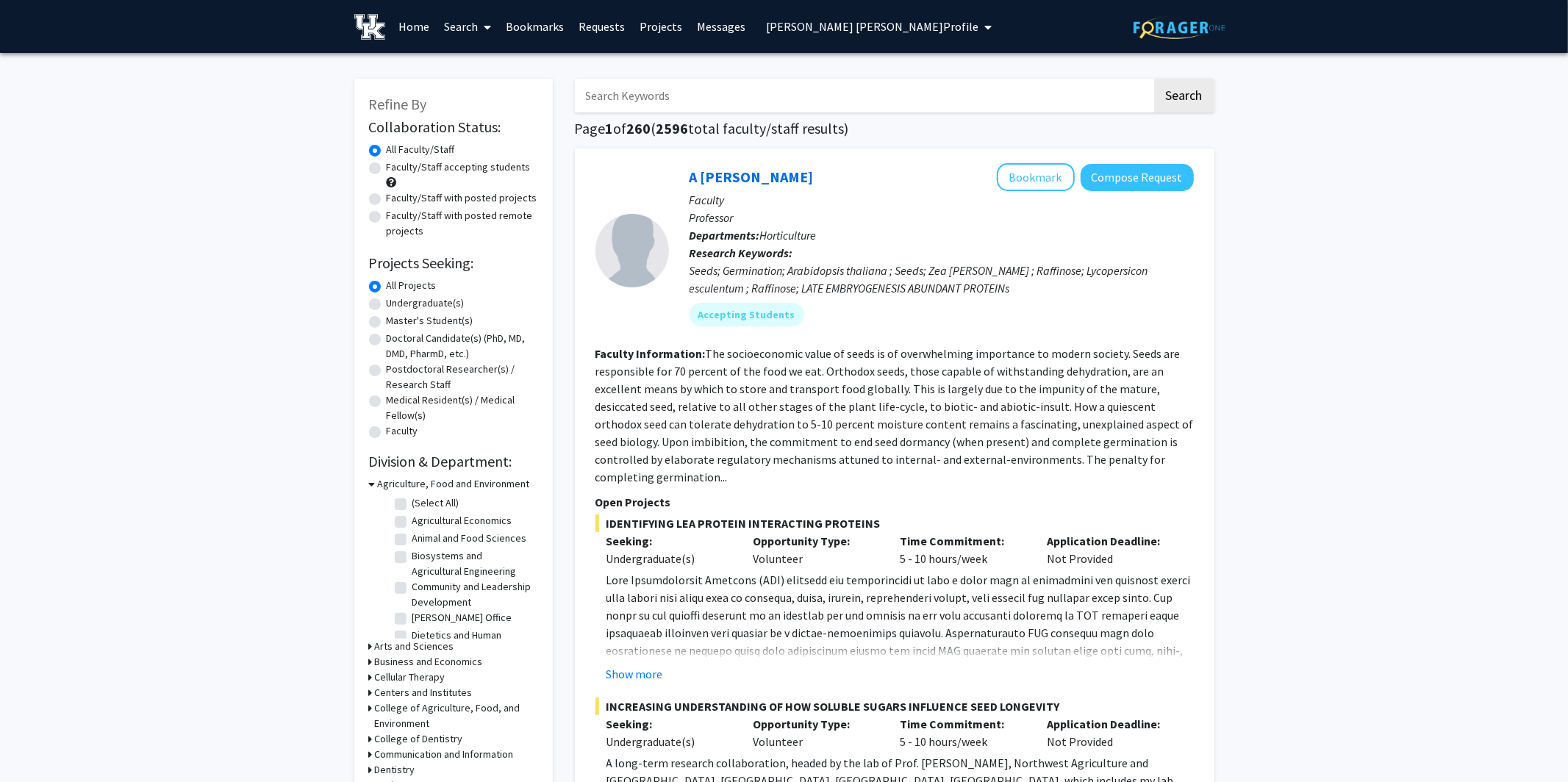
click at [387, 200] on label "Faculty/Staff with posted projects" at bounding box center [461, 198] width 151 height 15
click at [387, 200] on input "Faculty/Staff with posted projects" at bounding box center [391, 195] width 10 height 10
radio input "true"
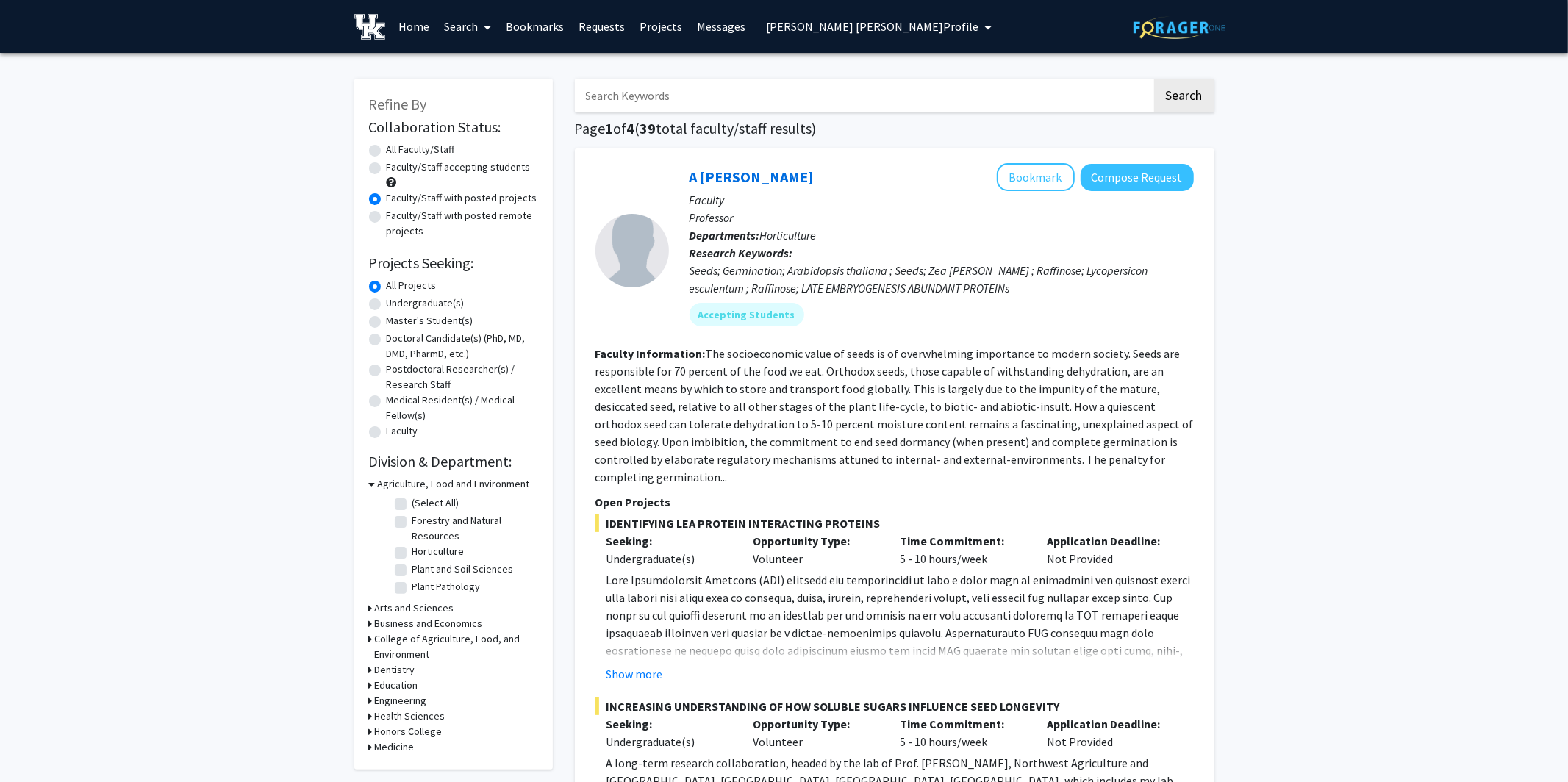
click at [834, 24] on span "Connor Stuart's Profile" at bounding box center [872, 26] width 212 height 15
click at [836, 69] on span "Connor Stuart" at bounding box center [857, 68] width 89 height 16
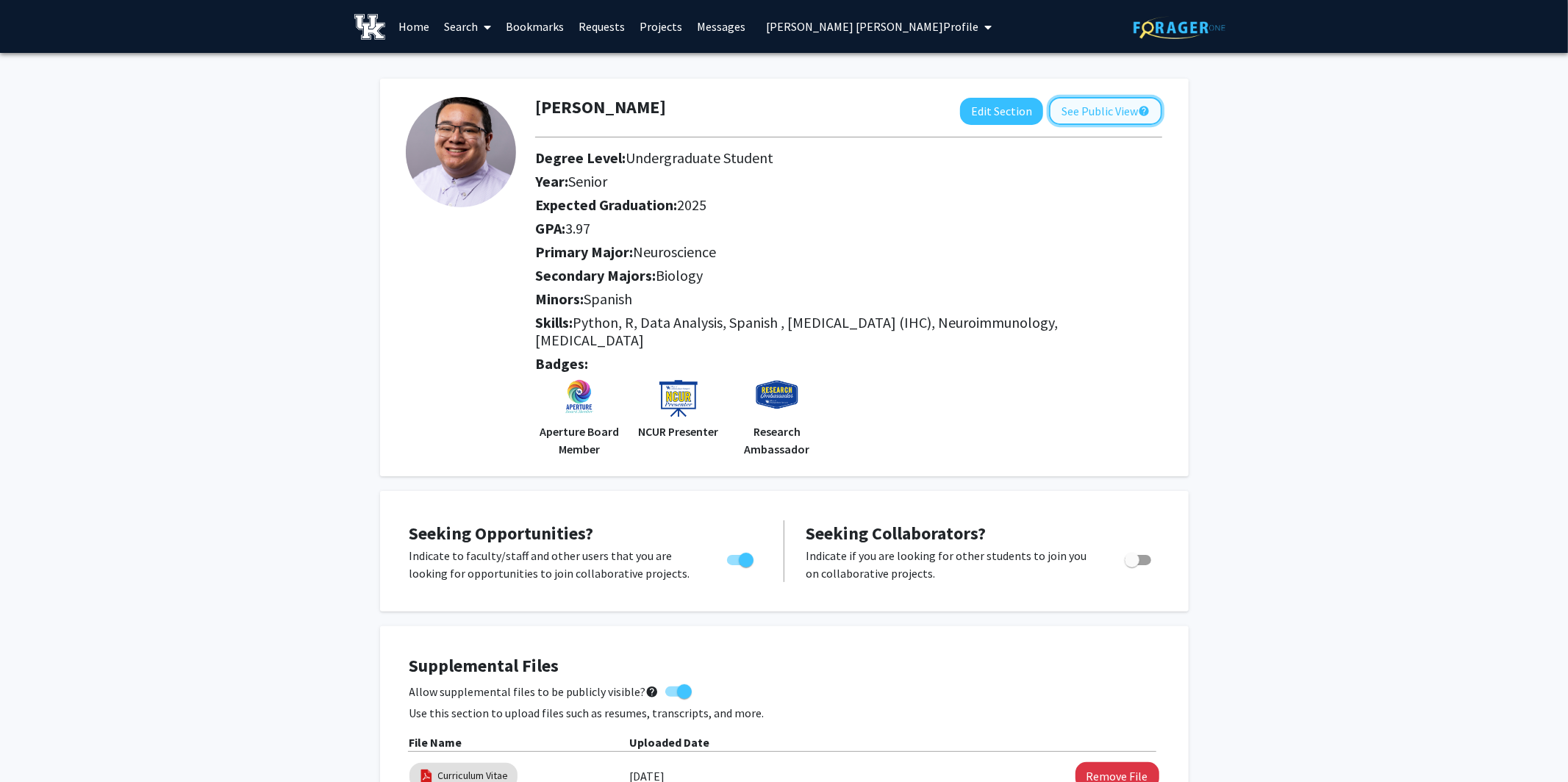
click at [1011, 111] on button "See Public View help" at bounding box center [1105, 111] width 113 height 28
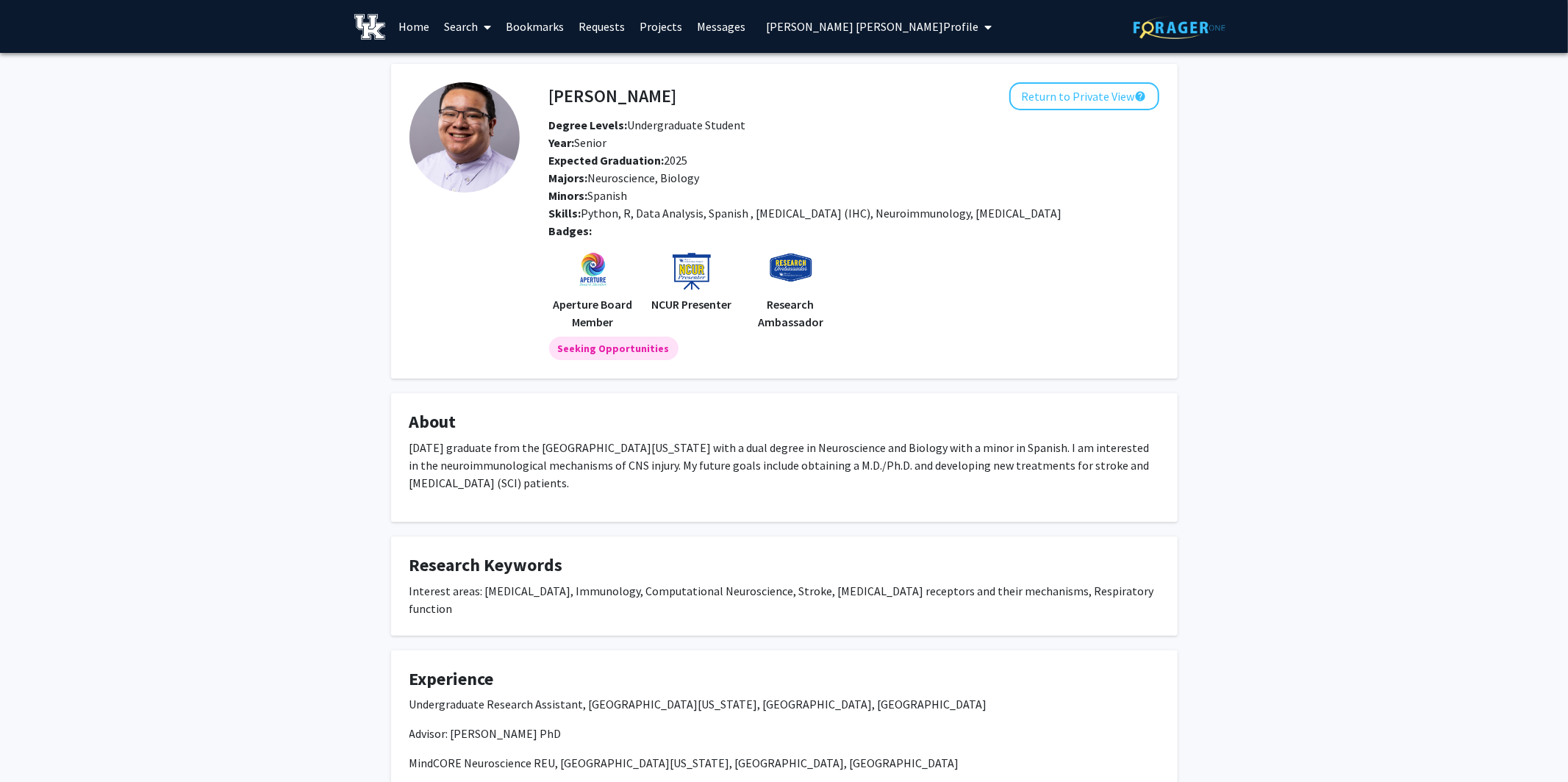
scroll to position [1, 0]
click at [492, 24] on link "Search" at bounding box center [468, 25] width 62 height 51
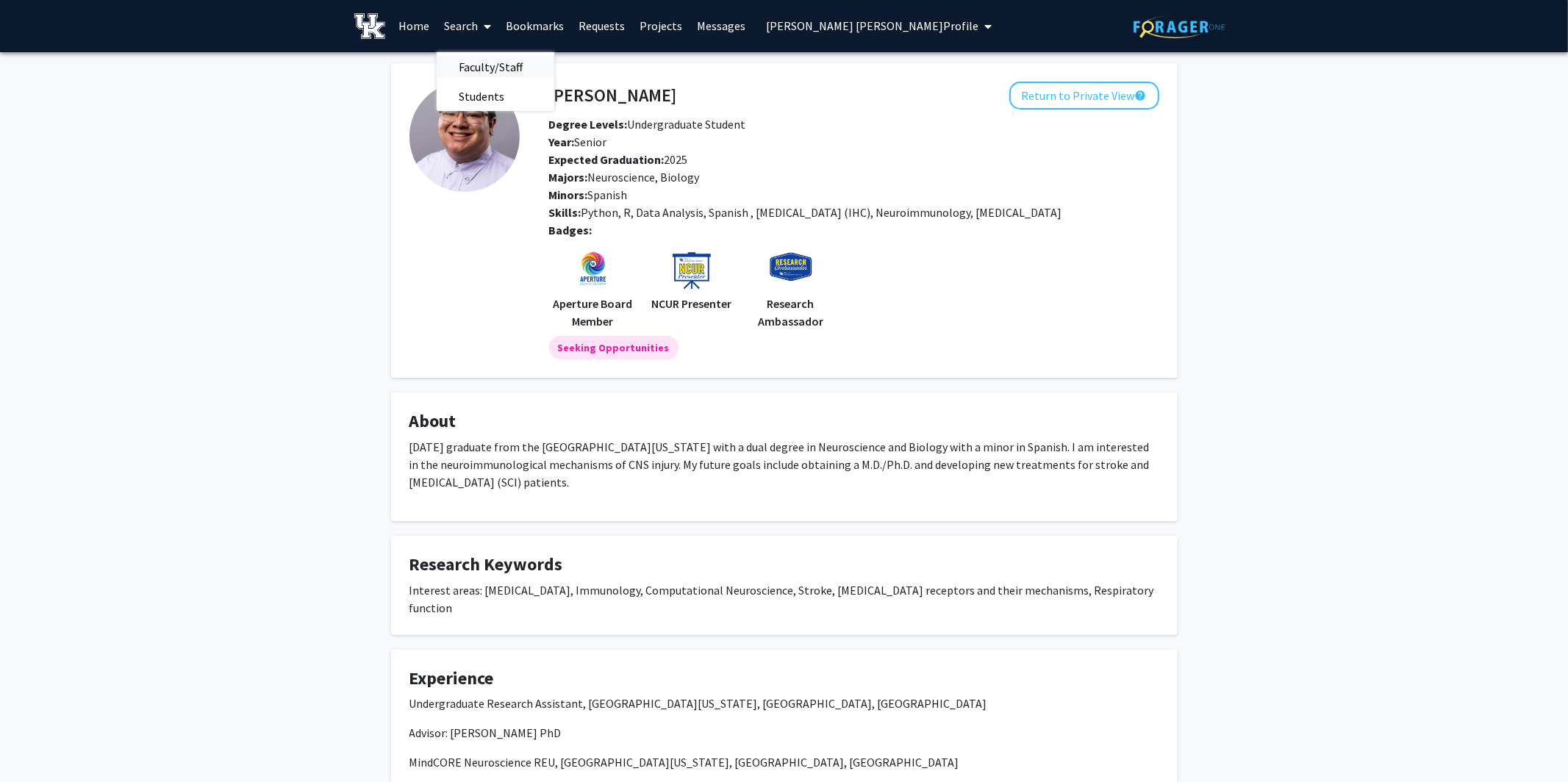
click at [483, 63] on span "Faculty/Staff" at bounding box center [491, 67] width 108 height 29
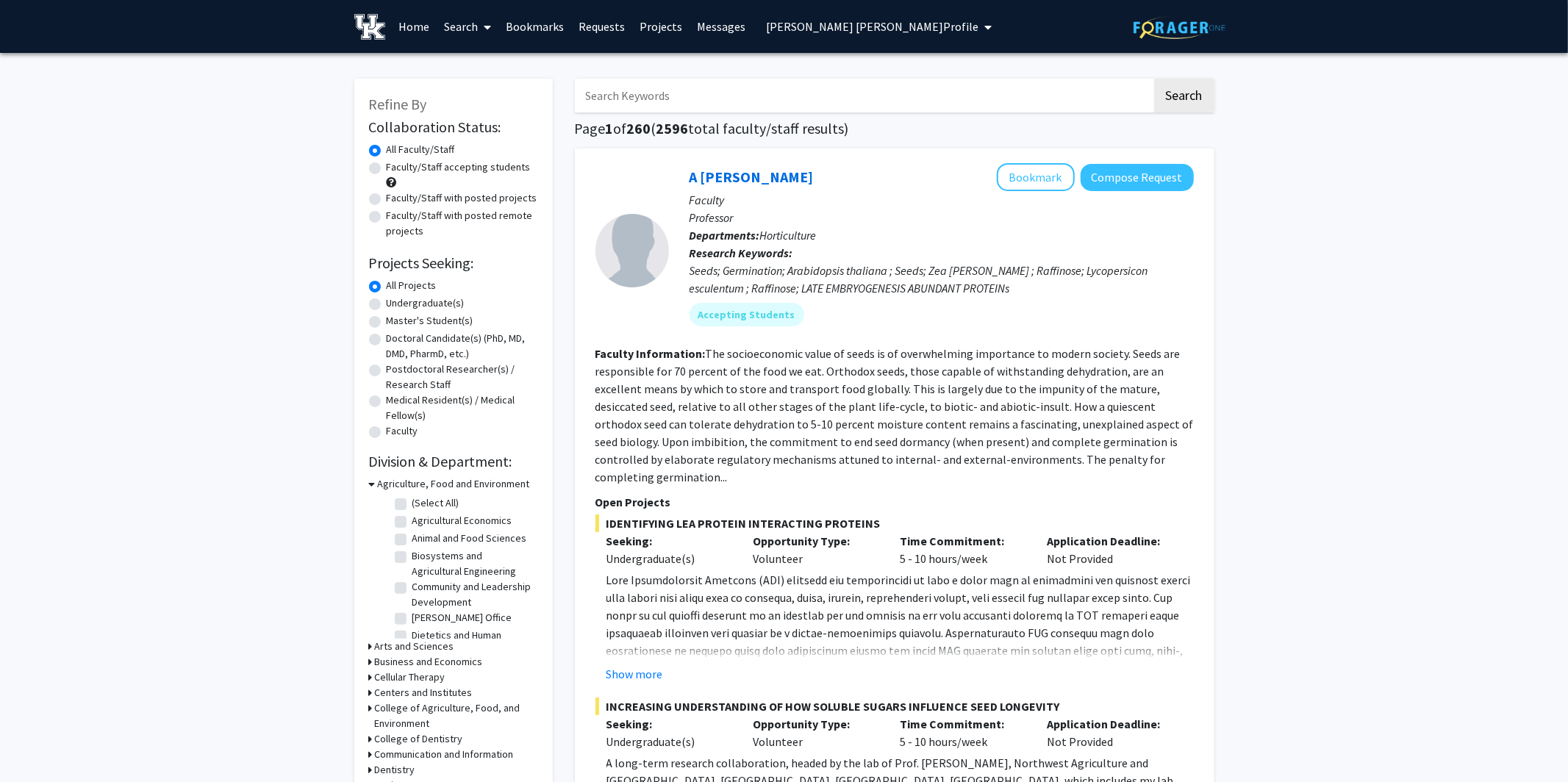
click at [387, 202] on label "Faculty/Staff with posted projects" at bounding box center [461, 198] width 151 height 15
click at [387, 200] on input "Faculty/Staff with posted projects" at bounding box center [391, 195] width 10 height 10
radio input "true"
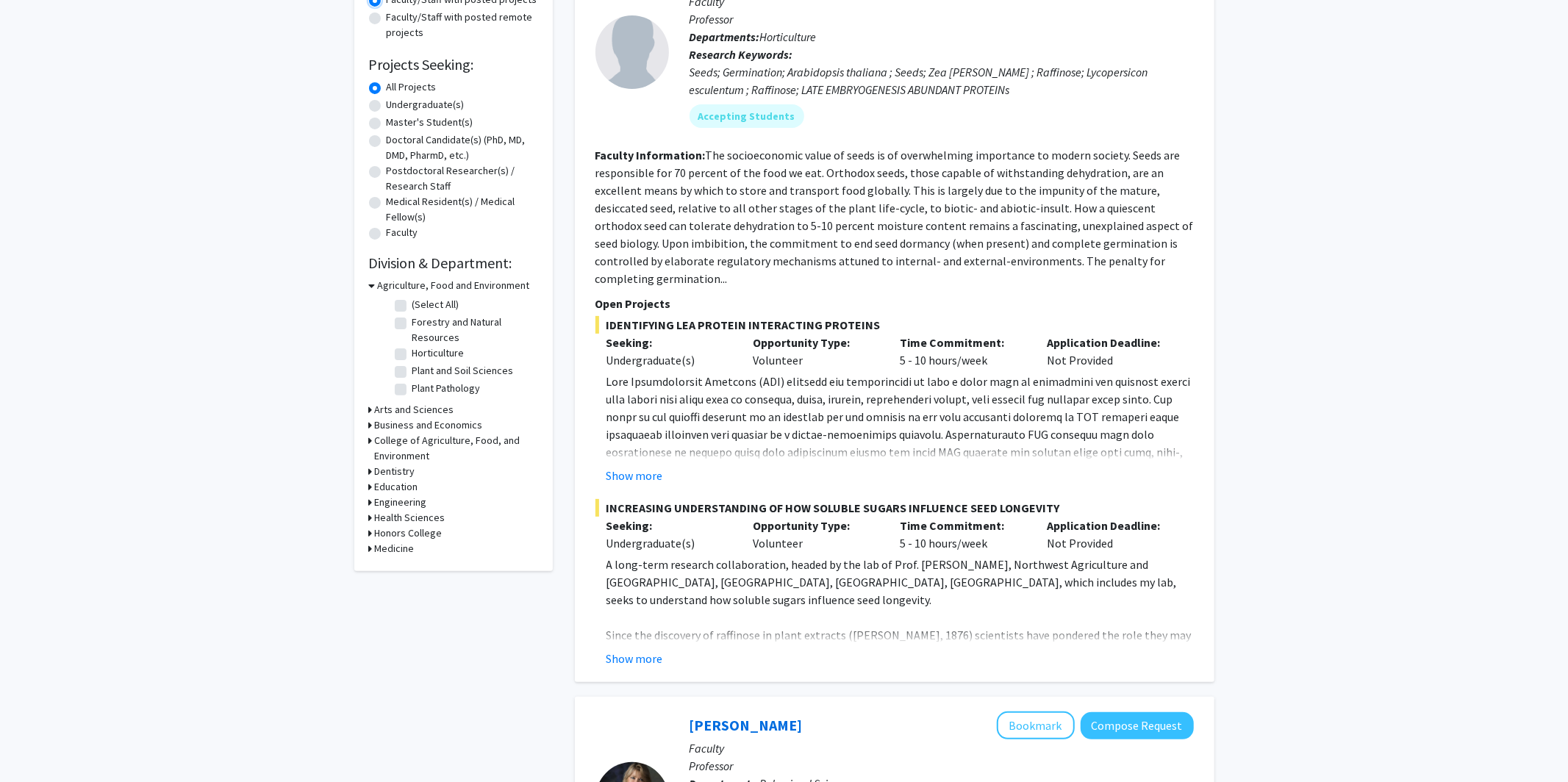
scroll to position [235, 0]
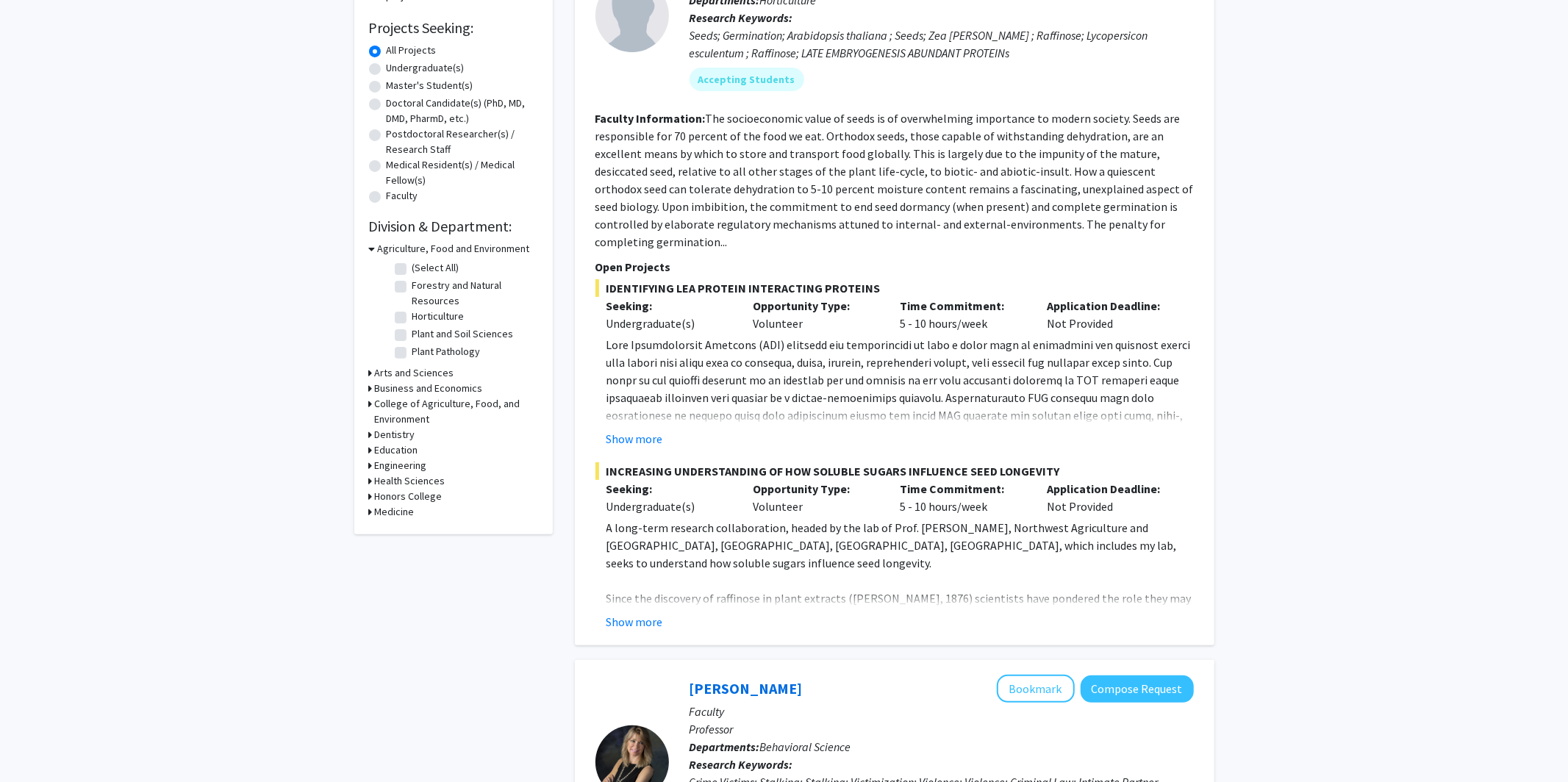
click at [369, 375] on icon at bounding box center [371, 373] width 4 height 15
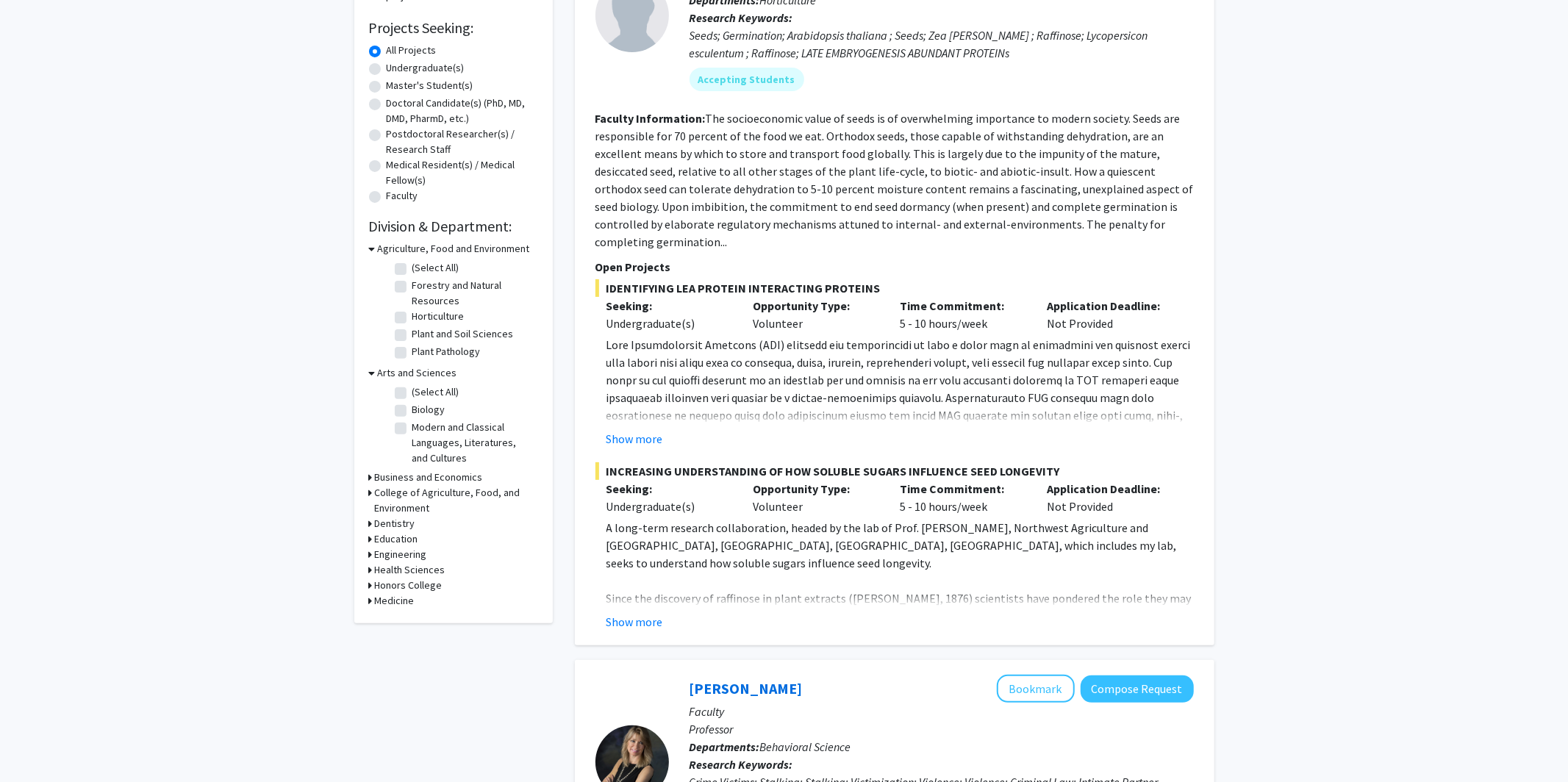
click at [374, 372] on icon at bounding box center [373, 373] width 7 height 15
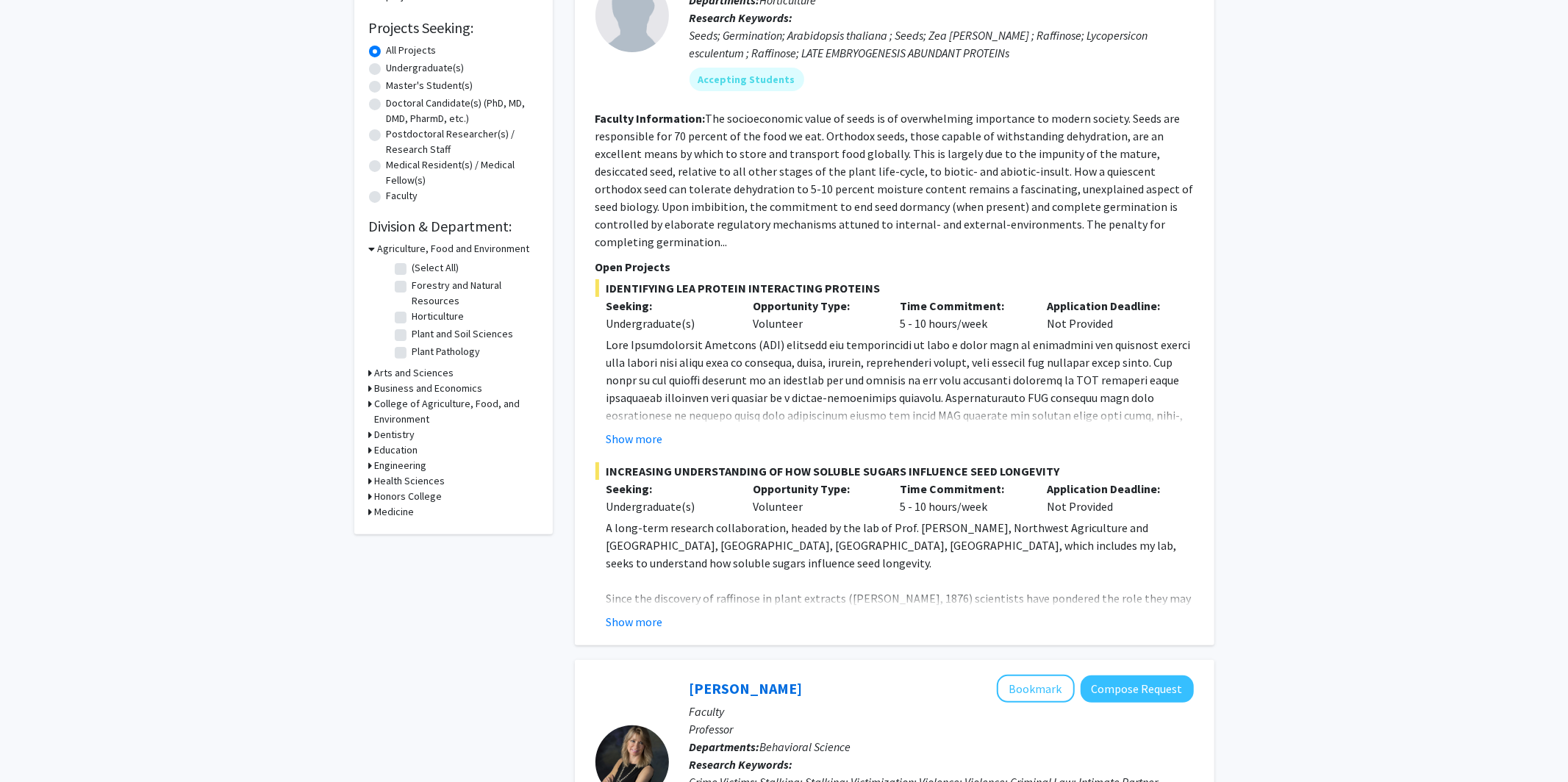
scroll to position [0, 0]
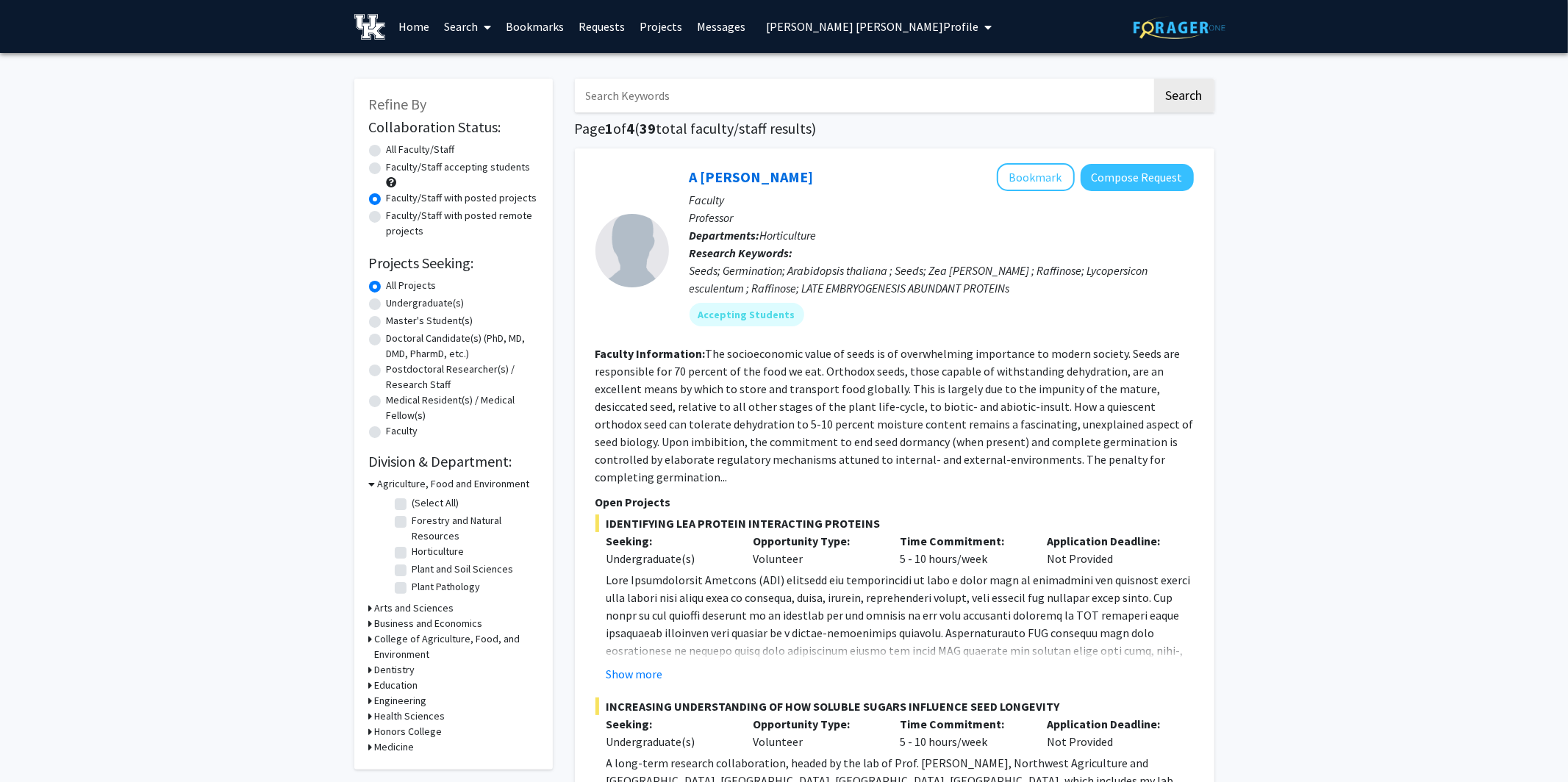
click at [387, 148] on label "All Faculty/Staff" at bounding box center [421, 149] width 68 height 15
click at [387, 148] on input "All Faculty/Staff" at bounding box center [391, 146] width 10 height 10
radio input "true"
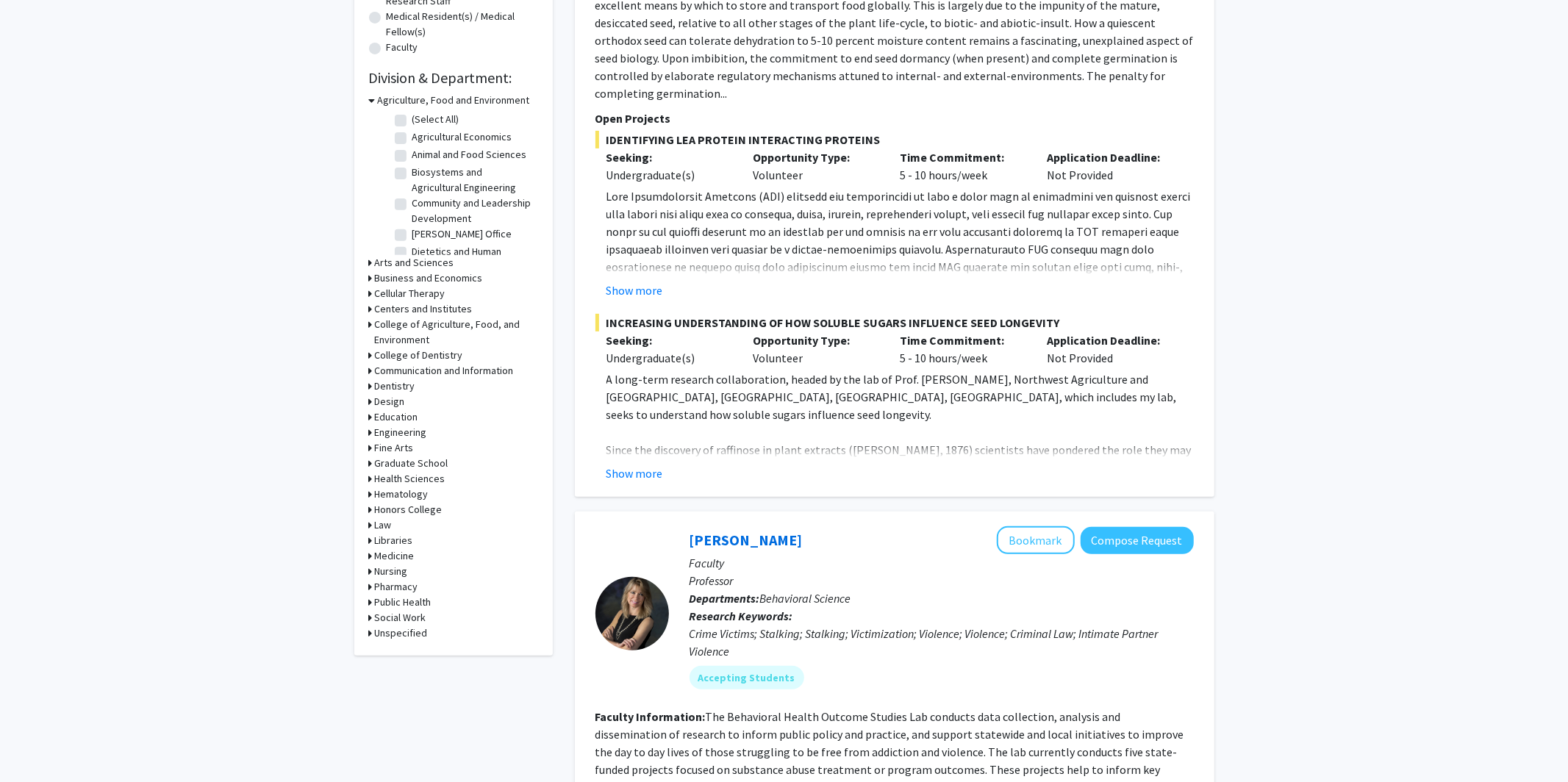
scroll to position [421, 0]
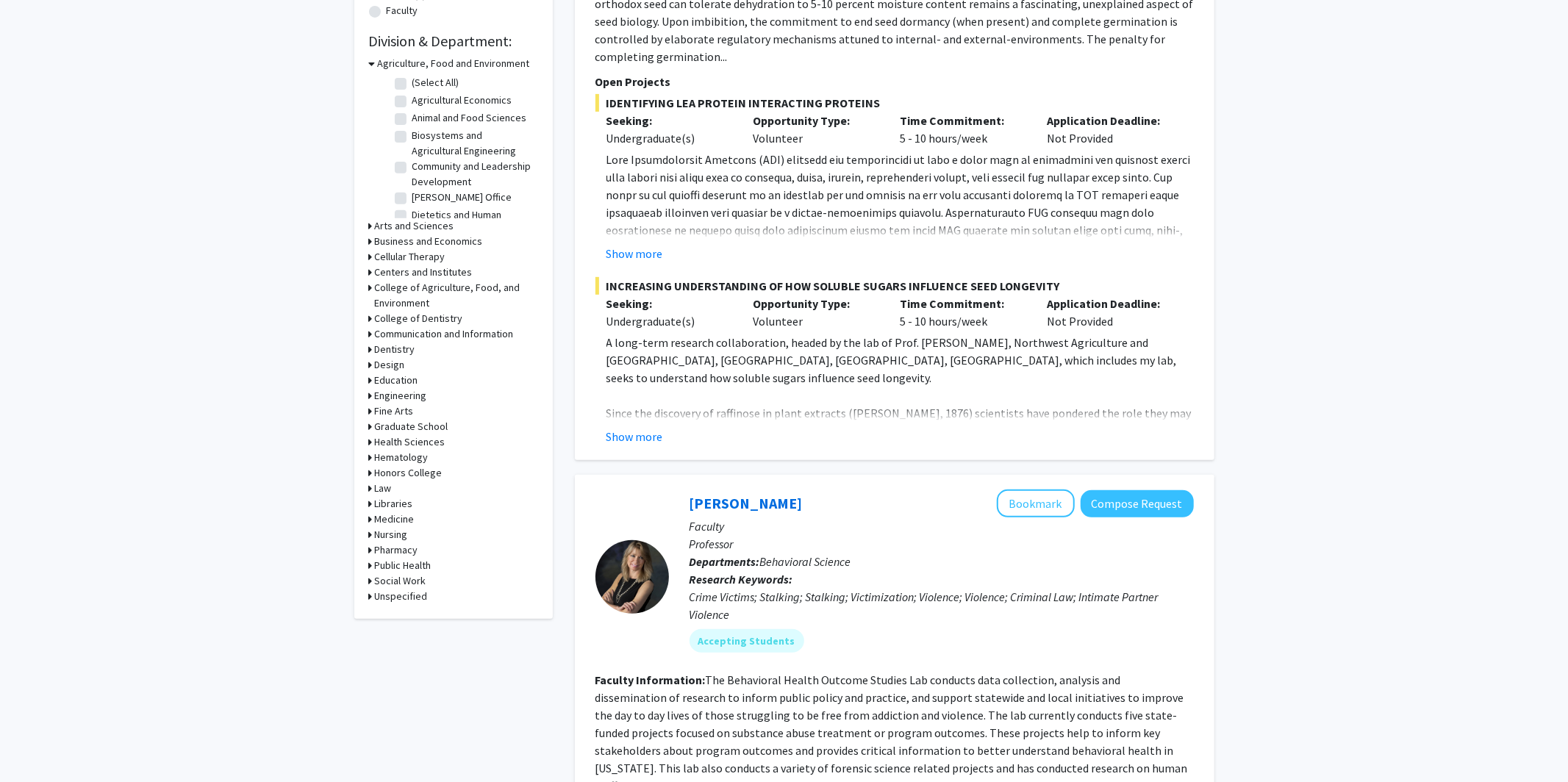
click at [371, 487] on icon at bounding box center [371, 488] width 4 height 15
click at [413, 512] on label "(Select All)" at bounding box center [436, 507] width 47 height 15
click at [413, 509] on input "(Select All)" at bounding box center [417, 505] width 10 height 10
checkbox input "true"
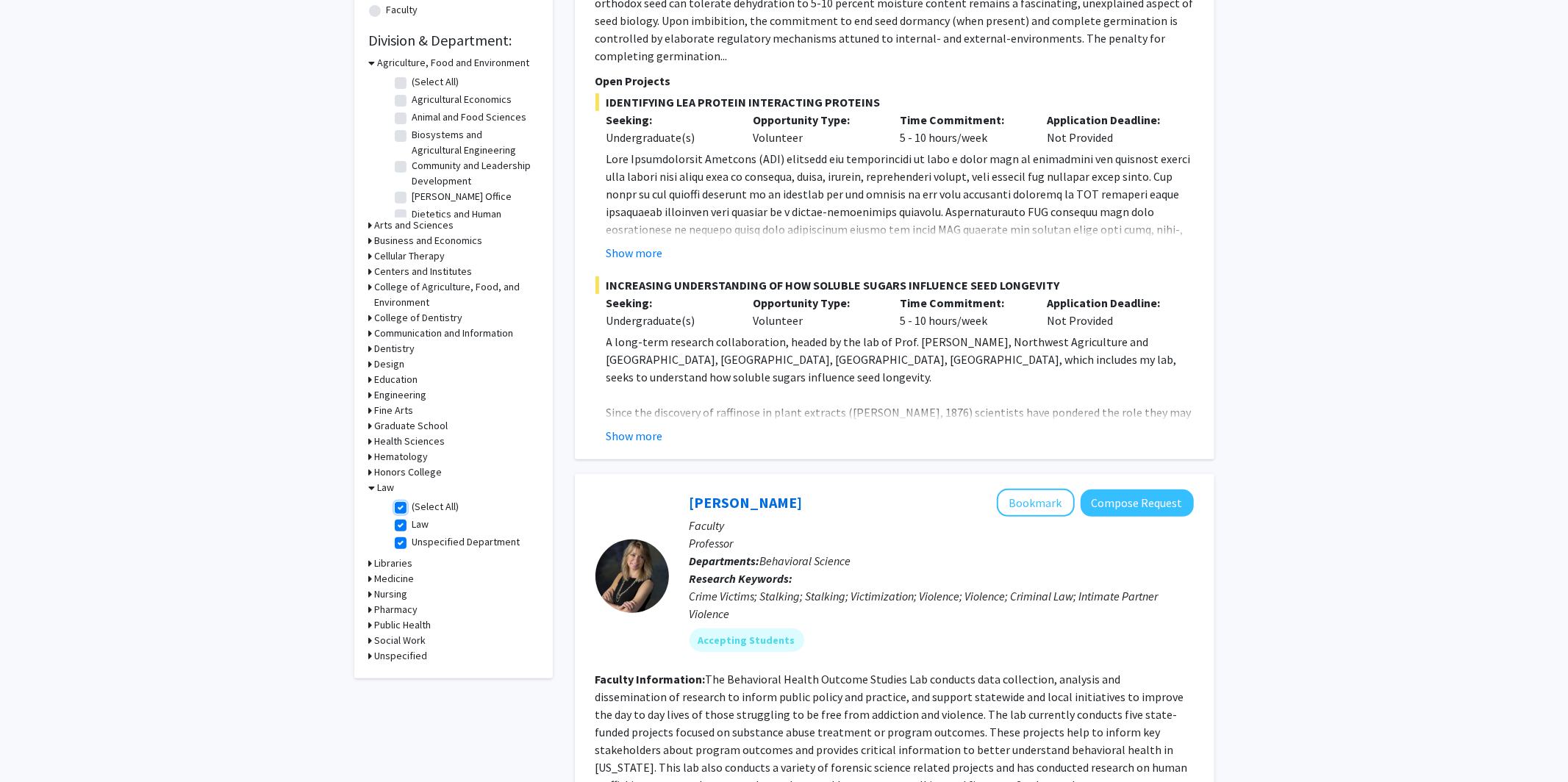
checkbox input "true"
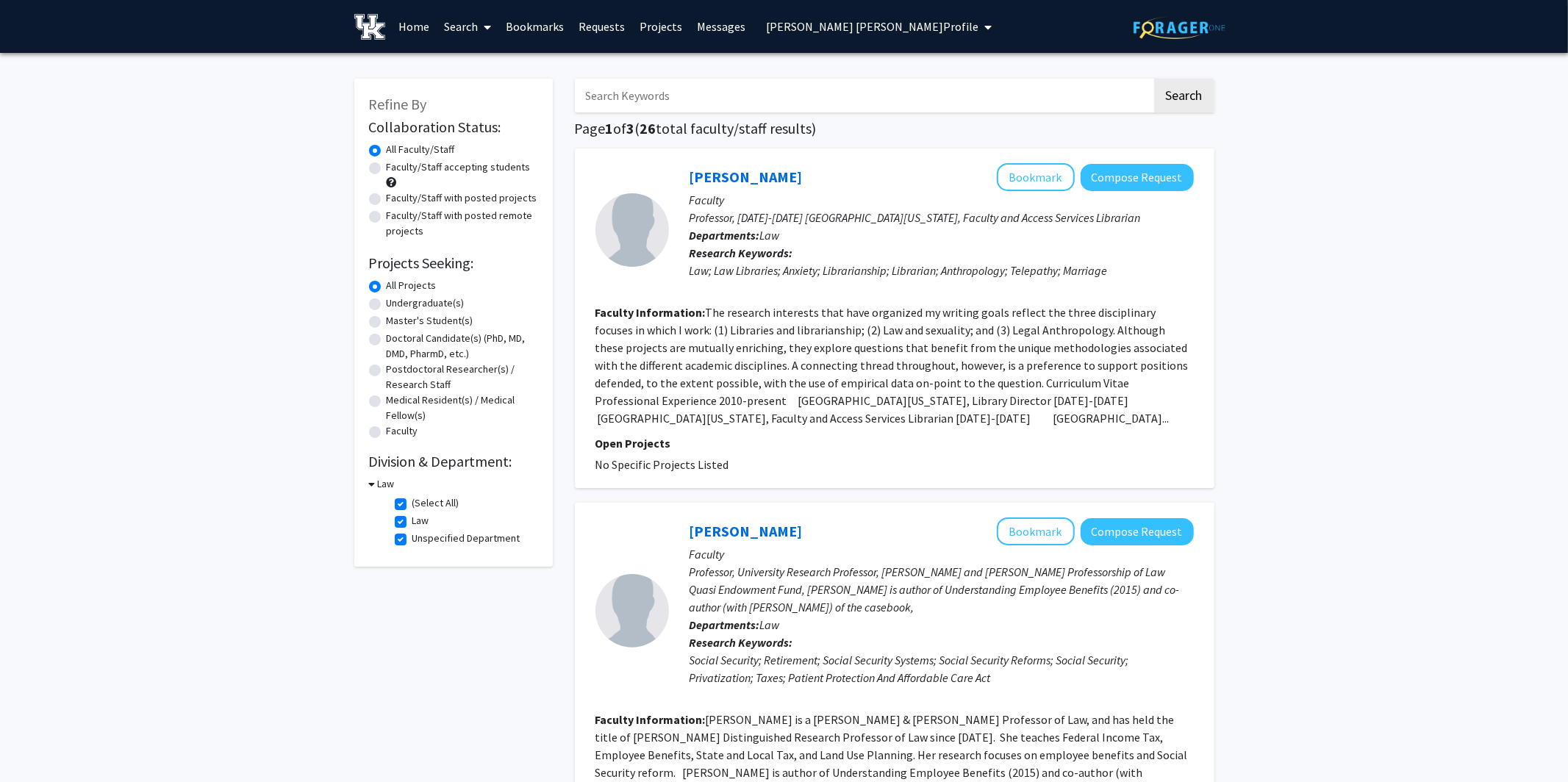
click at [889, 277] on div "Law; Law Libraries; Anxiety; Librarianship; Librarian; Anthropology; Telepathy;…" at bounding box center [942, 271] width 504 height 18
click at [1011, 178] on button "Bookmark" at bounding box center [1036, 177] width 78 height 28
click at [540, 27] on link "Bookmarks" at bounding box center [535, 26] width 72 height 51
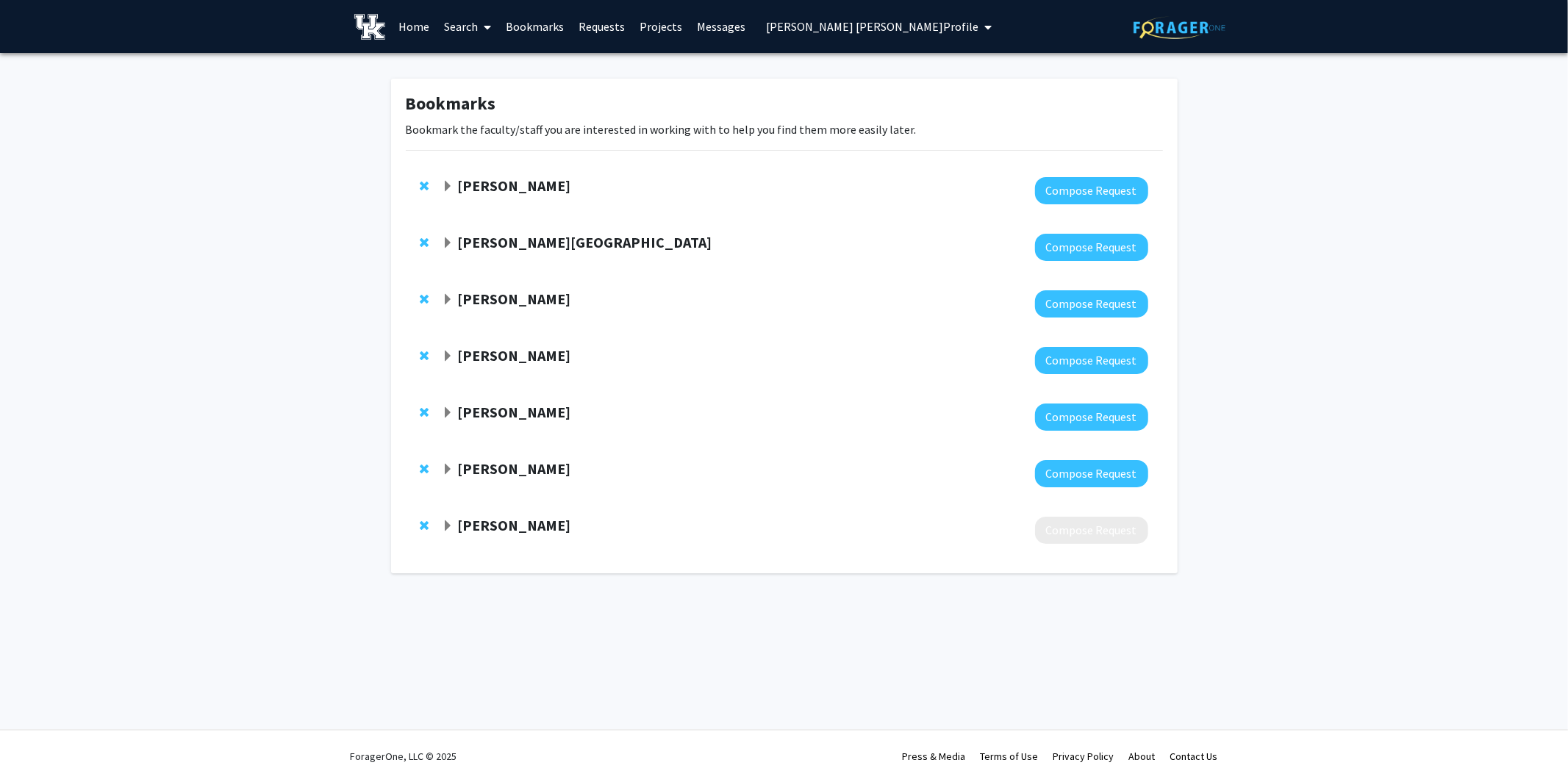
click at [452, 522] on span "Expand James Donovan Bookmark" at bounding box center [448, 526] width 11 height 11
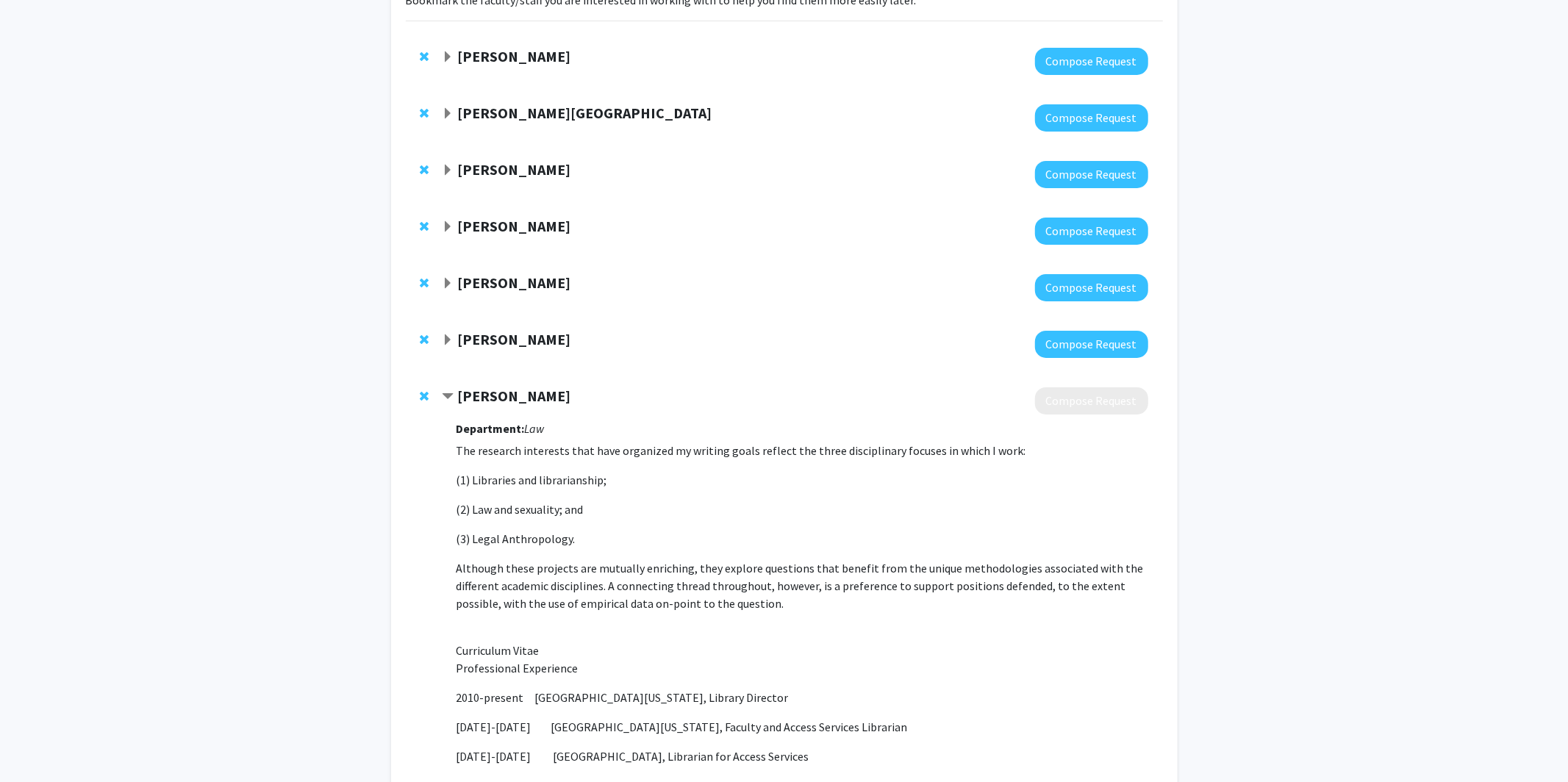
scroll to position [128, 0]
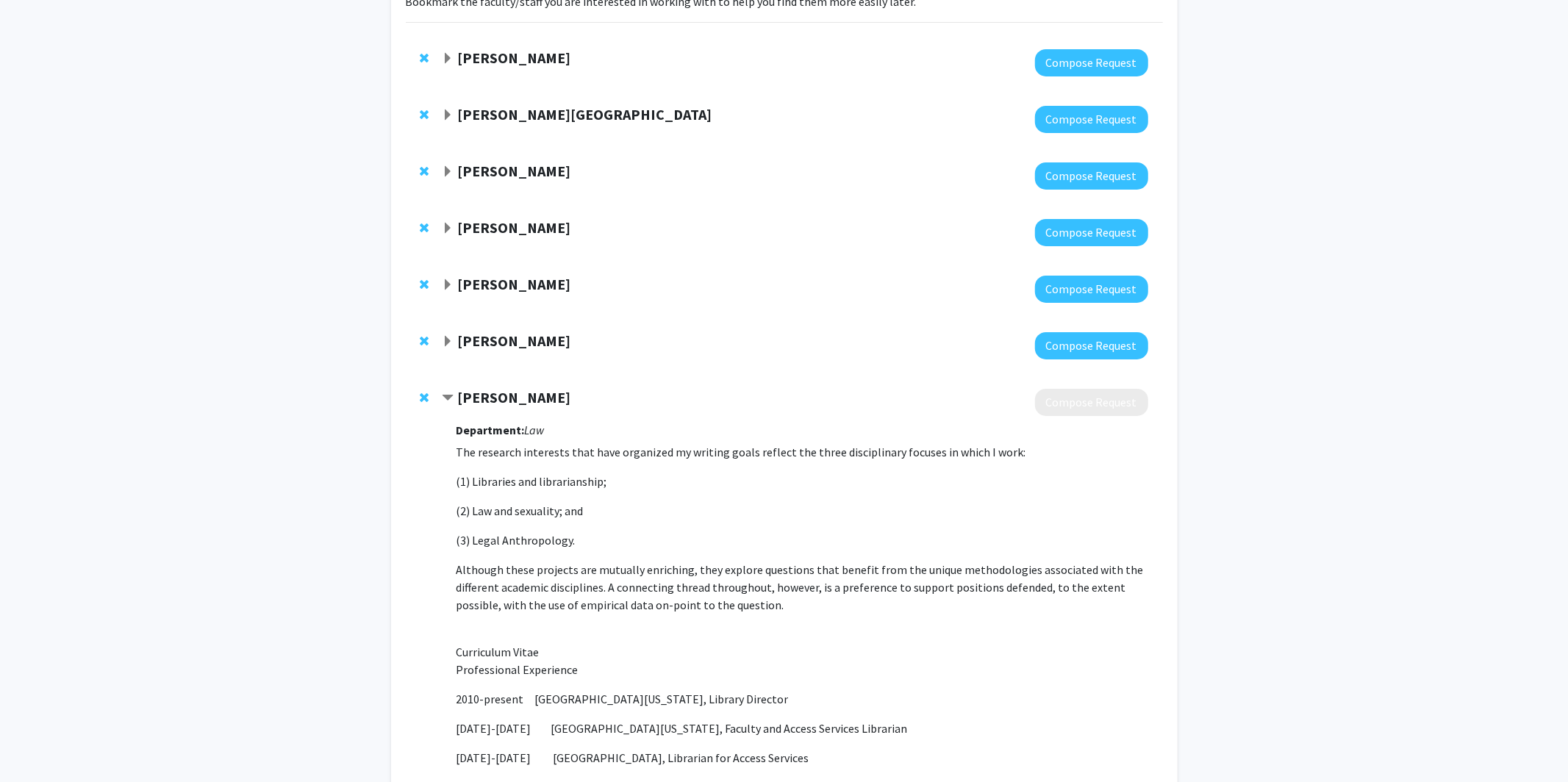
click at [448, 398] on span "Contract James Donovan Bookmark" at bounding box center [448, 399] width 11 height 11
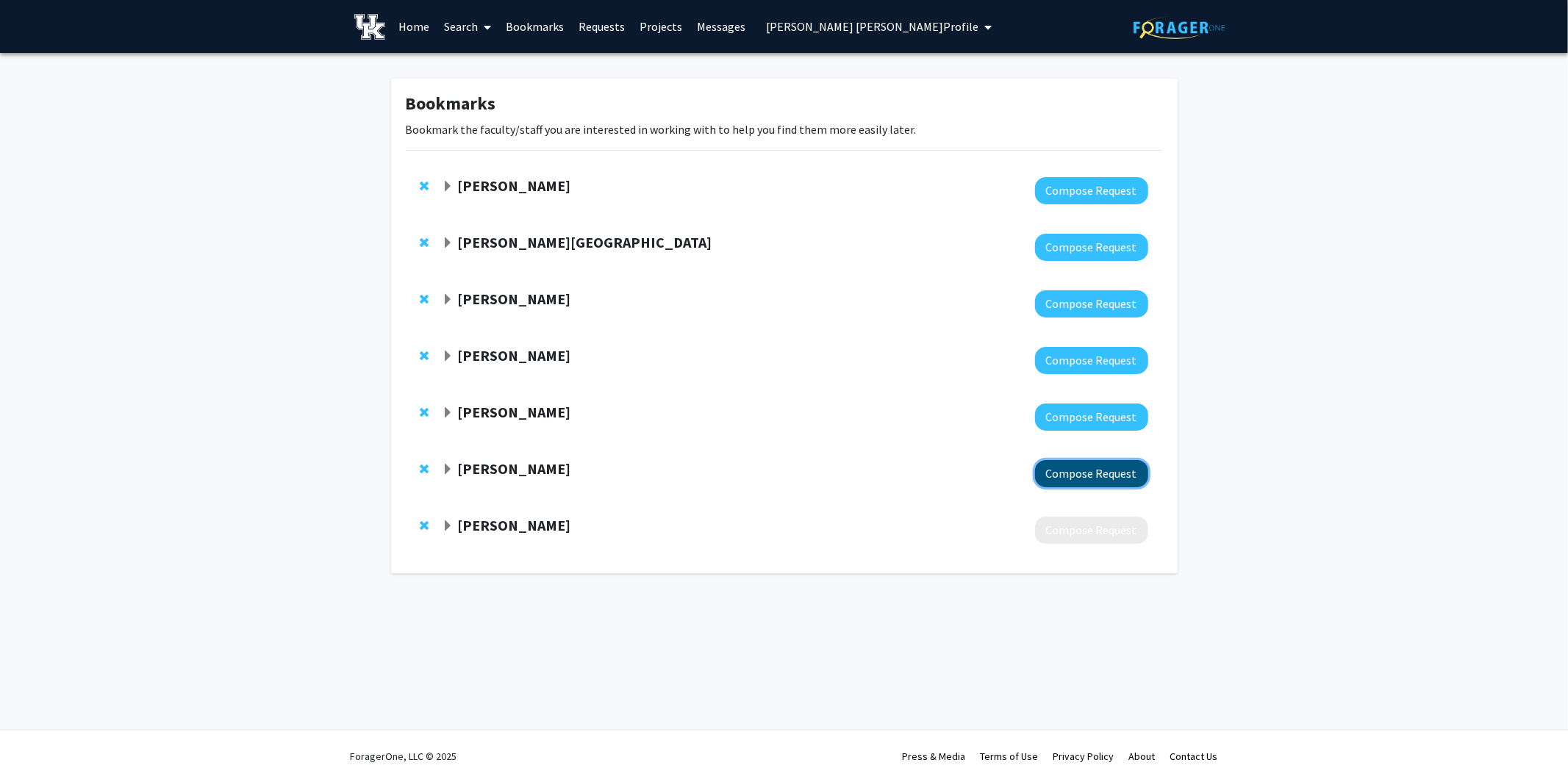
click at [1011, 473] on button "Compose Request" at bounding box center [1091, 474] width 113 height 27
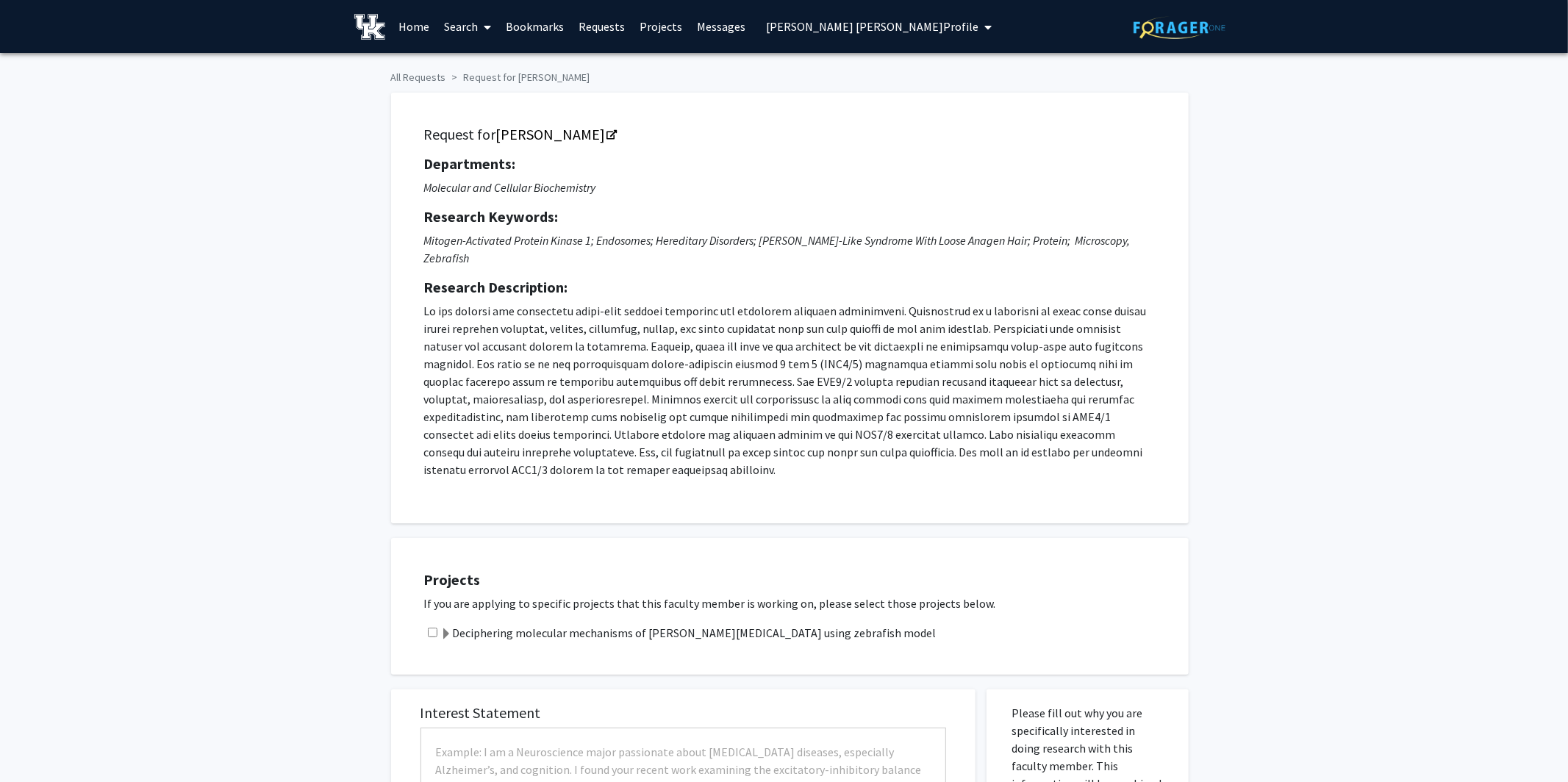
checkbox input "true"
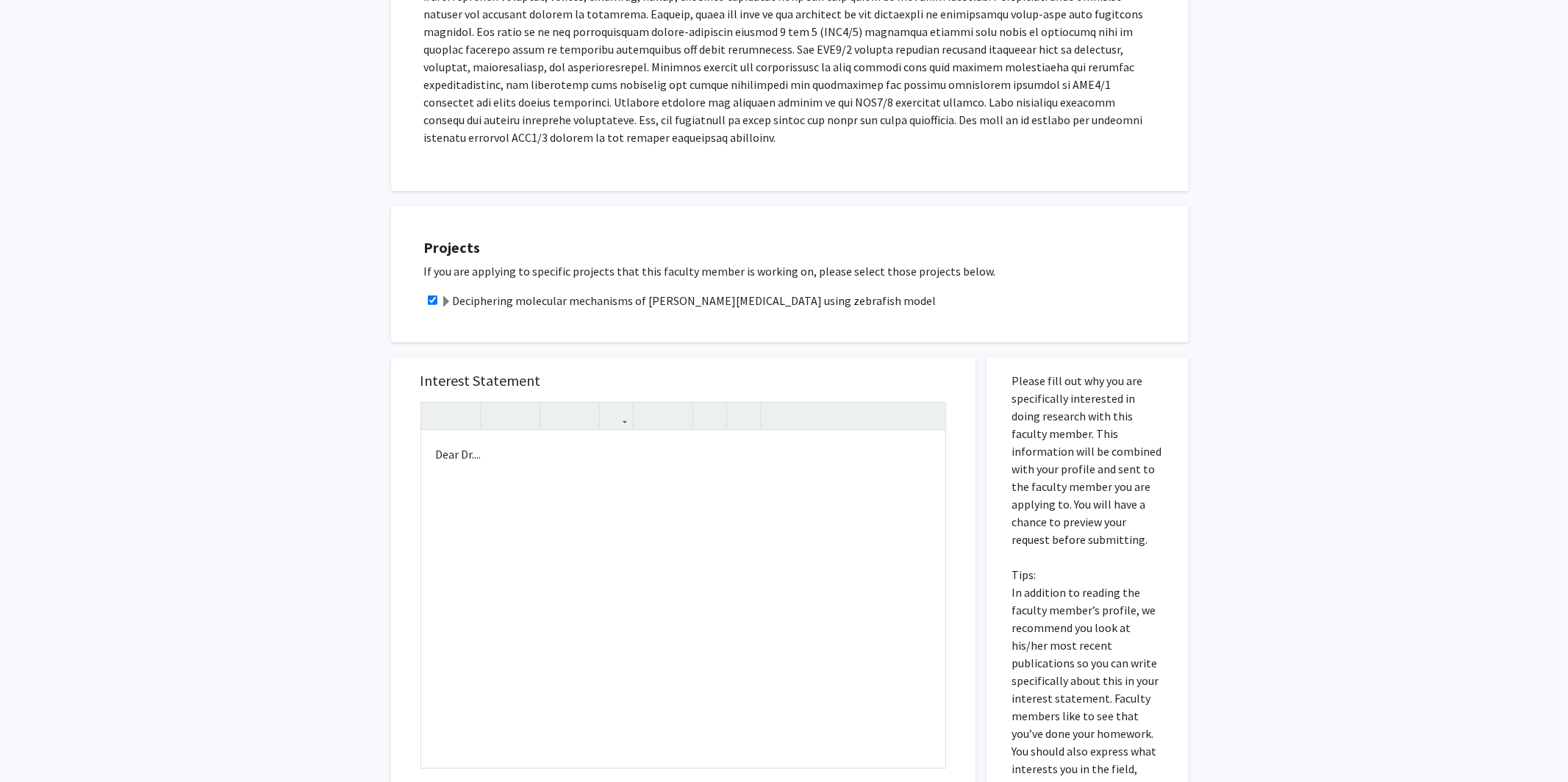
scroll to position [370, 0]
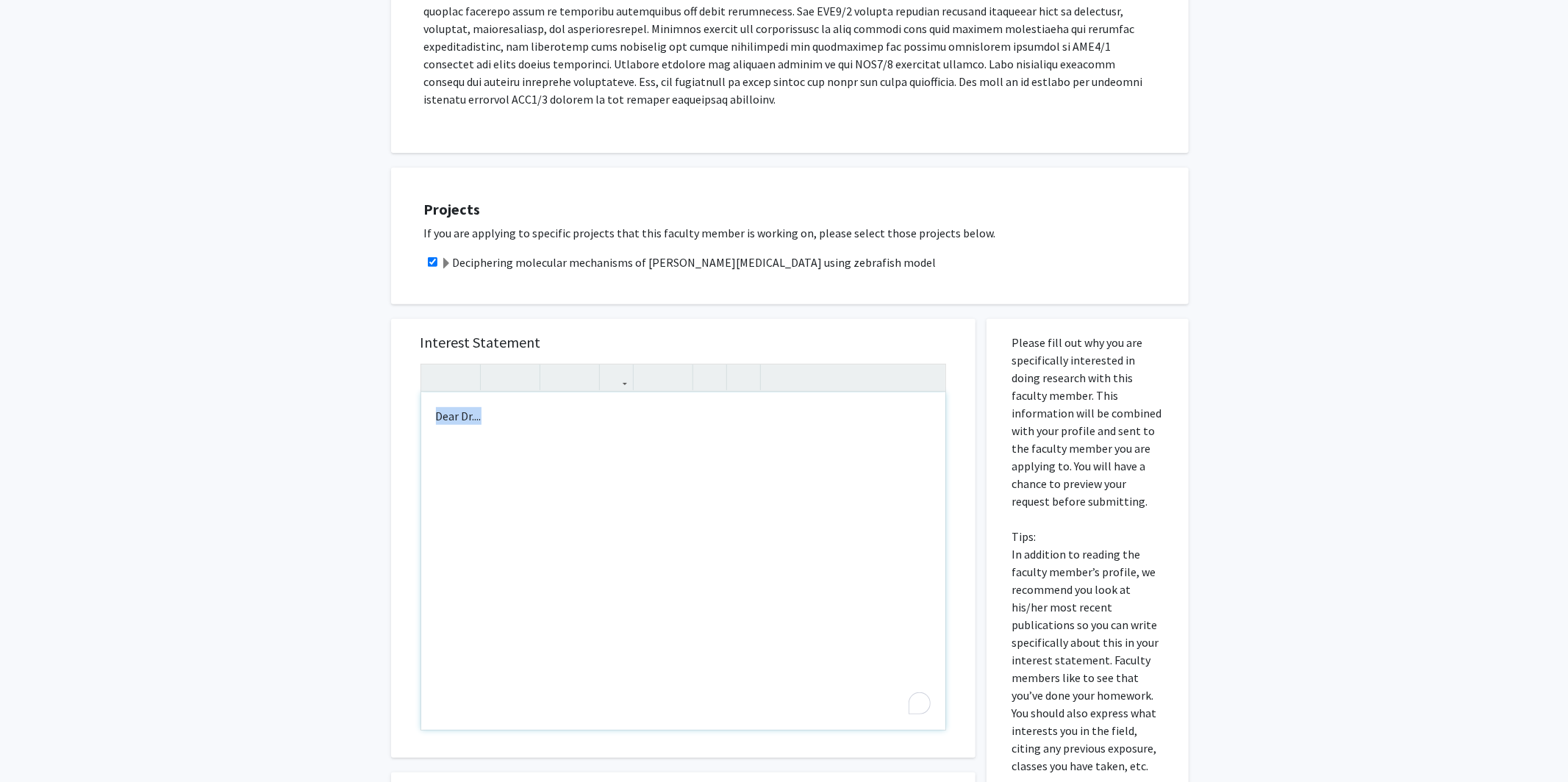
drag, startPoint x: 489, startPoint y: 389, endPoint x: 392, endPoint y: 387, distance: 97.0
click at [392, 387] on div "Interest Statement Dear Dr.... Insert link Remove link" at bounding box center [684, 538] width 584 height 439
click at [709, 319] on div "Interest Statement Insert link Remove link" at bounding box center [684, 538] width 555 height 439
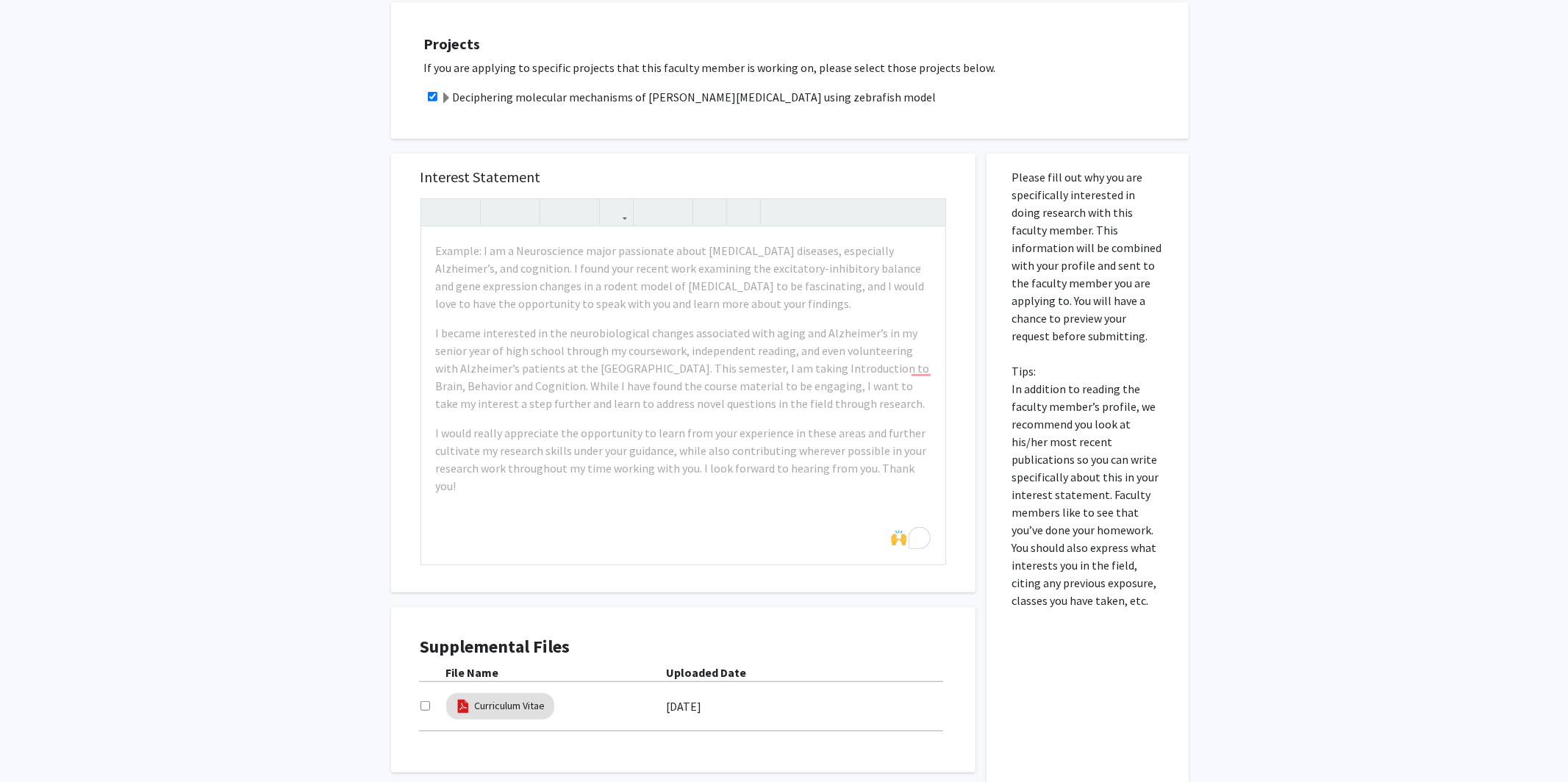
scroll to position [0, 0]
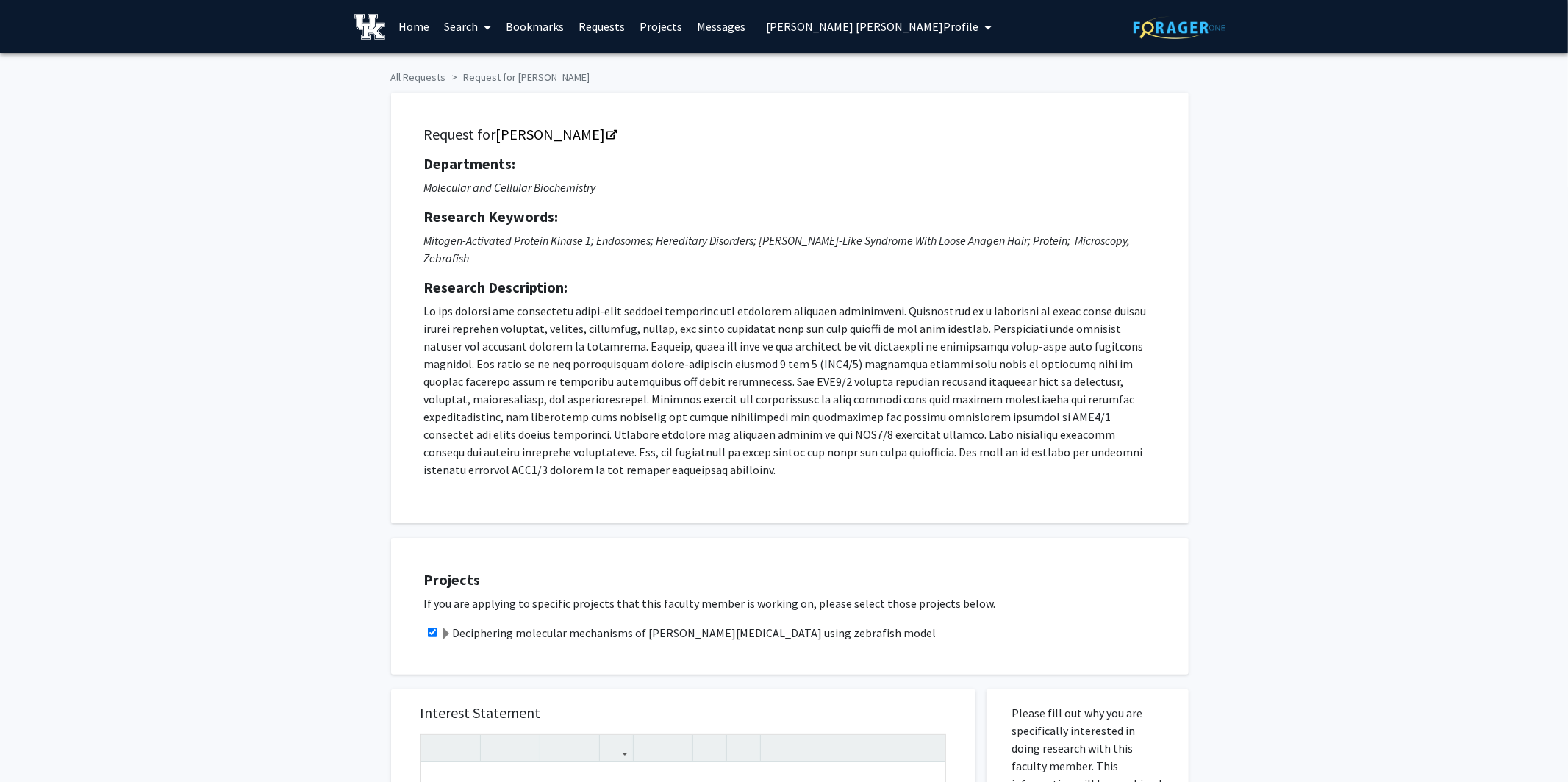
click at [464, 29] on link "Search" at bounding box center [468, 26] width 62 height 51
click at [473, 70] on span "Faculty/Staff" at bounding box center [491, 68] width 108 height 29
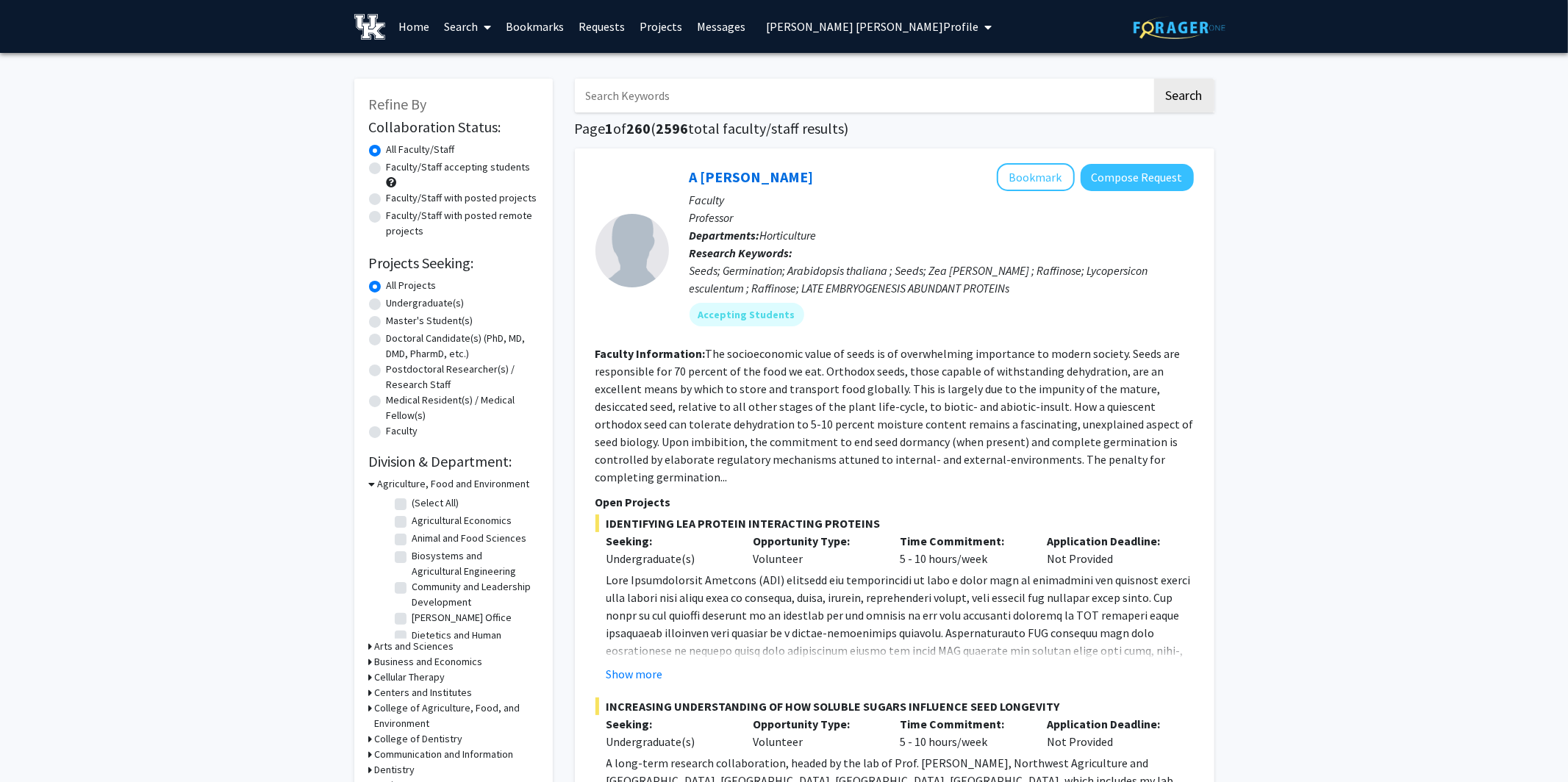
click at [701, 109] on input "Search Keywords" at bounding box center [863, 96] width 577 height 34
type input "anthropology"
click at [1011, 79] on button "Search" at bounding box center [1185, 96] width 60 height 34
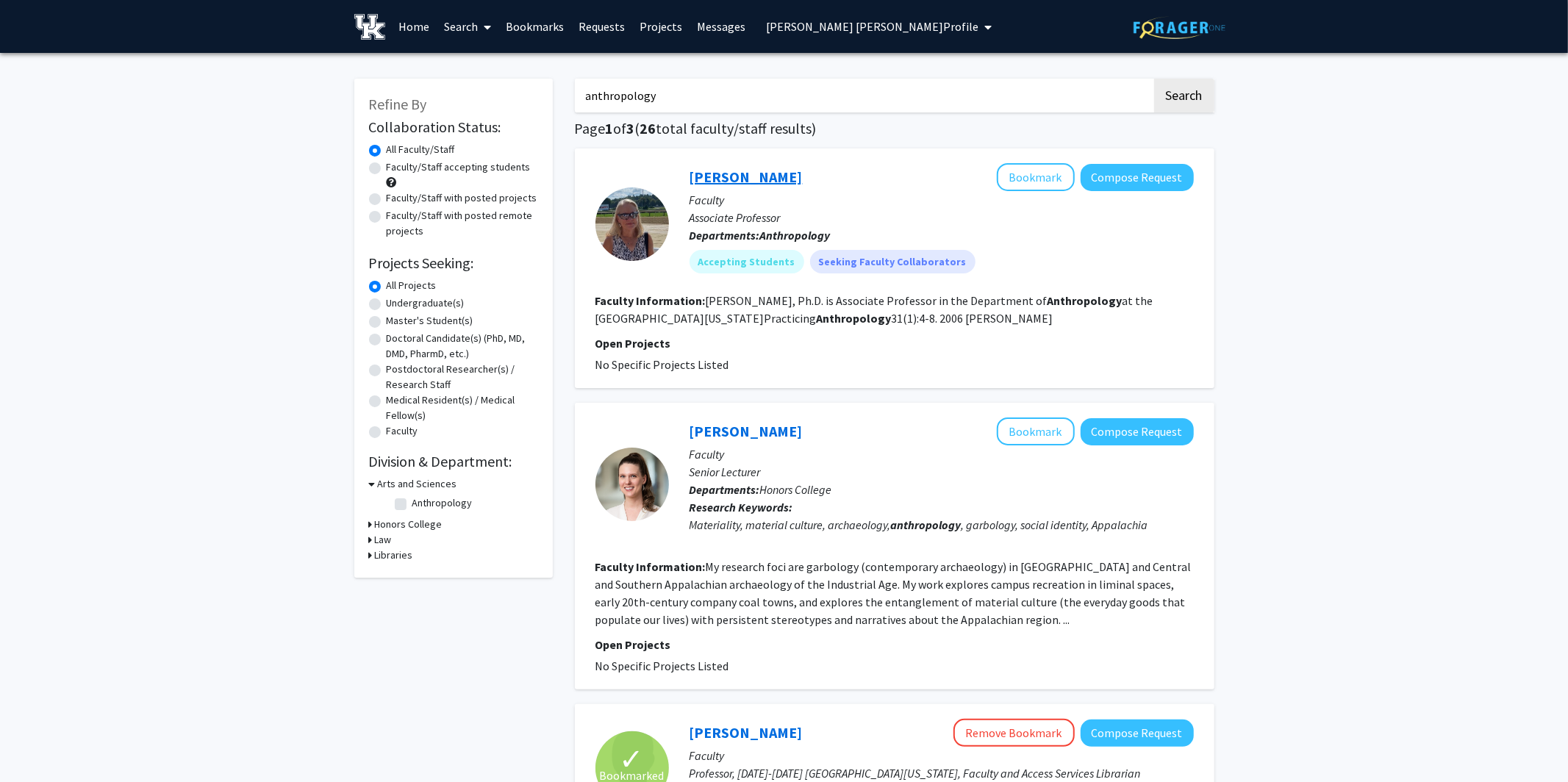
click at [736, 173] on link "Juliana McDonald" at bounding box center [746, 177] width 113 height 19
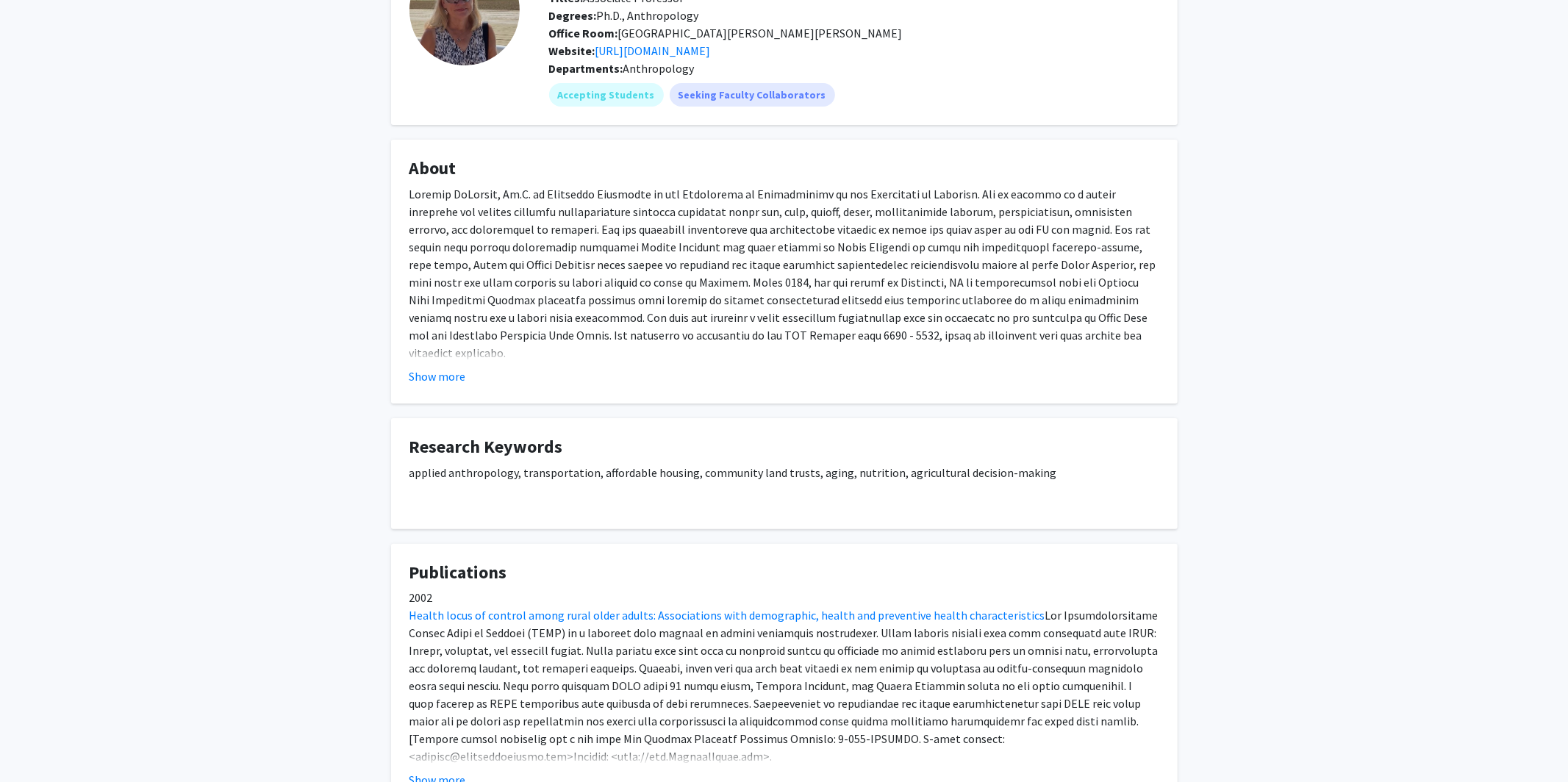
scroll to position [140, 0]
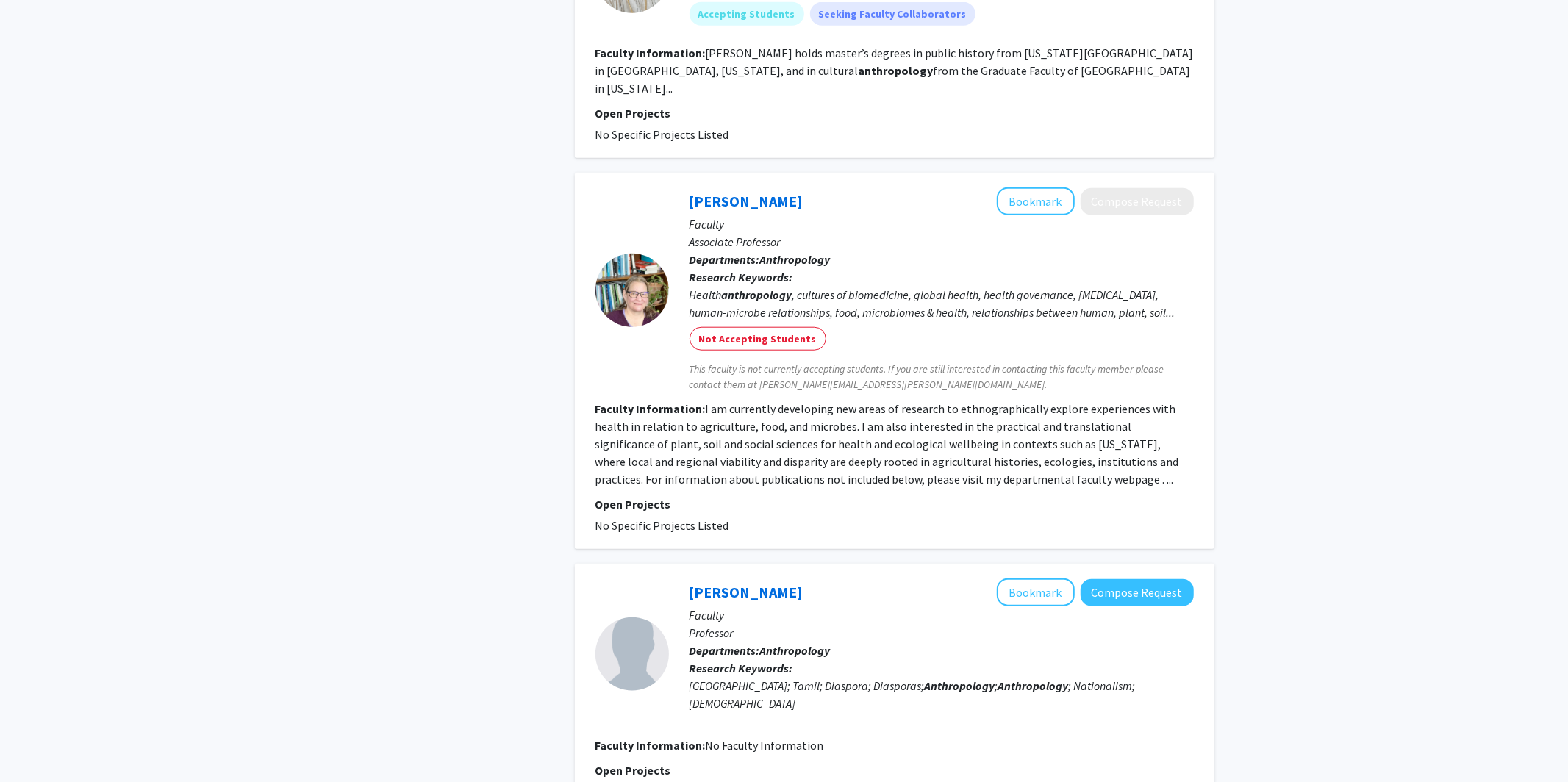
scroll to position [1108, 0]
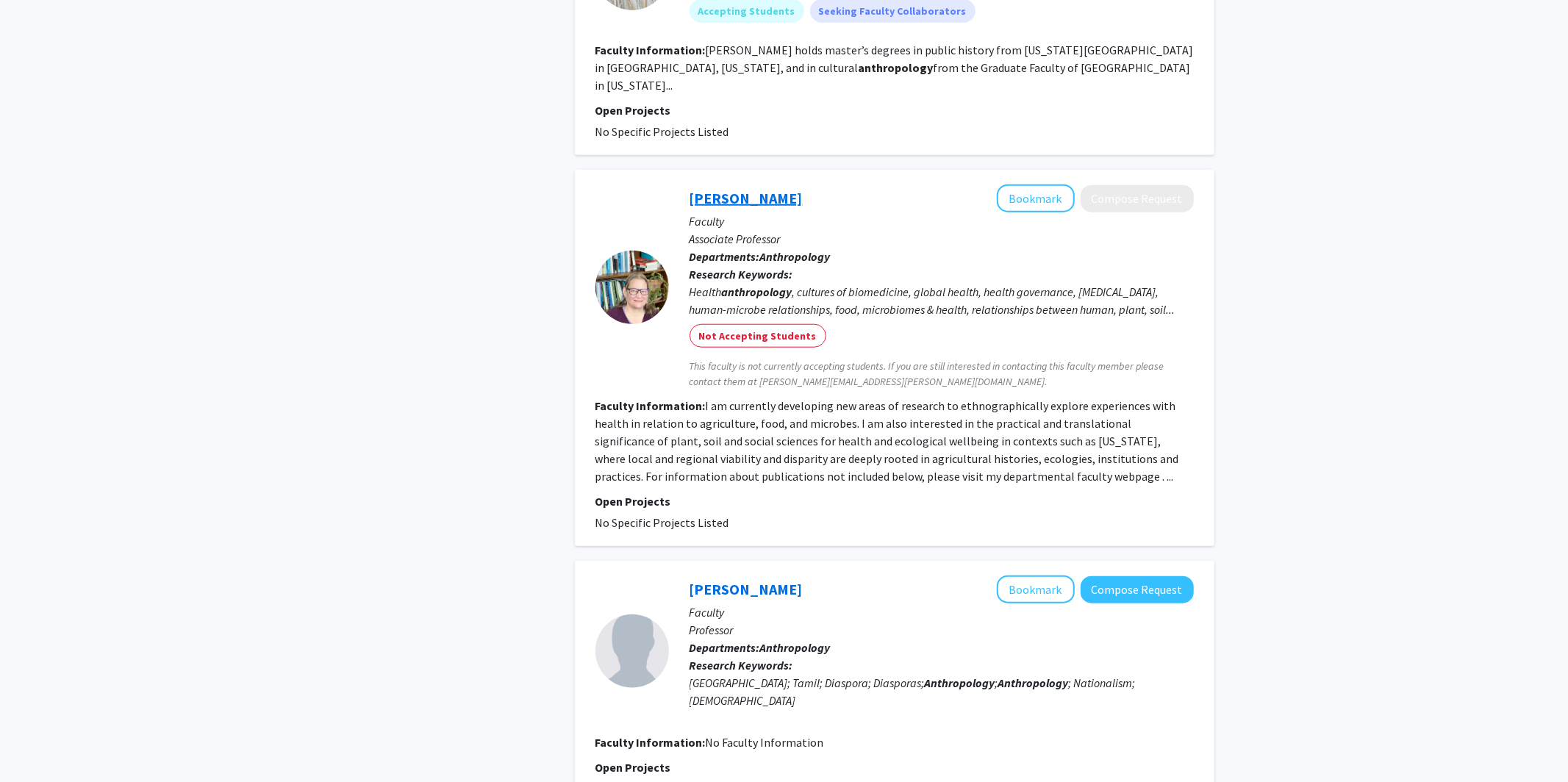
click at [736, 189] on link "Erin Koch" at bounding box center [746, 198] width 113 height 19
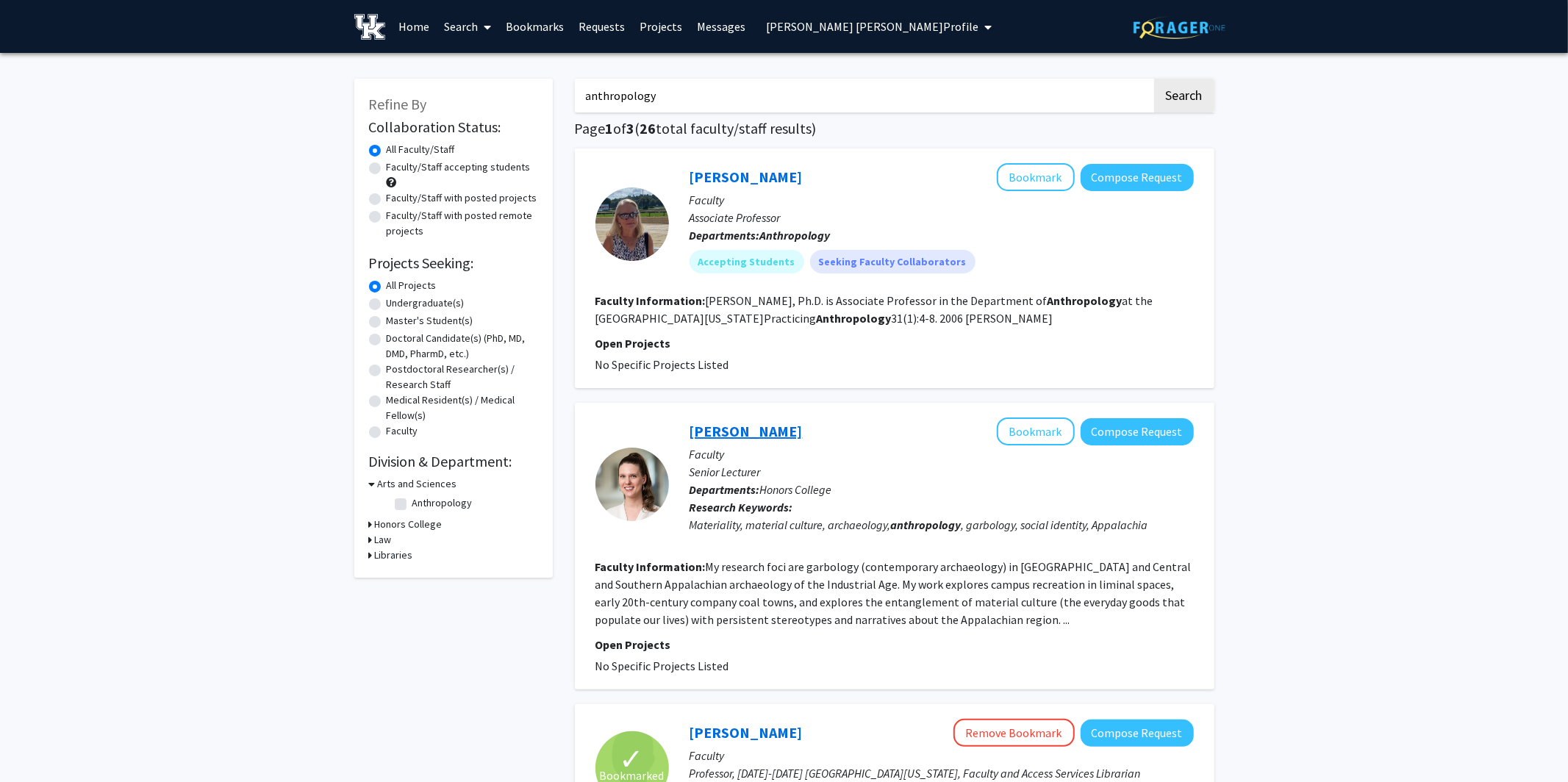
click at [736, 434] on link "Zada Komara" at bounding box center [746, 431] width 113 height 19
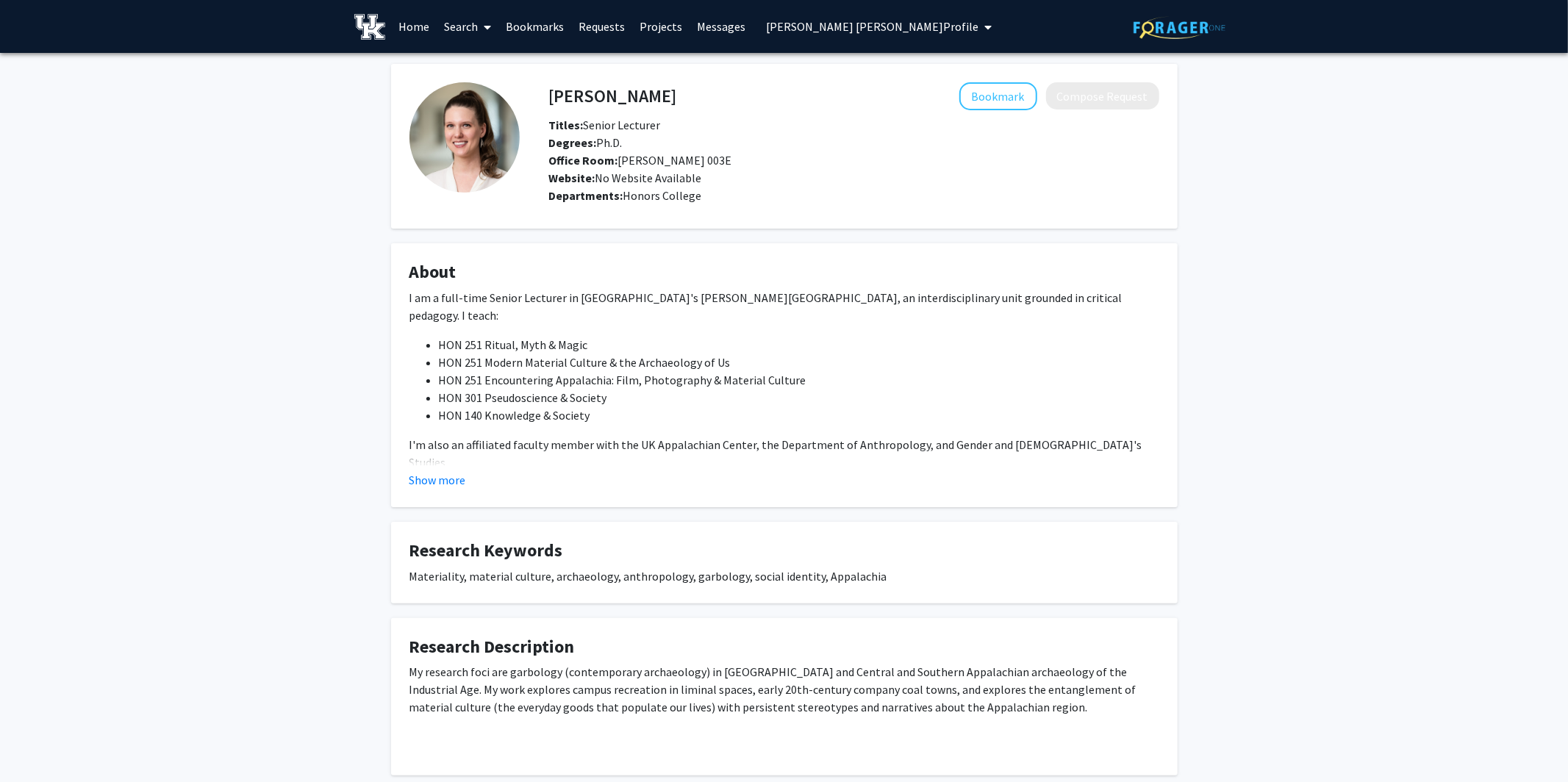
click at [490, 27] on icon at bounding box center [487, 27] width 7 height 11
click at [489, 65] on span "Faculty/Staff" at bounding box center [491, 68] width 108 height 29
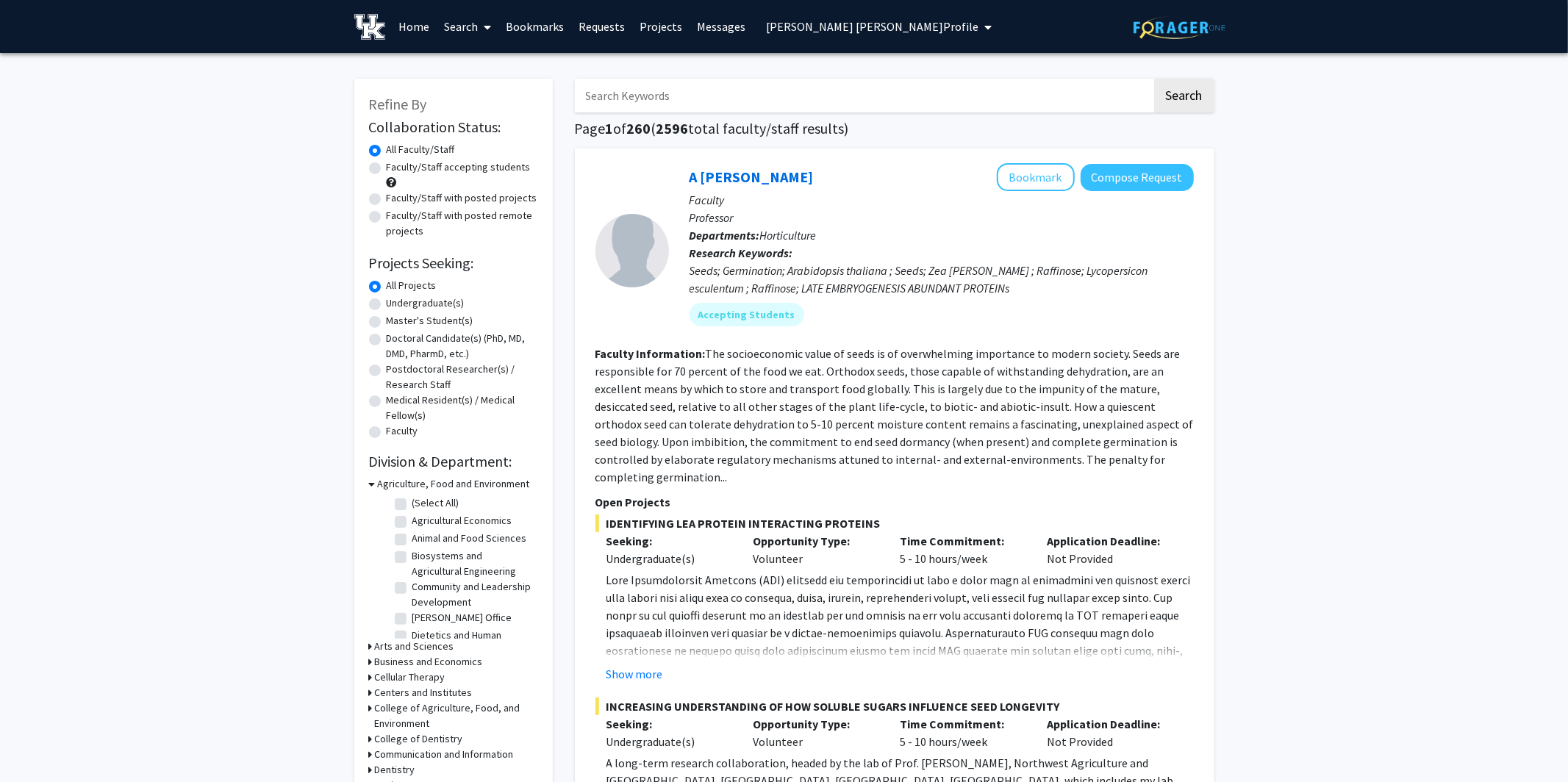
click at [660, 98] on input "Search Keywords" at bounding box center [863, 96] width 577 height 34
type input "seales"
click at [1011, 79] on button "Search" at bounding box center [1185, 96] width 60 height 34
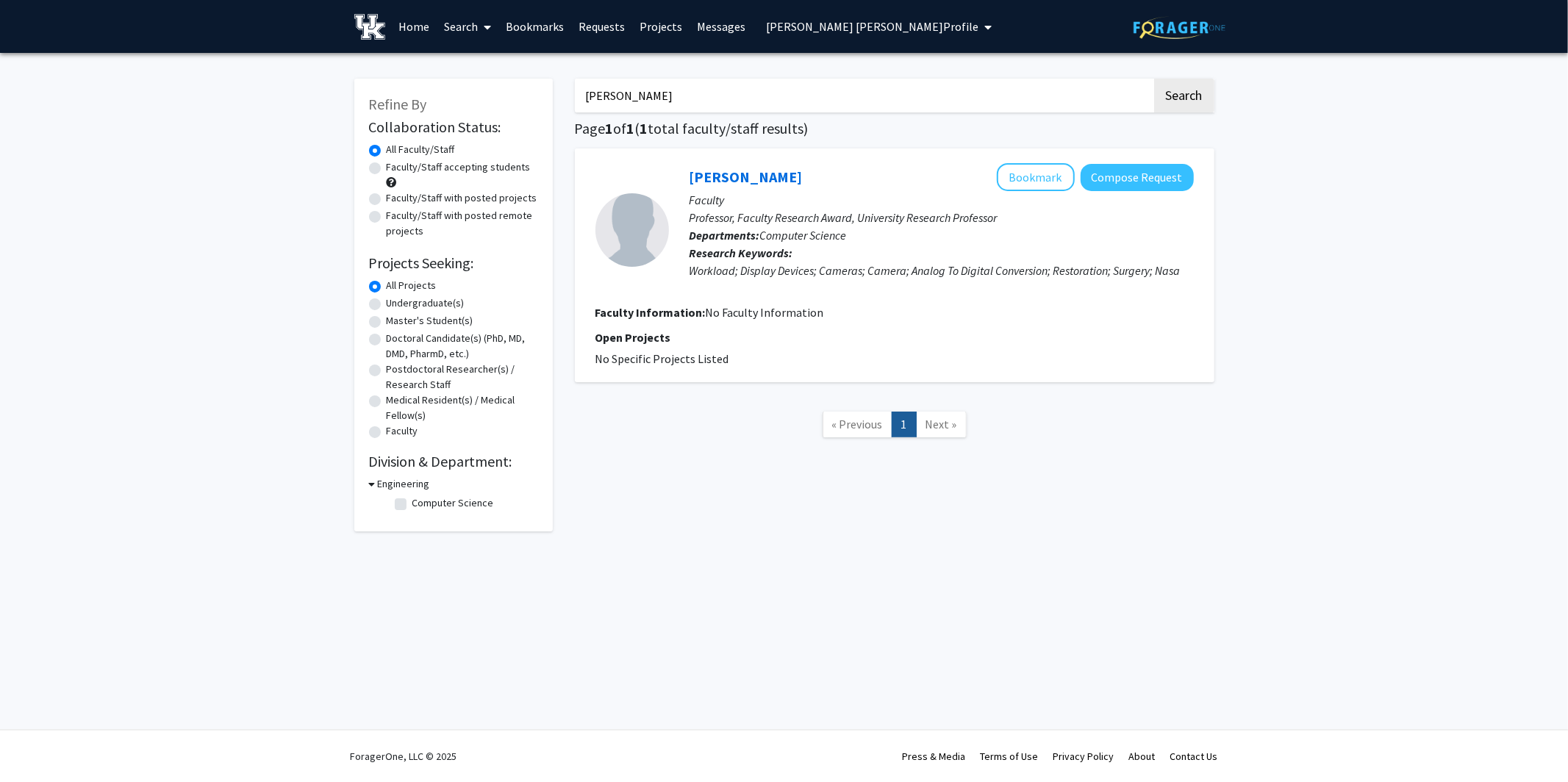
click at [758, 167] on div "William Seales Bookmark Compose Request" at bounding box center [942, 177] width 504 height 28
click at [755, 178] on link "William Seales" at bounding box center [746, 177] width 113 height 19
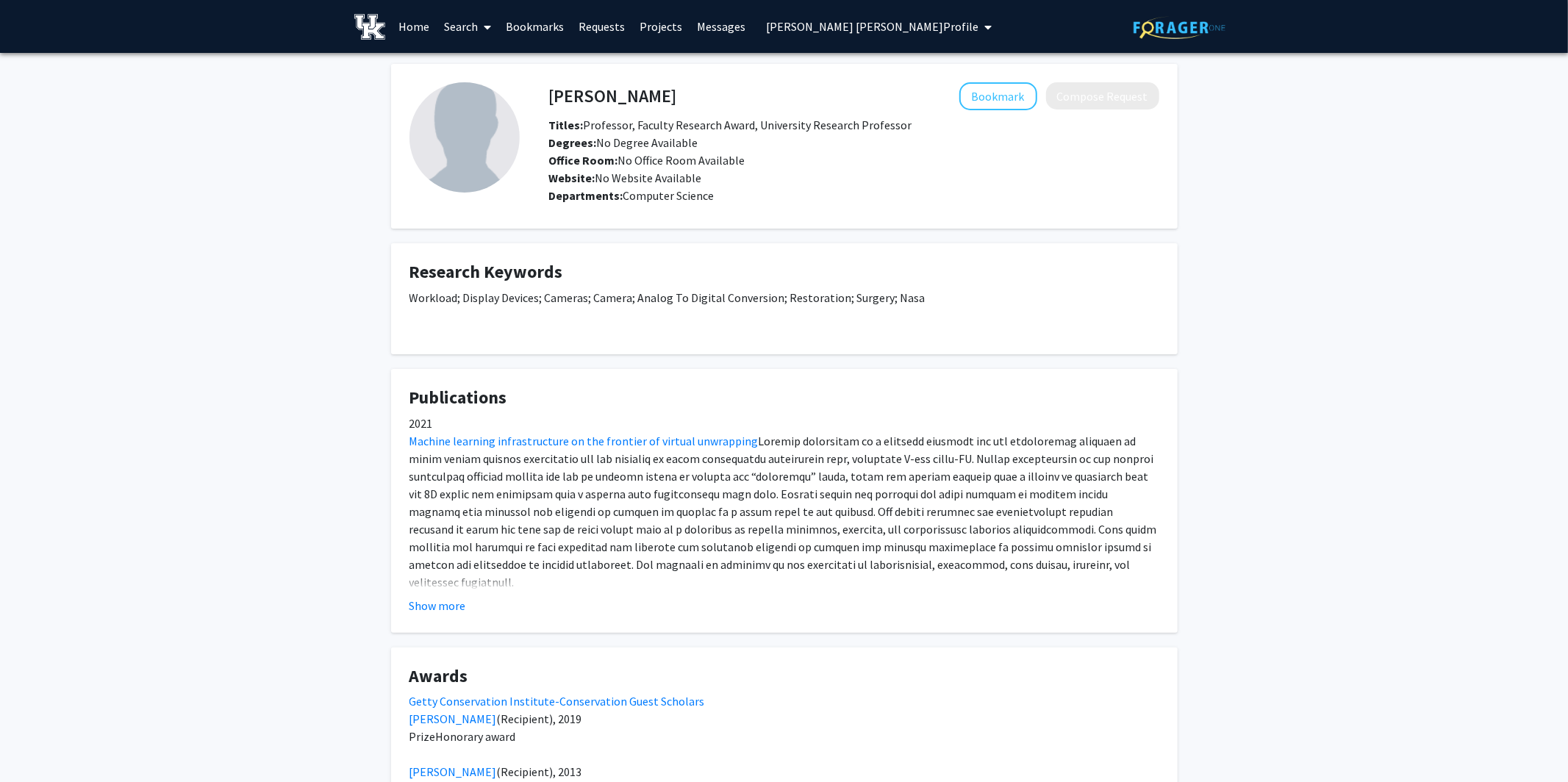
click at [415, 27] on link "Home" at bounding box center [414, 26] width 46 height 51
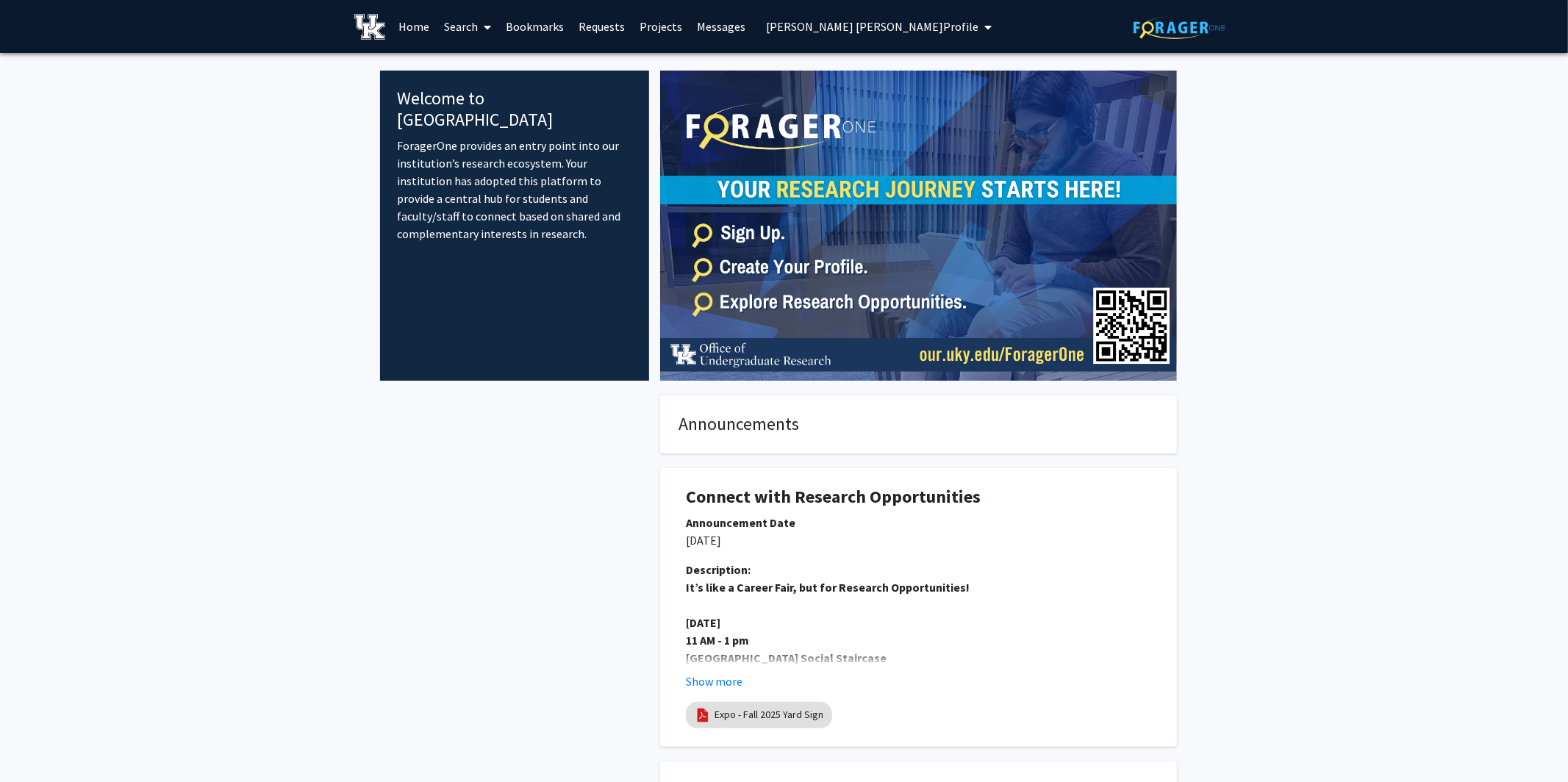
click at [843, 25] on span "Connor Stuart's Profile" at bounding box center [872, 26] width 212 height 15
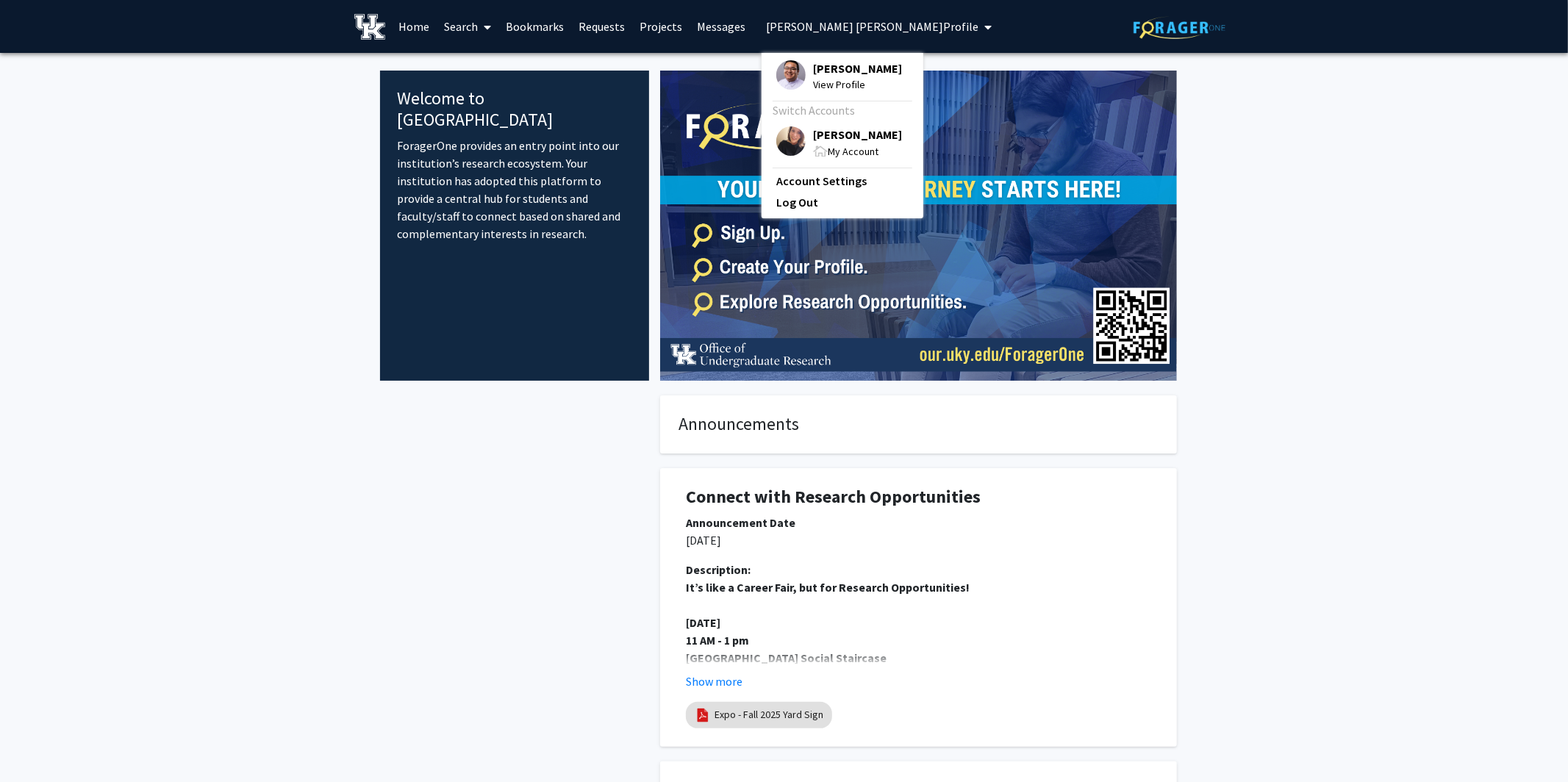
click at [832, 82] on span "View Profile" at bounding box center [857, 85] width 89 height 16
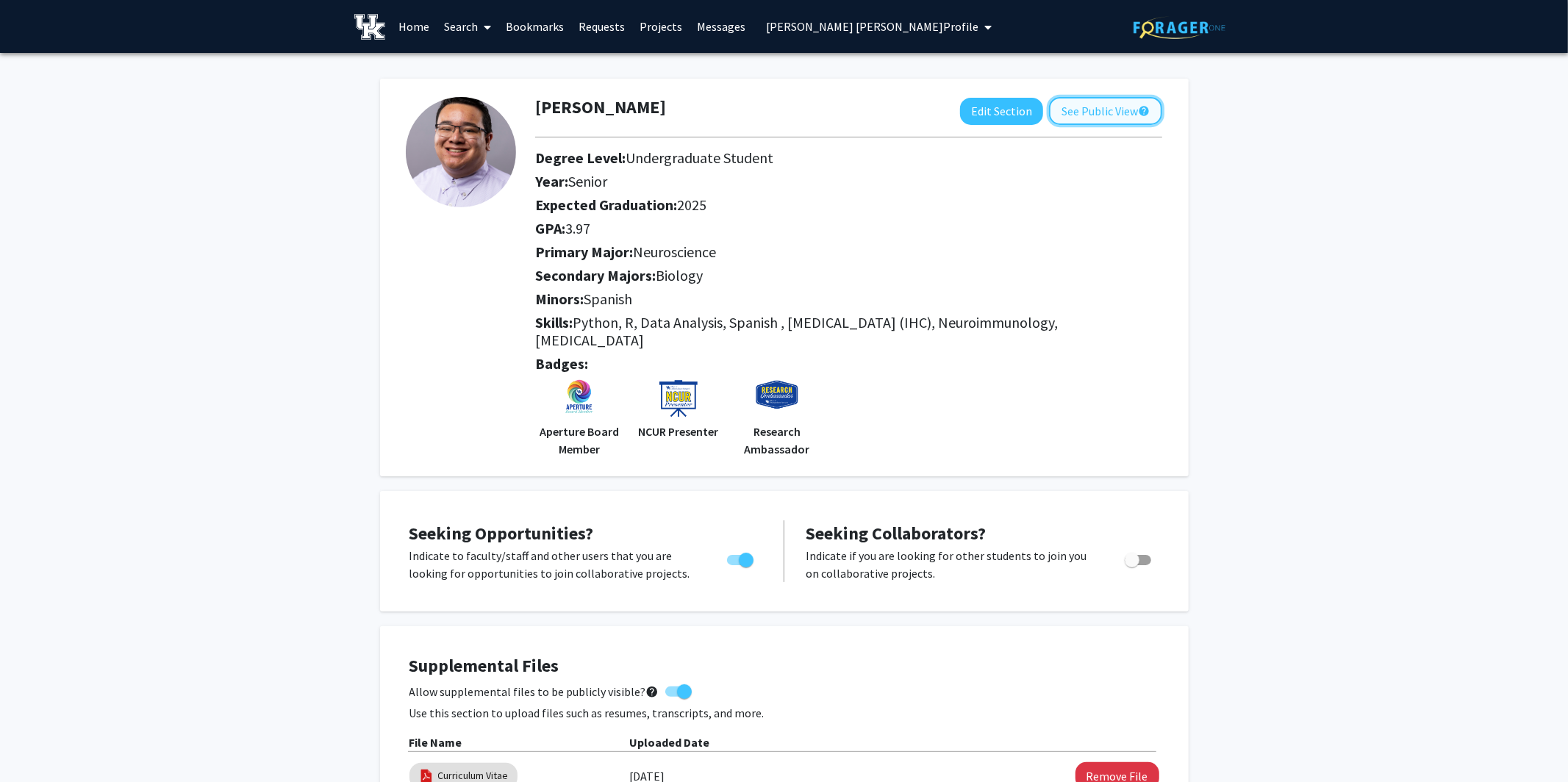
click at [1011, 107] on button "See Public View help" at bounding box center [1105, 111] width 113 height 28
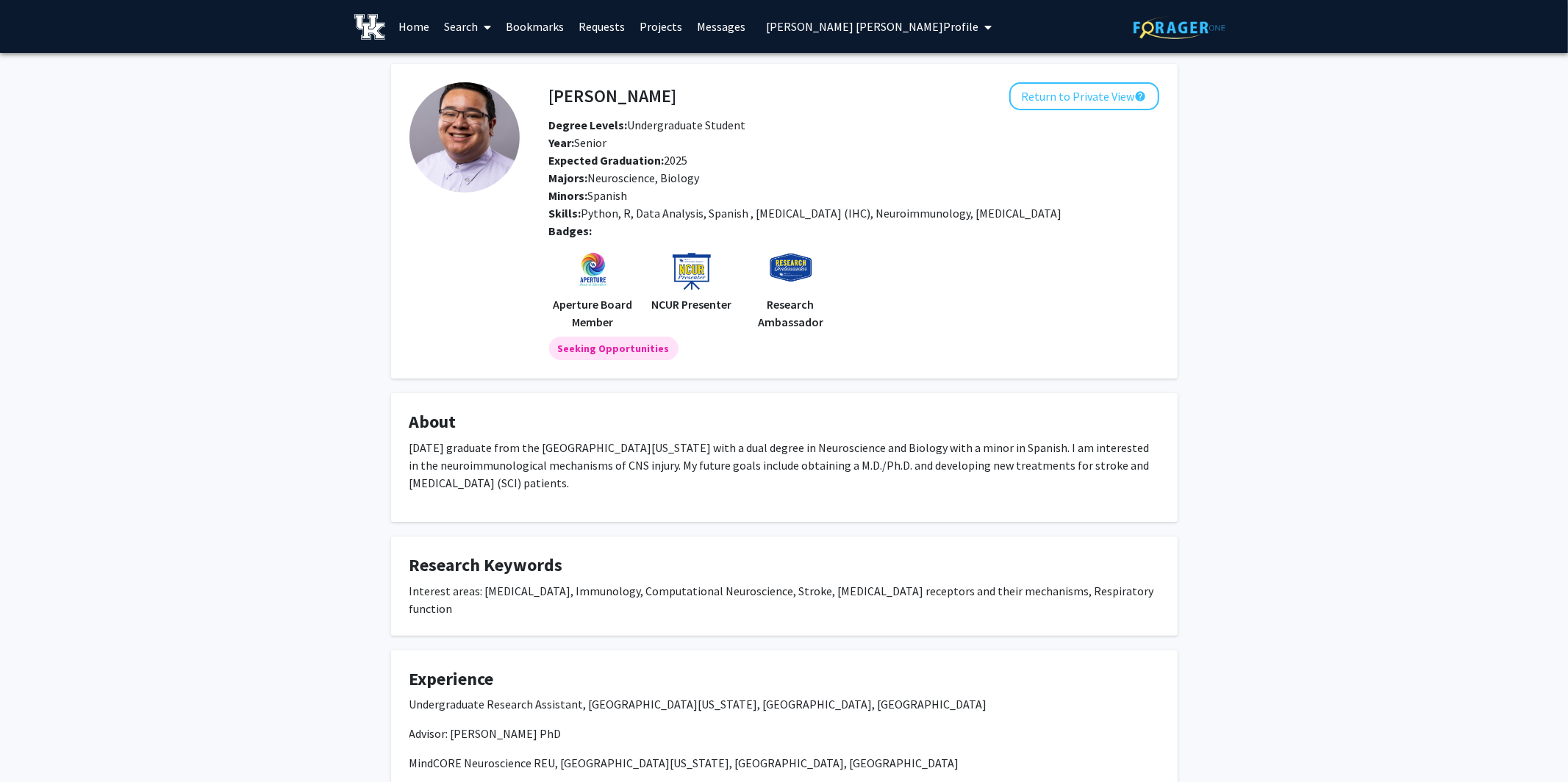
click at [470, 31] on link "Search" at bounding box center [468, 26] width 62 height 51
click at [491, 70] on span "Faculty/Staff" at bounding box center [491, 68] width 108 height 29
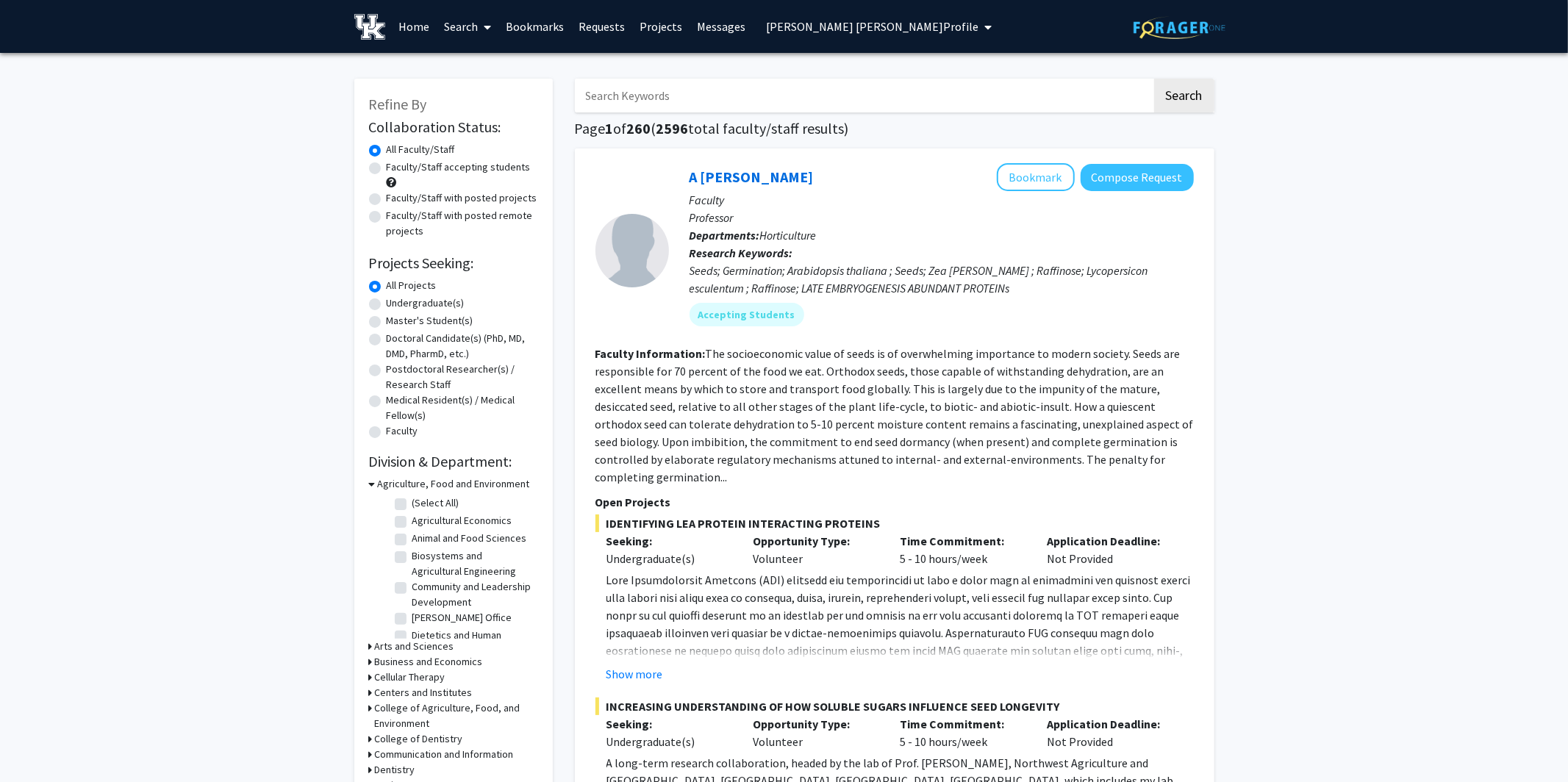
click at [387, 202] on label "Faculty/Staff with posted projects" at bounding box center [461, 198] width 151 height 15
click at [387, 200] on input "Faculty/Staff with posted projects" at bounding box center [391, 195] width 10 height 10
radio input "true"
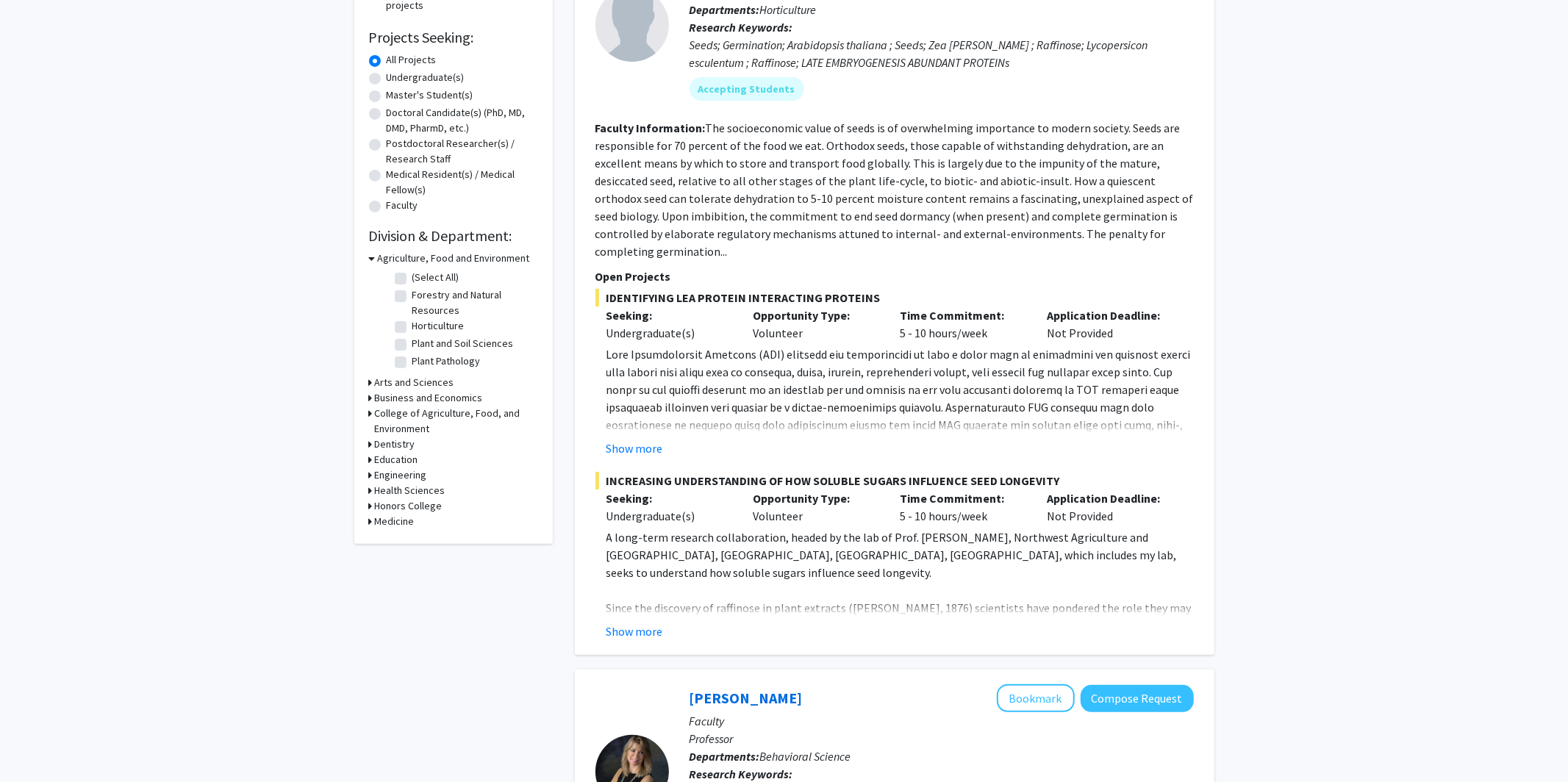
scroll to position [233, 0]
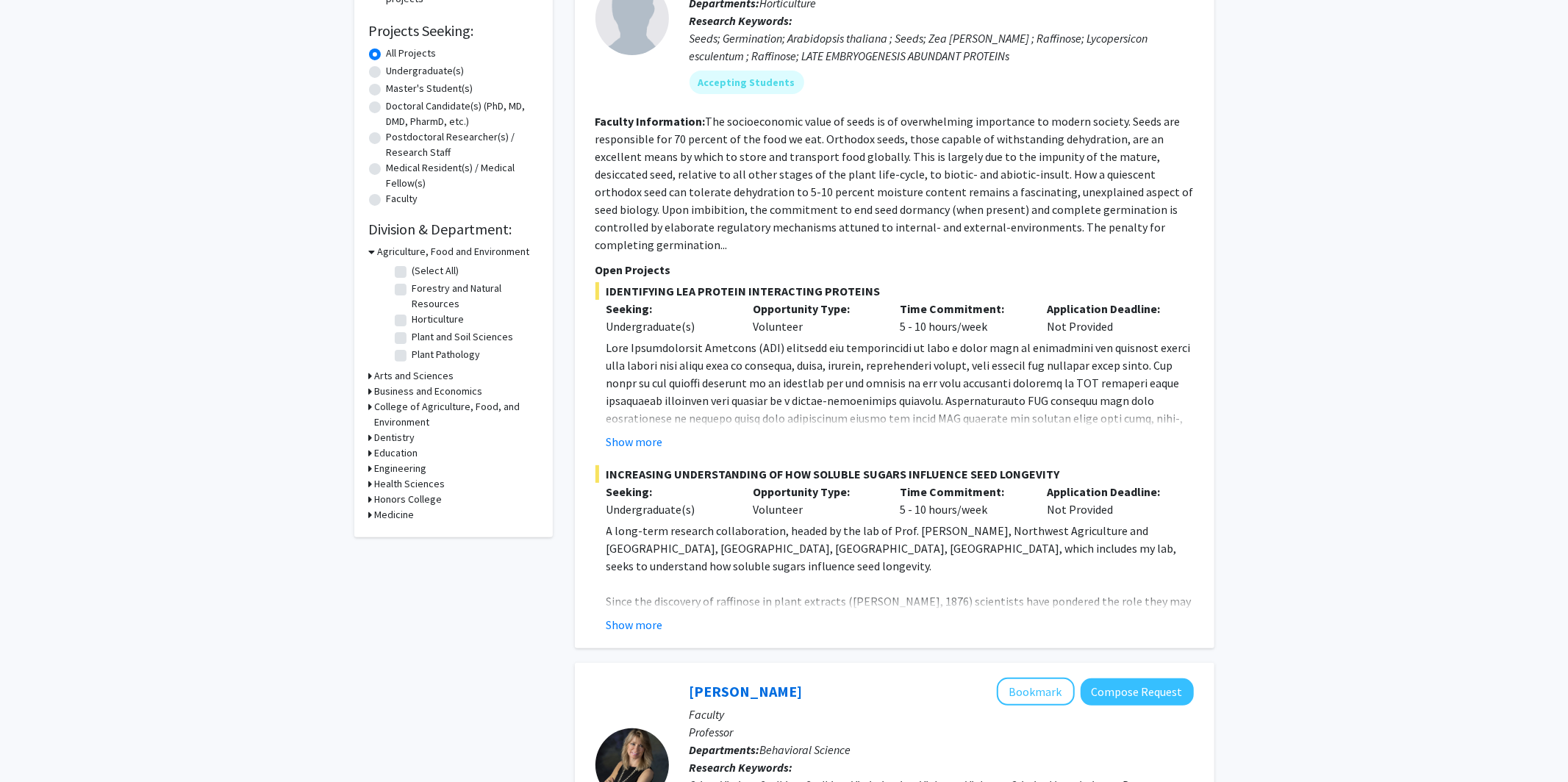
click at [369, 513] on icon at bounding box center [371, 514] width 4 height 15
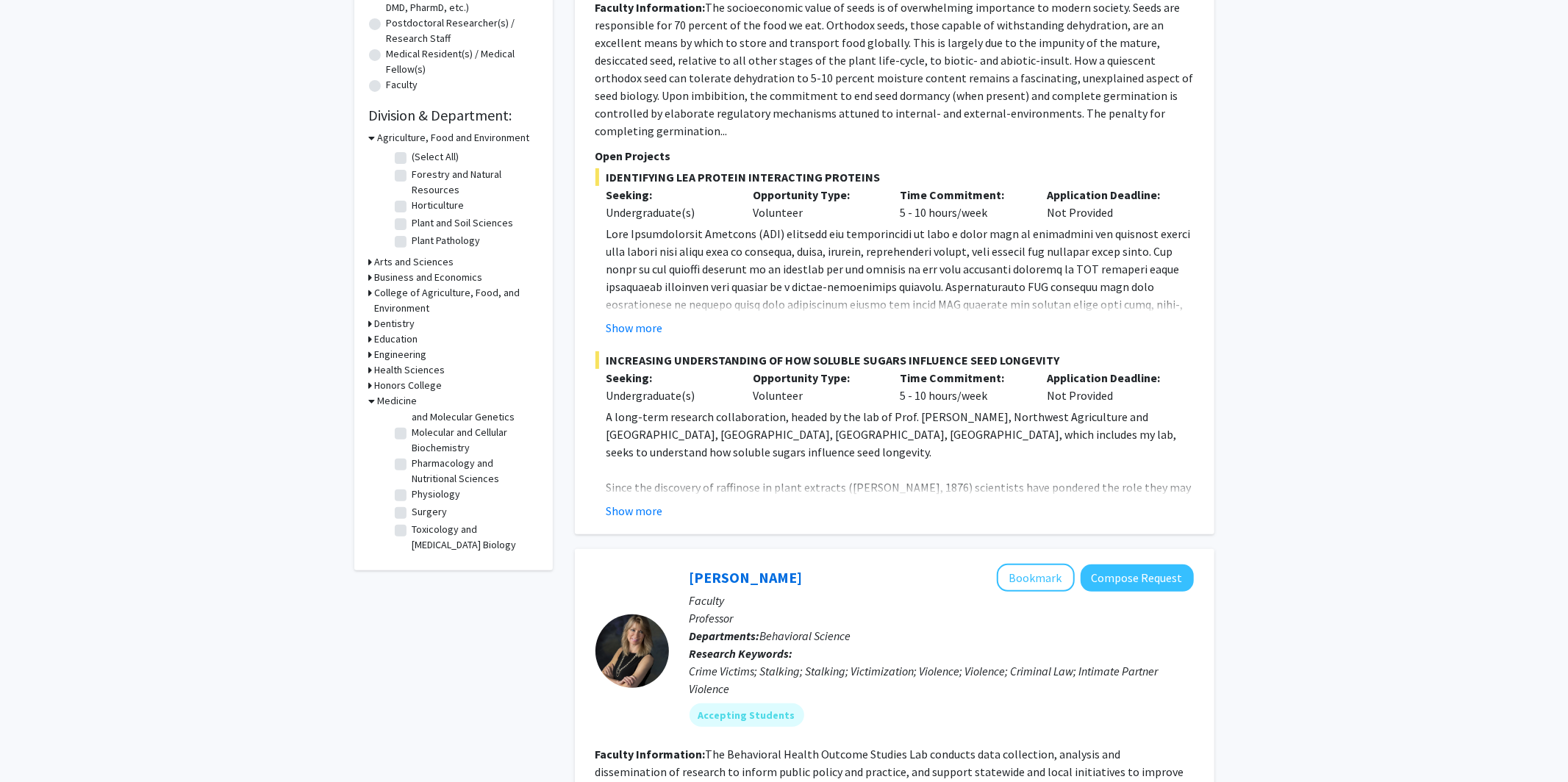
scroll to position [0, 0]
click at [413, 426] on label "(Select All)" at bounding box center [436, 420] width 47 height 15
click at [413, 422] on input "(Select All)" at bounding box center [417, 417] width 10 height 10
checkbox input "true"
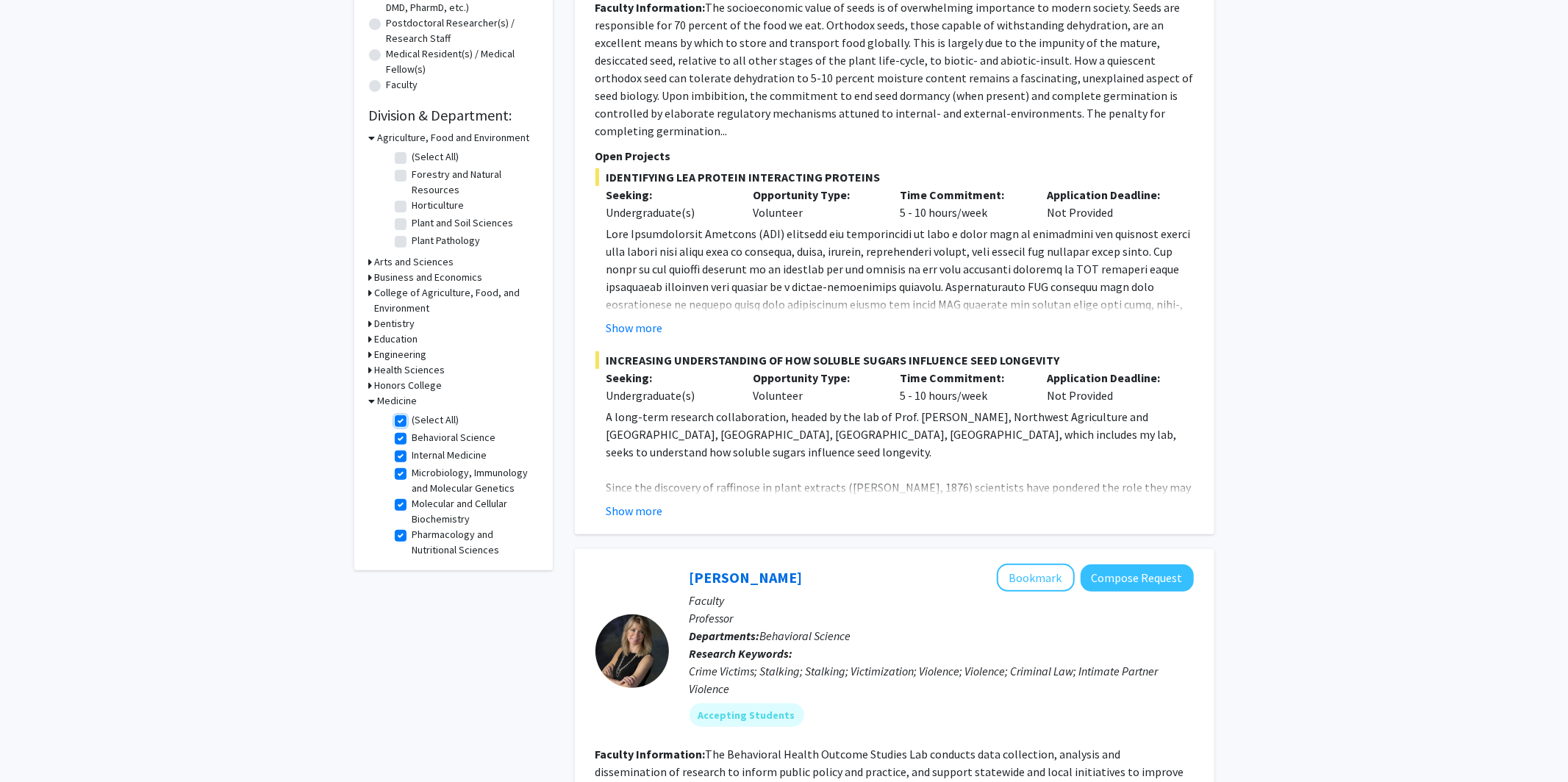
checkbox input "true"
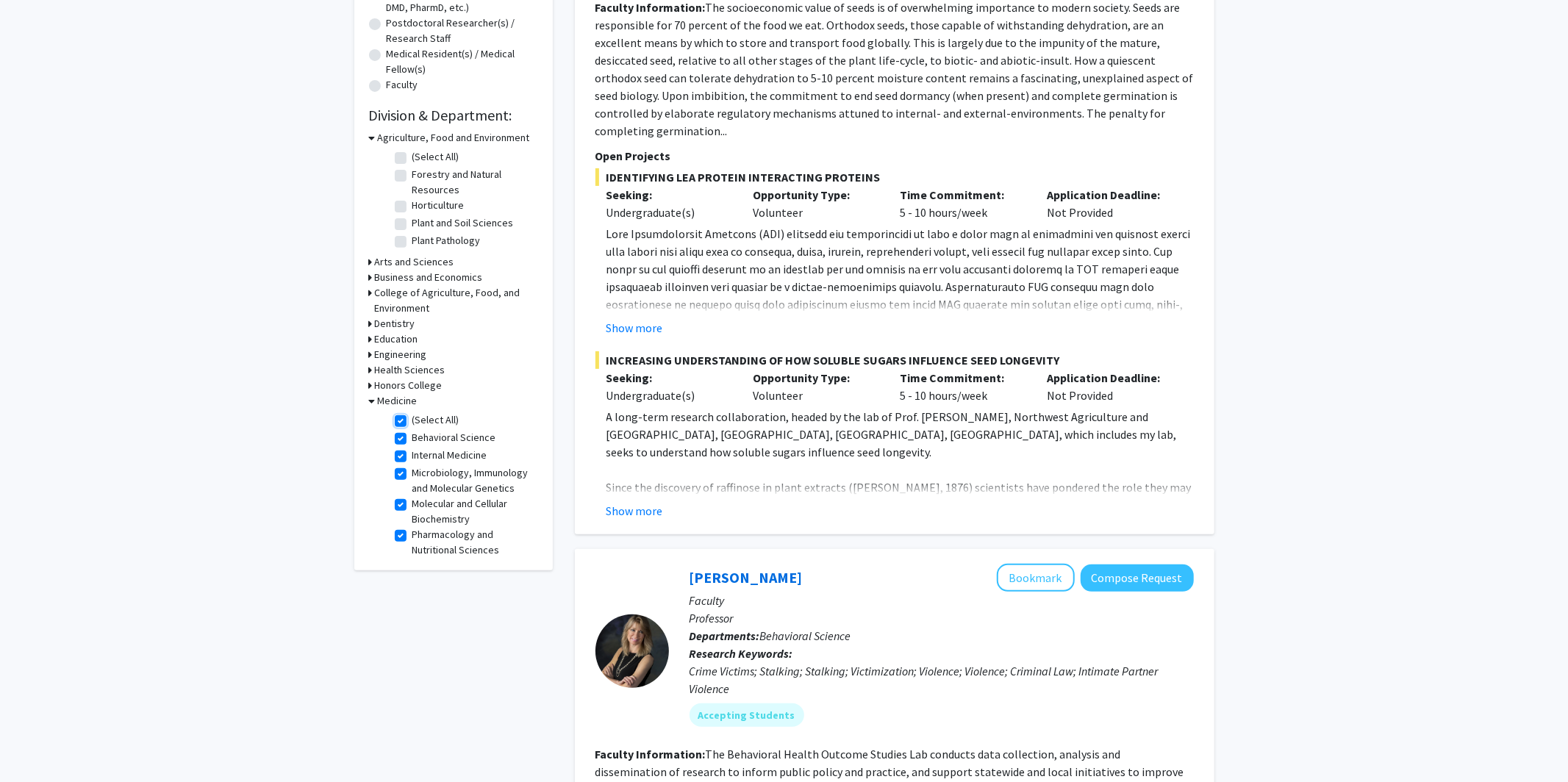
checkbox input "true"
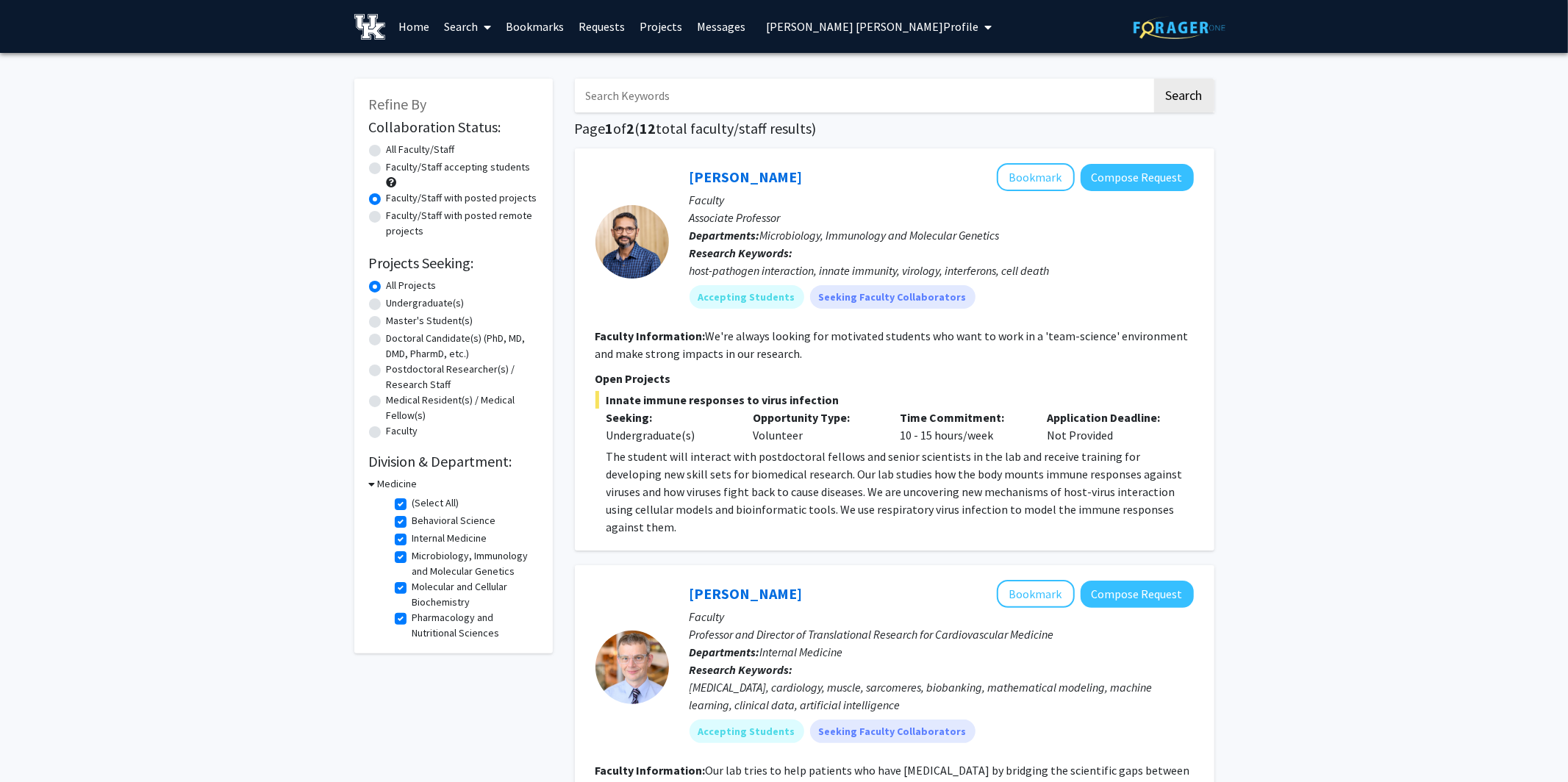
click at [387, 155] on label "All Faculty/Staff" at bounding box center [421, 149] width 68 height 15
click at [387, 151] on input "All Faculty/Staff" at bounding box center [391, 146] width 10 height 10
radio input "true"
click at [413, 500] on label "(Select All)" at bounding box center [436, 503] width 47 height 15
click at [413, 500] on input "(Select All)" at bounding box center [417, 500] width 10 height 10
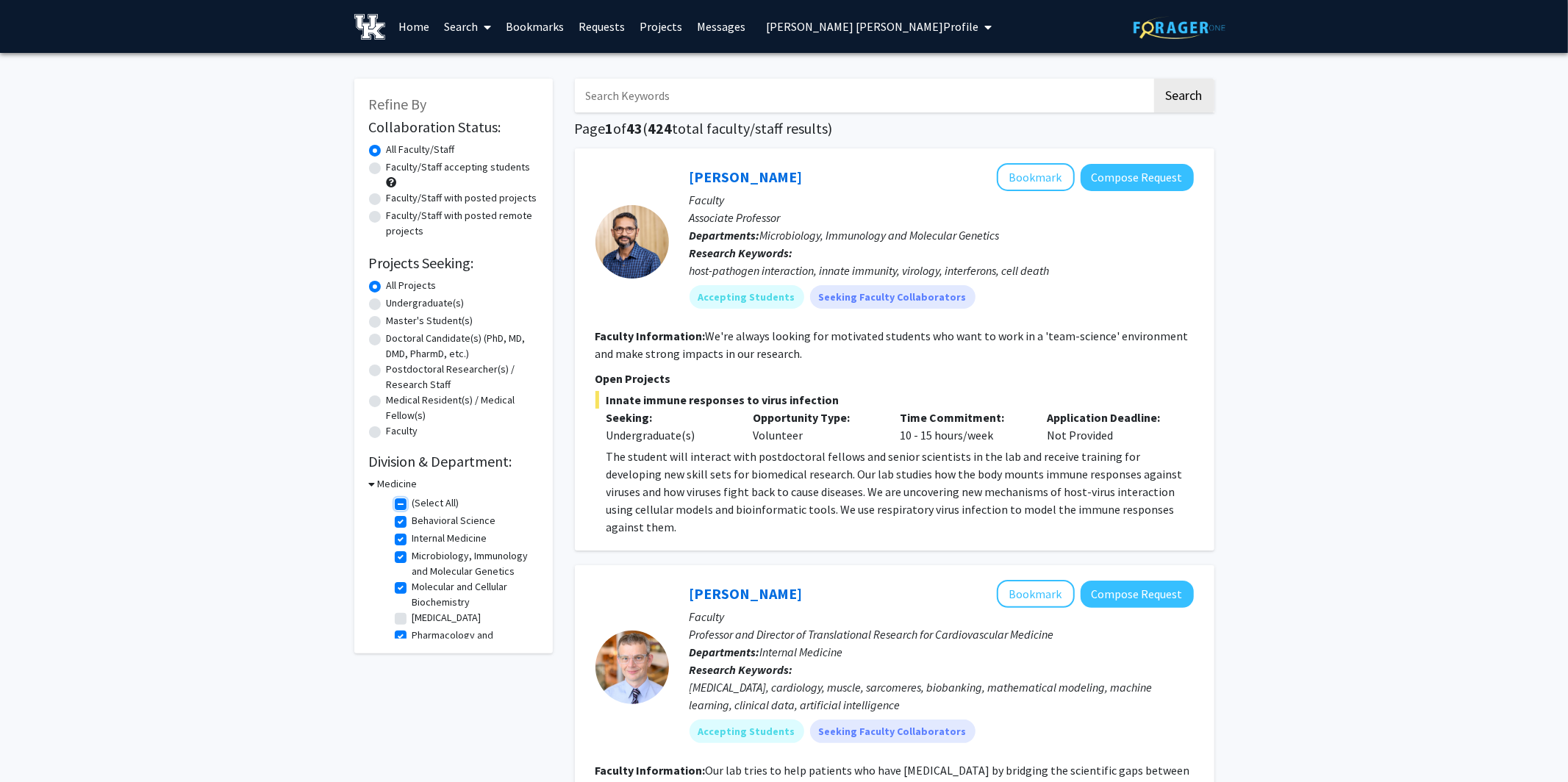
checkbox input "false"
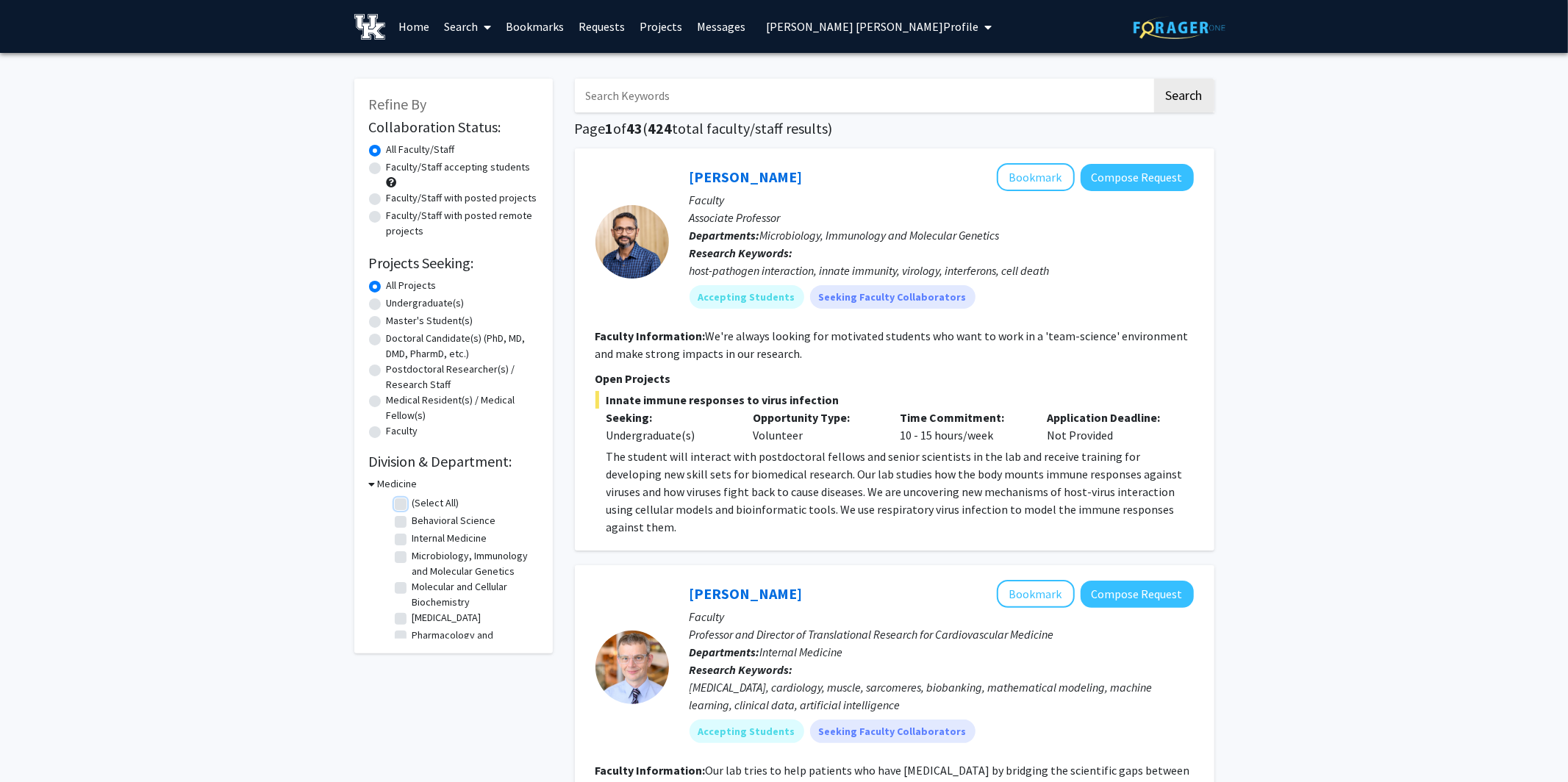
checkbox input "false"
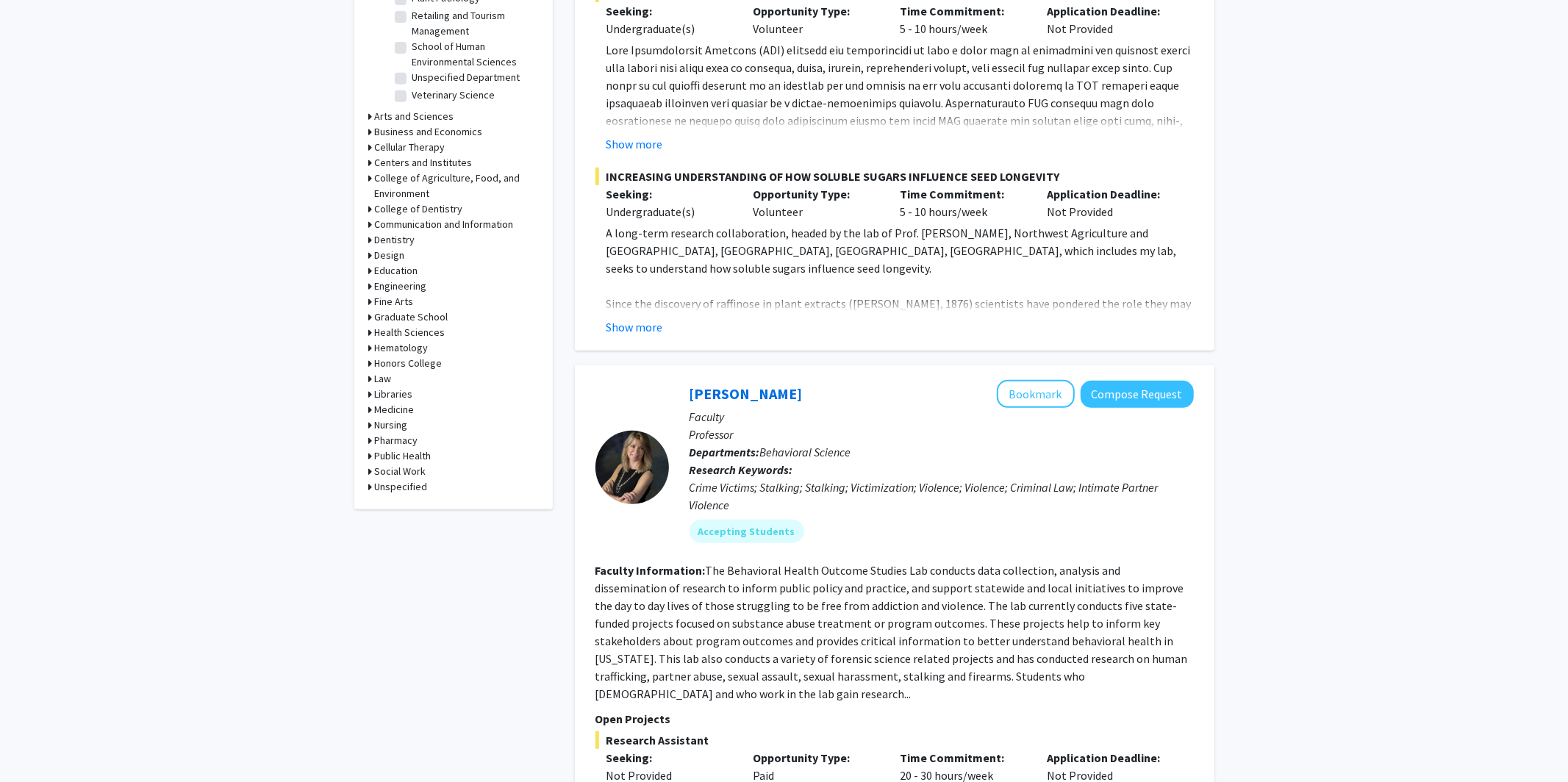
scroll to position [543, 0]
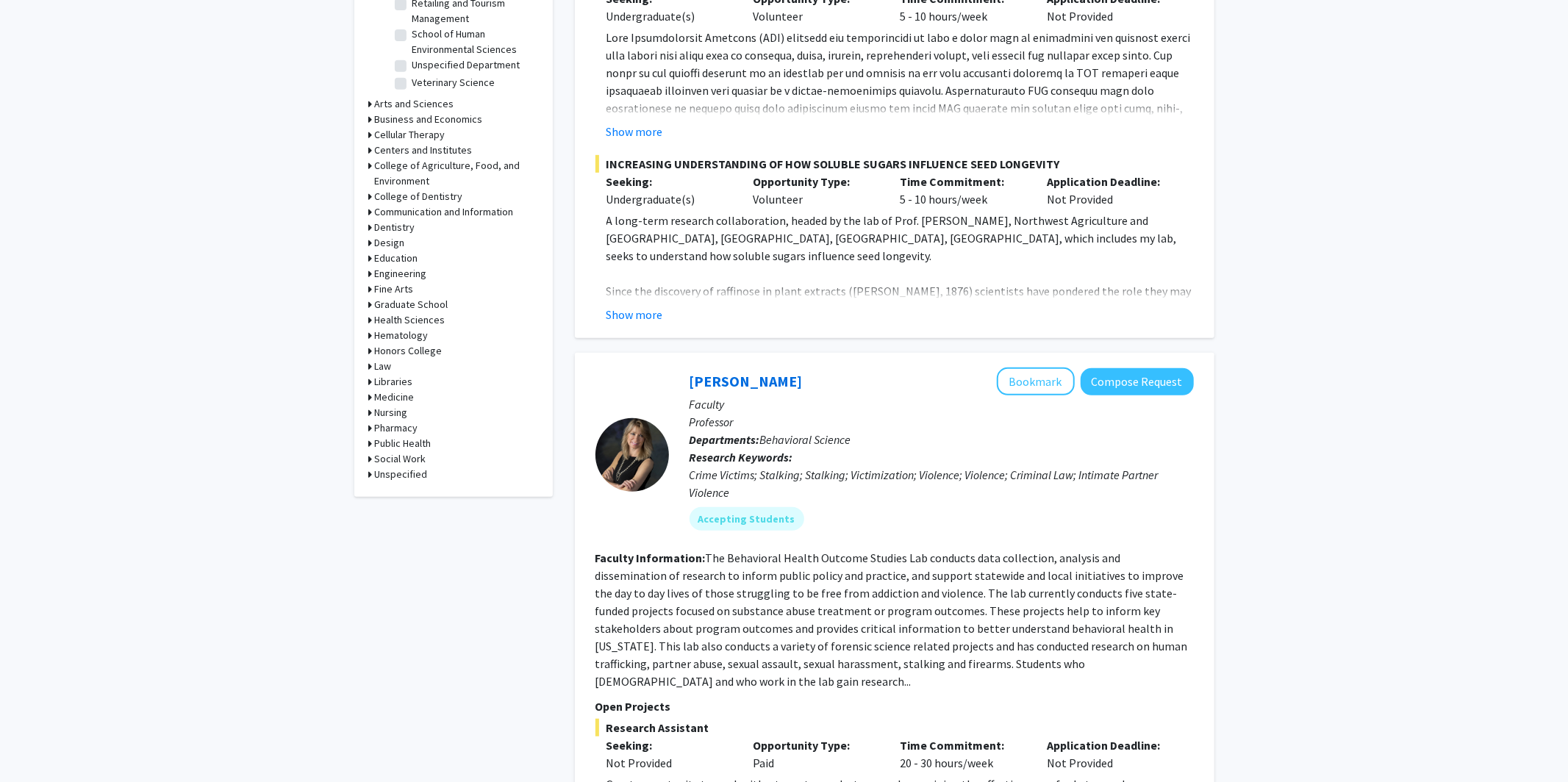
click at [369, 443] on icon at bounding box center [371, 443] width 4 height 15
click at [413, 466] on label "(Select All)" at bounding box center [436, 462] width 47 height 15
click at [413, 465] on input "(Select All)" at bounding box center [417, 460] width 10 height 10
checkbox input "true"
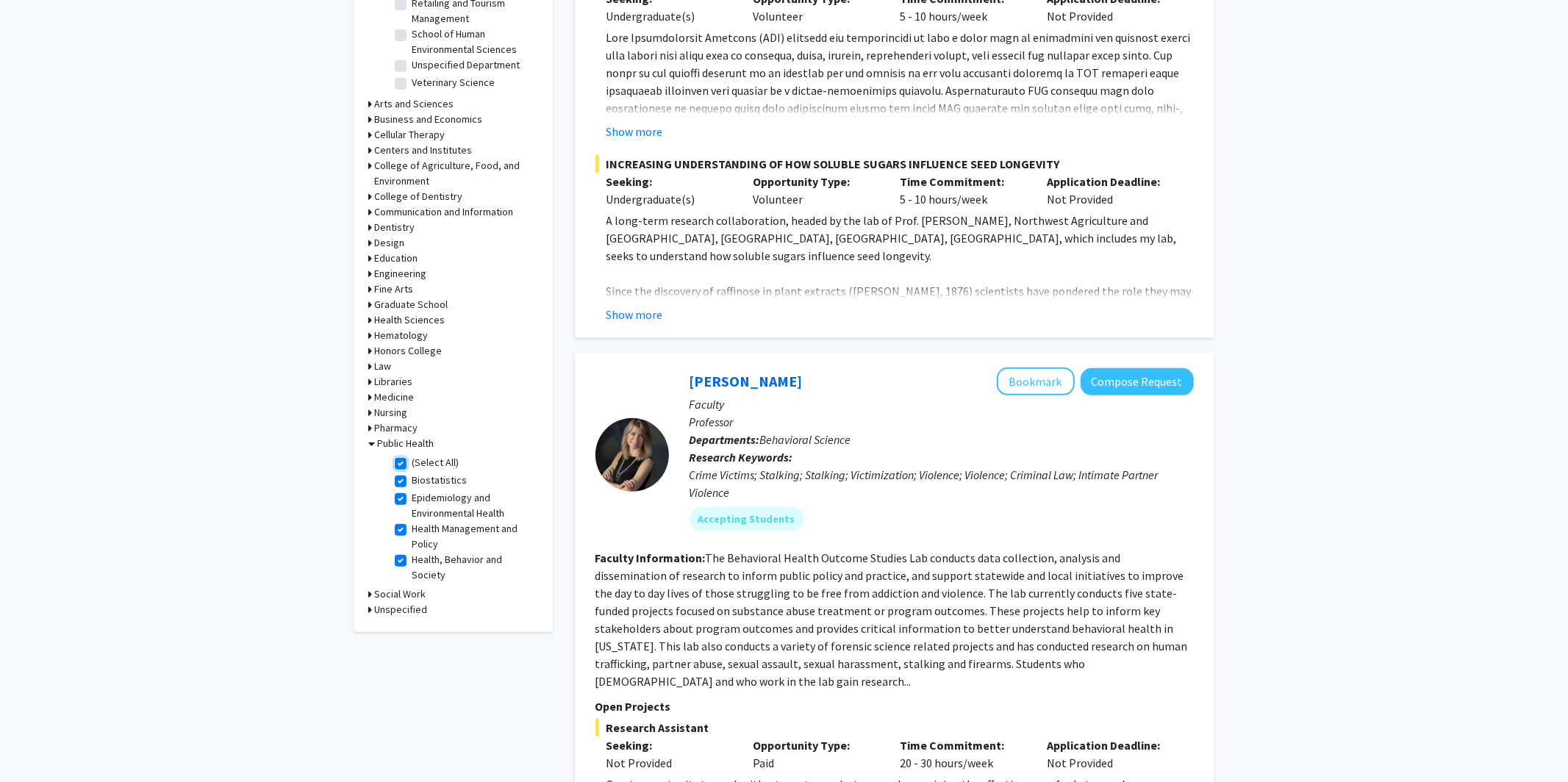
checkbox input "true"
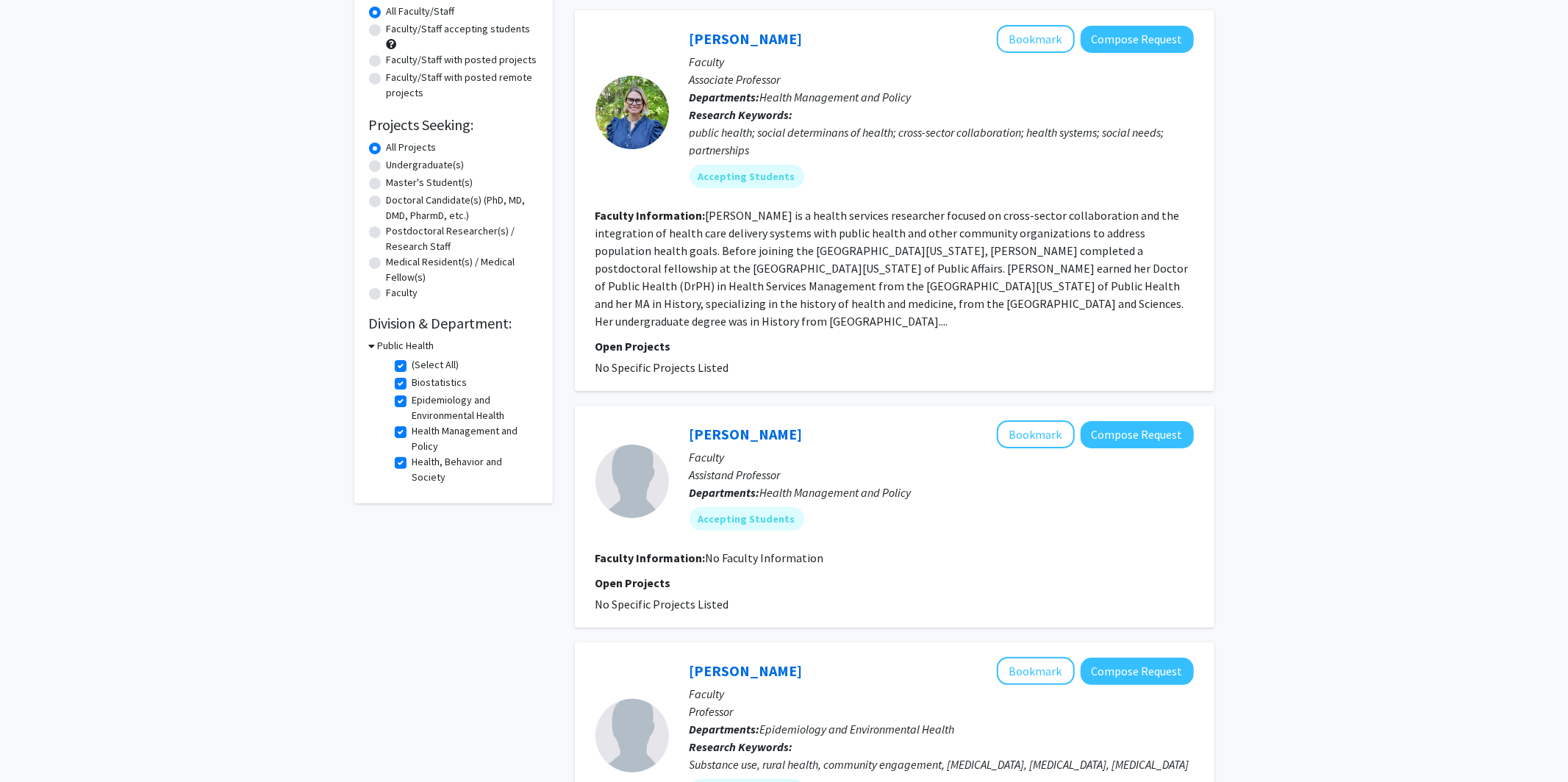
scroll to position [142, 0]
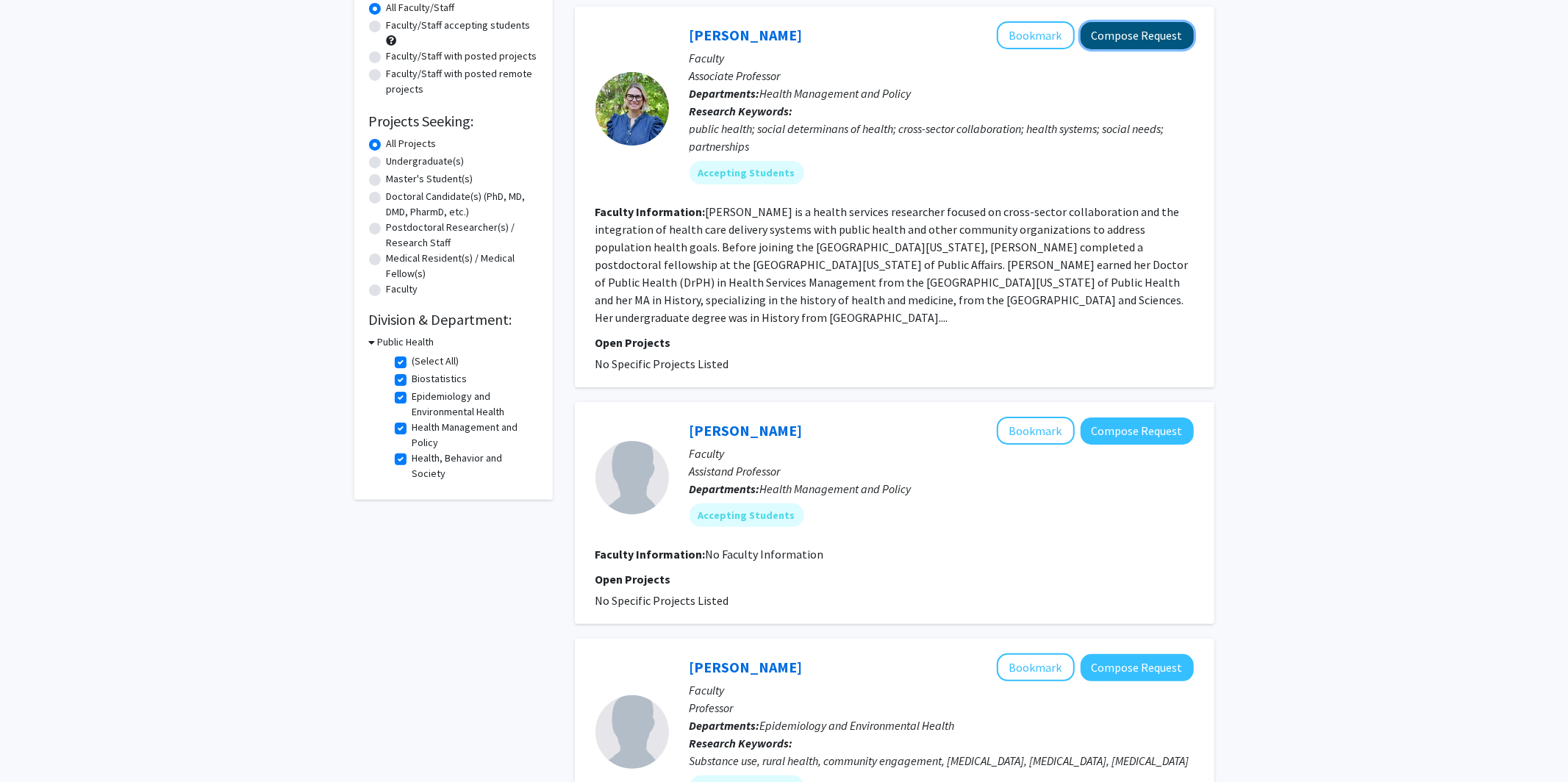
click at [1011, 33] on button "Compose Request" at bounding box center [1137, 35] width 113 height 27
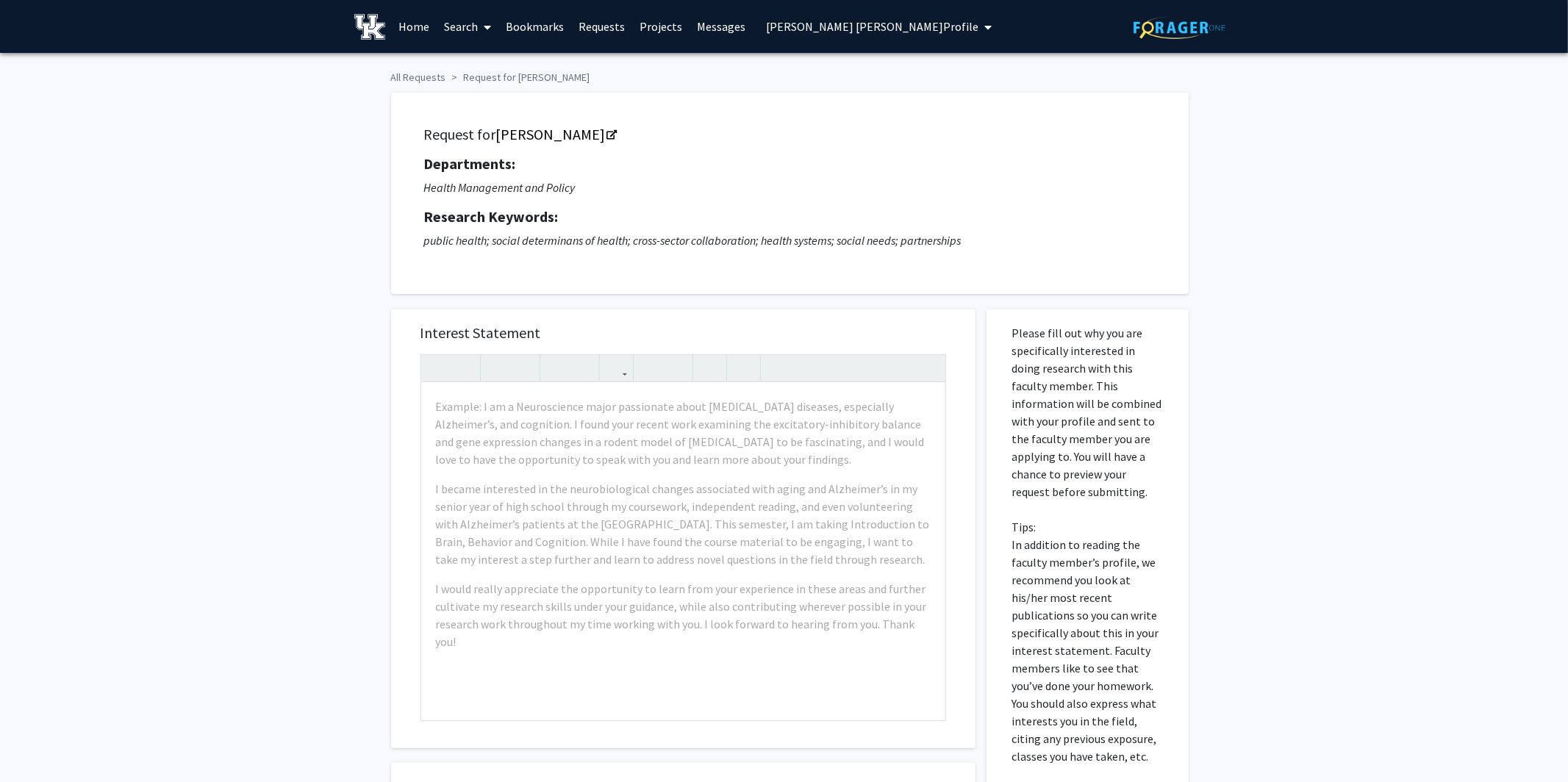
click at [417, 28] on link "Home" at bounding box center [414, 26] width 46 height 51
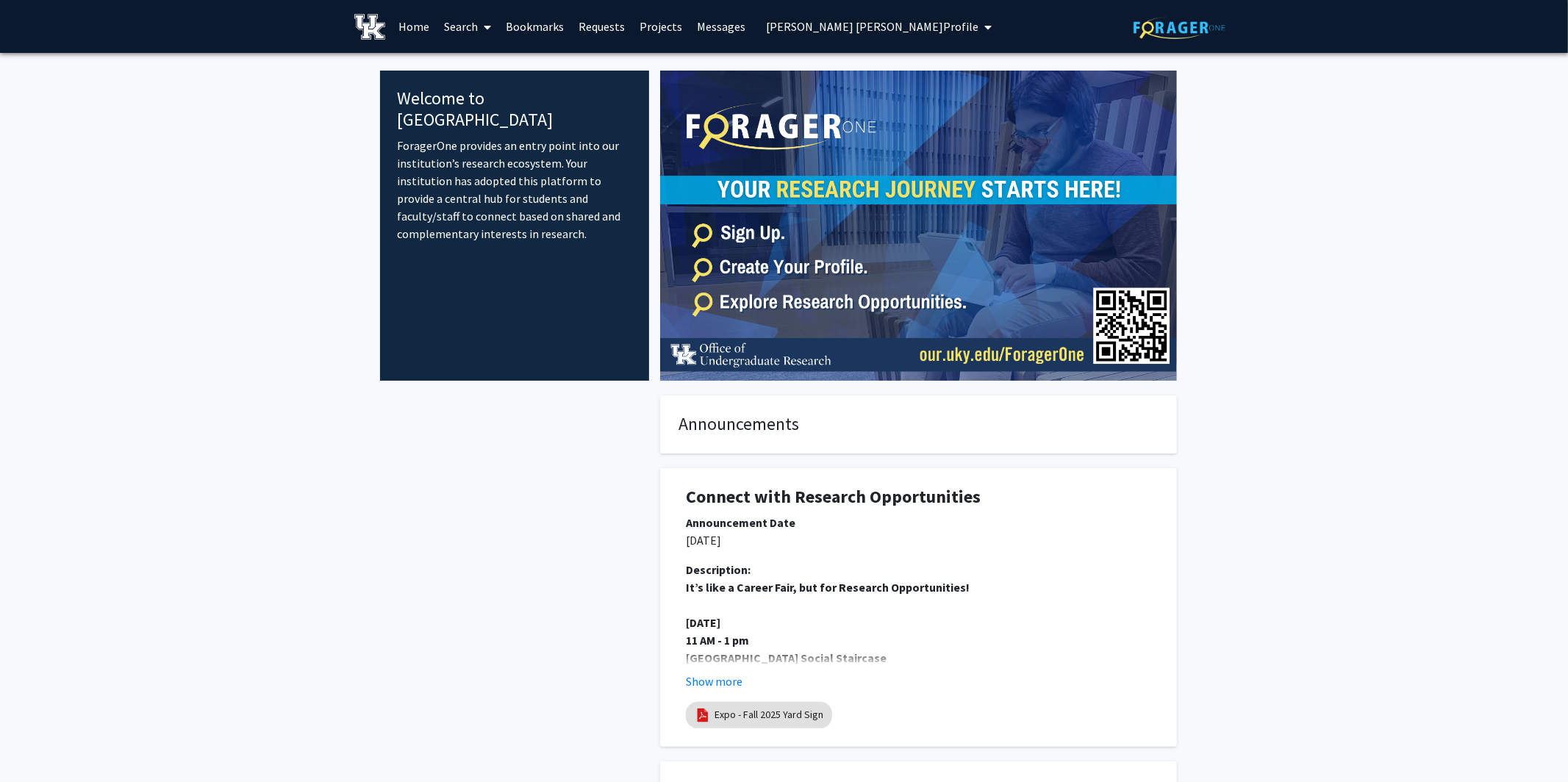
drag, startPoint x: 240, startPoint y: 387, endPoint x: 242, endPoint y: 233, distance: 154.0
